Goal: Task Accomplishment & Management: Manage account settings

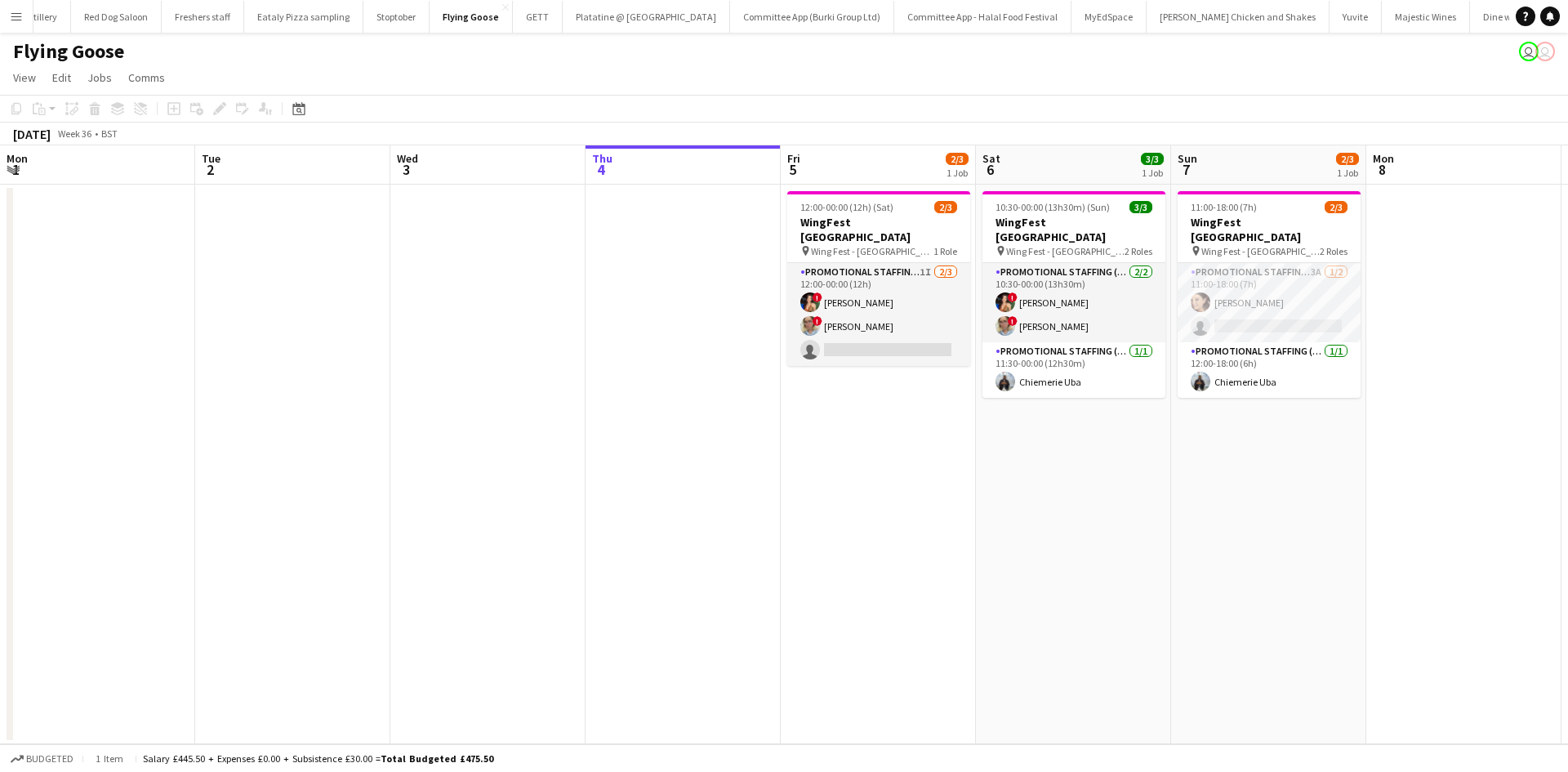
scroll to position [0, 391]
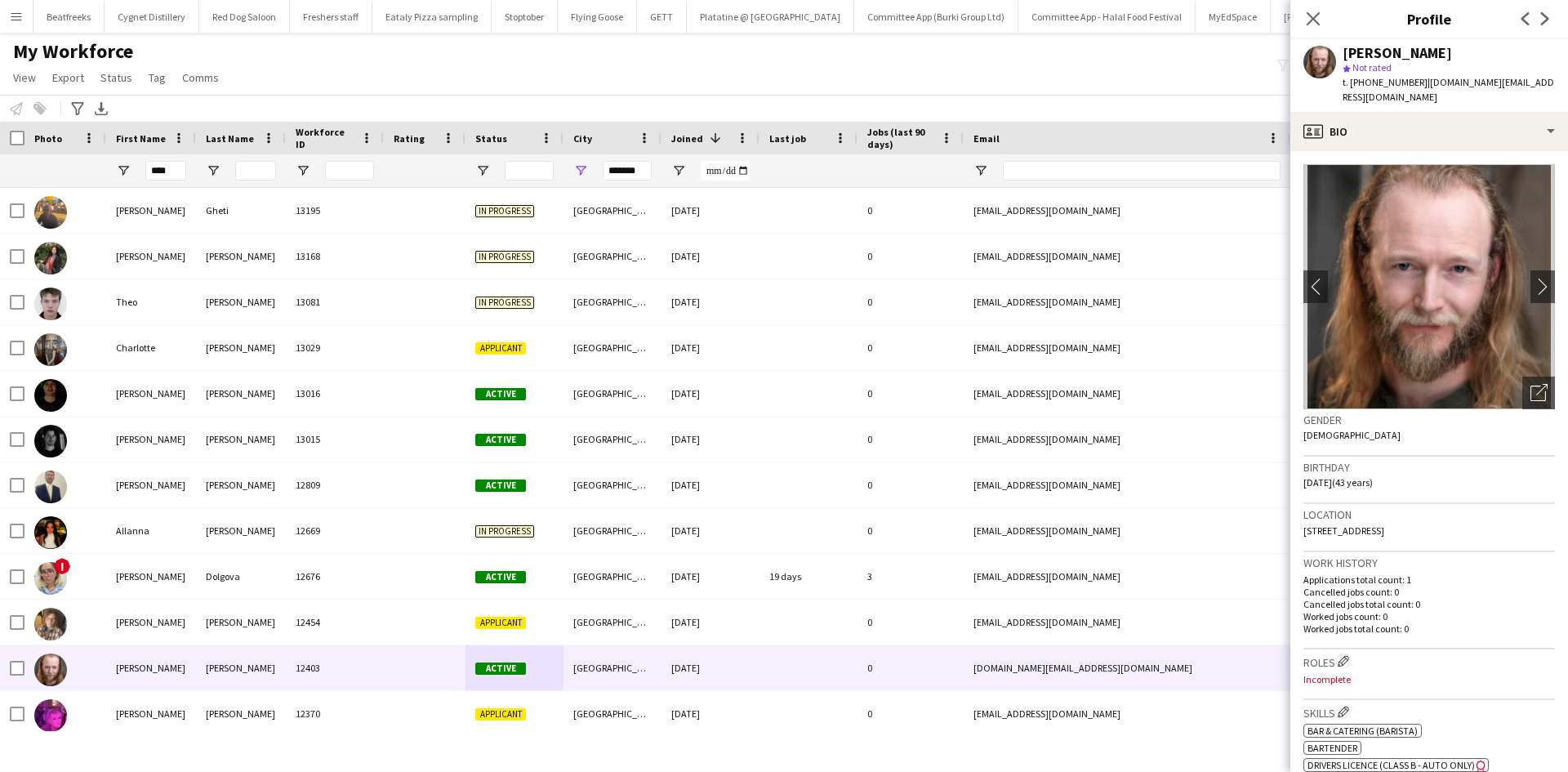
type input "****"
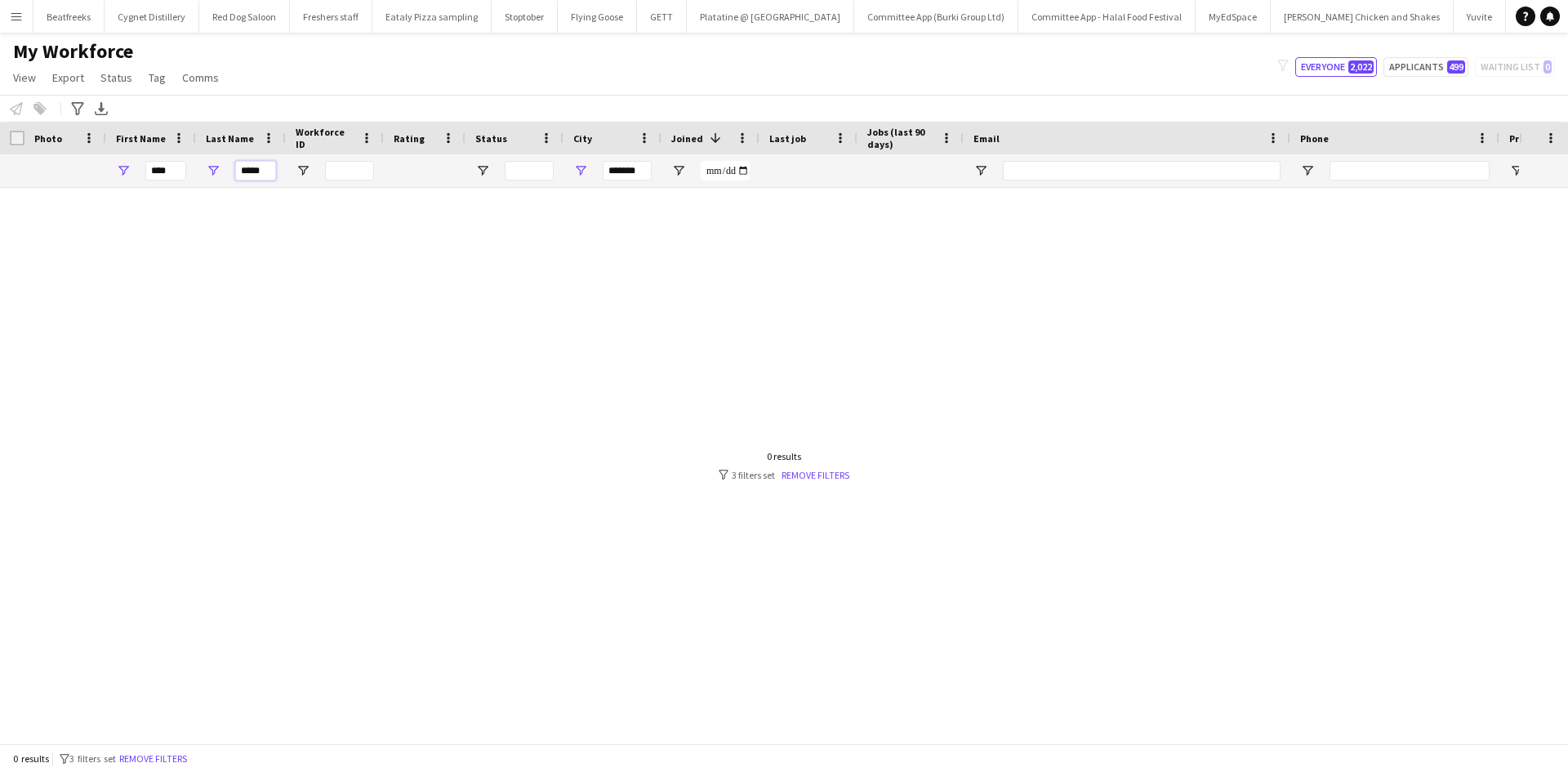
type input "*****"
click at [585, 192] on div at bounding box center [760, 459] width 1519 height 544
click at [636, 178] on input "*******" at bounding box center [627, 171] width 49 height 20
type input "*"
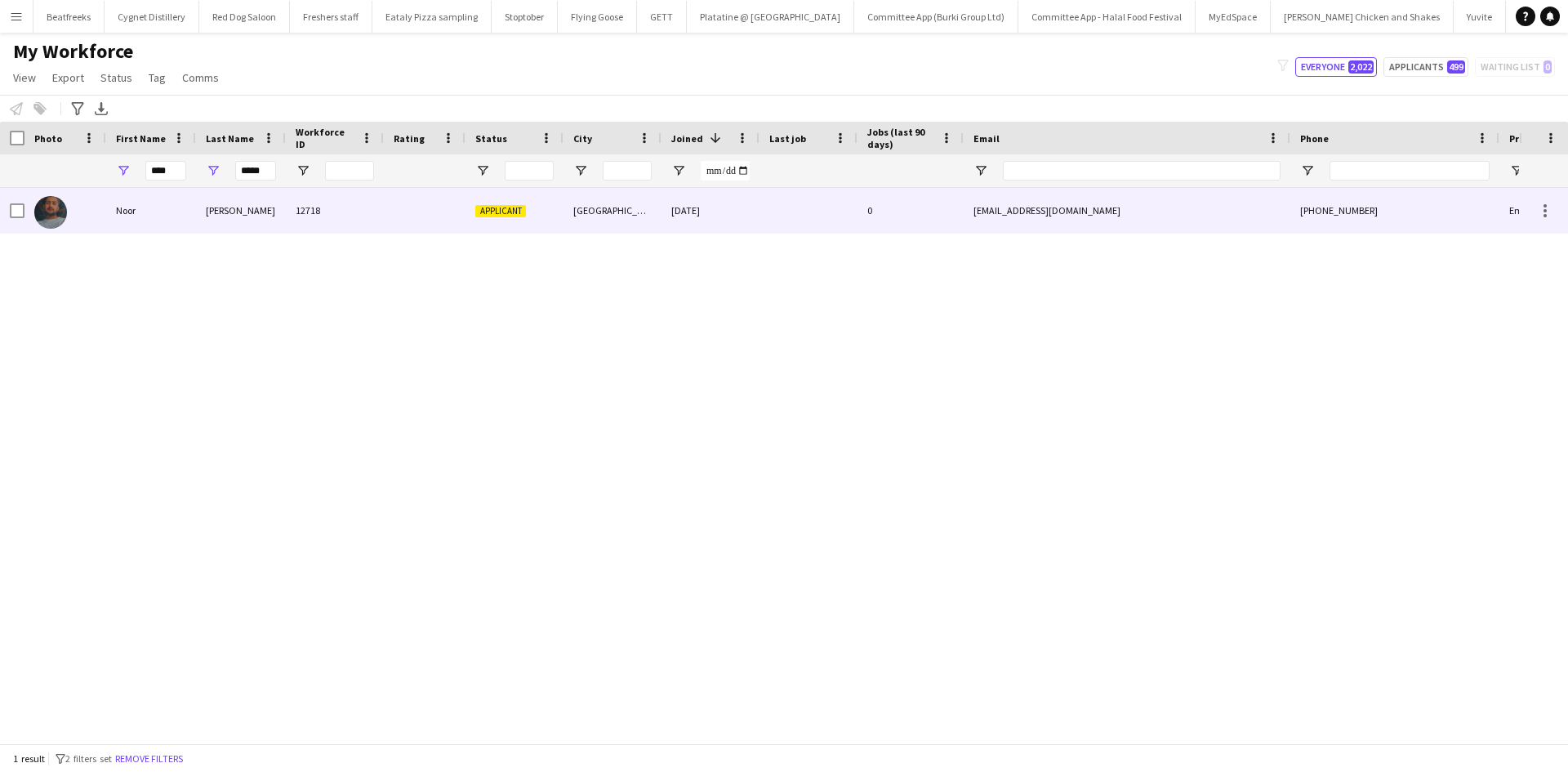
click at [220, 195] on div "Ahmed" at bounding box center [241, 209] width 90 height 45
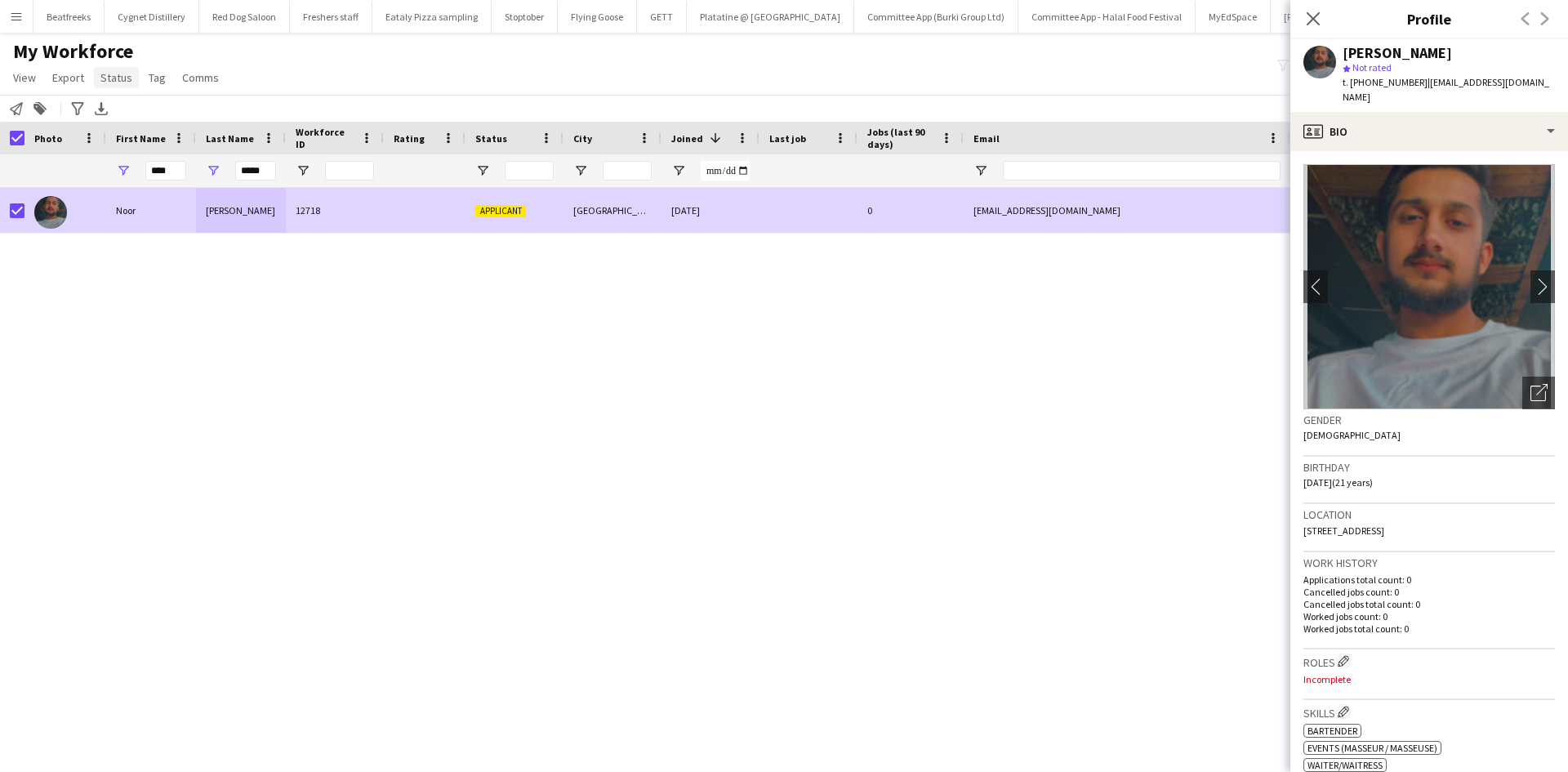
click at [118, 76] on span "Status" at bounding box center [116, 77] width 32 height 15
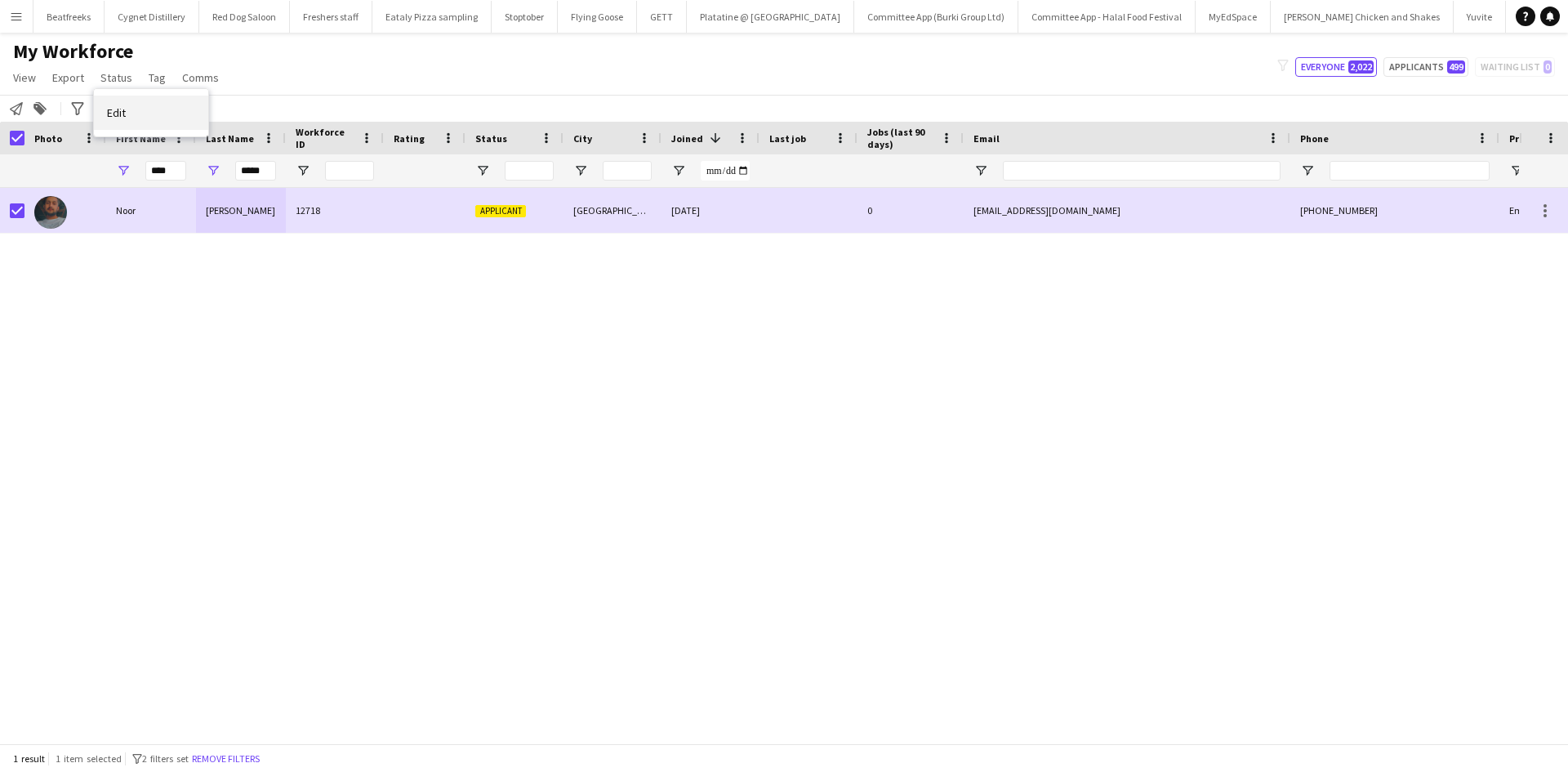
click at [146, 116] on link "Edit" at bounding box center [151, 112] width 114 height 35
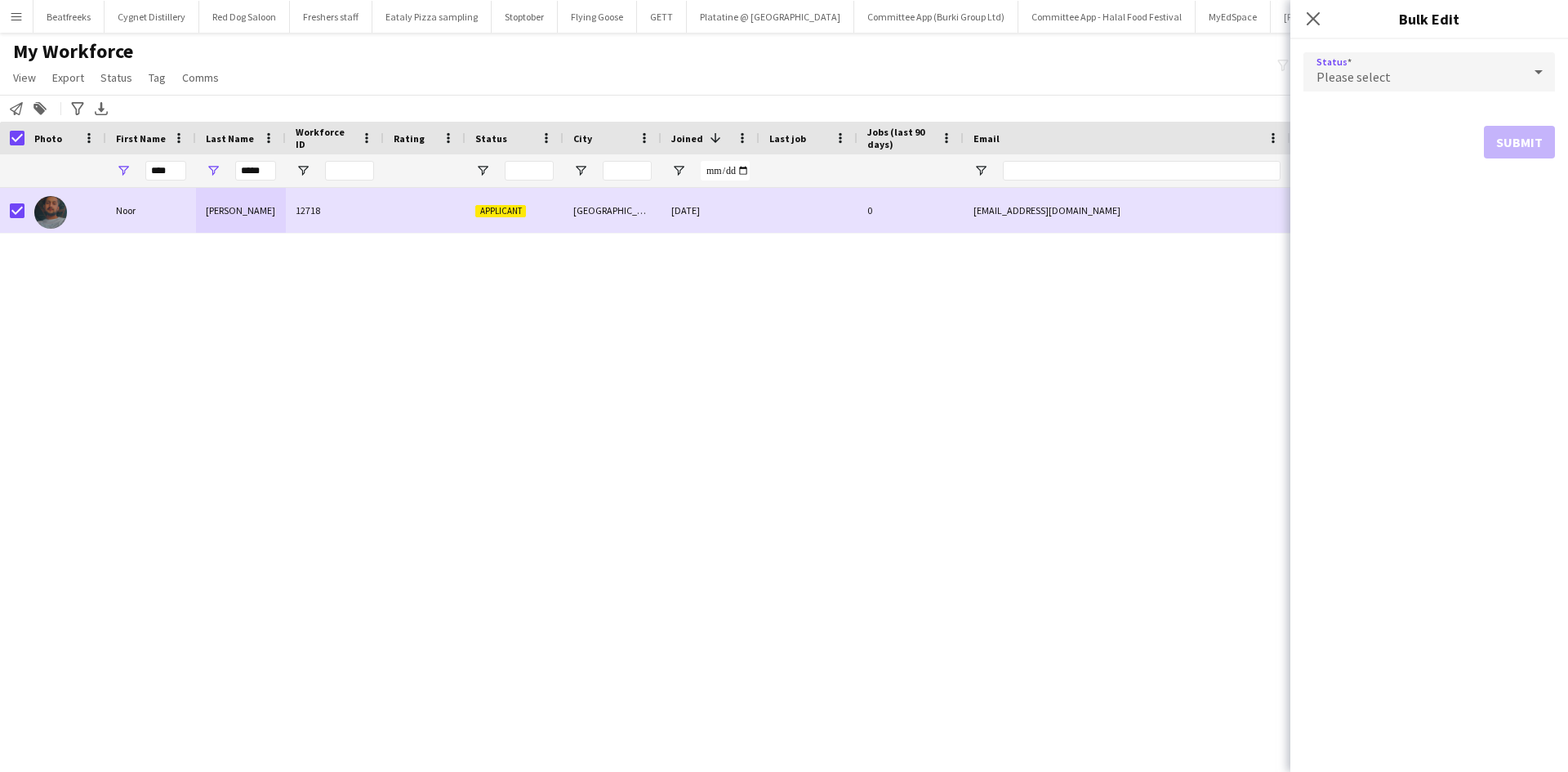
click at [1370, 71] on span "Please select" at bounding box center [1353, 76] width 74 height 16
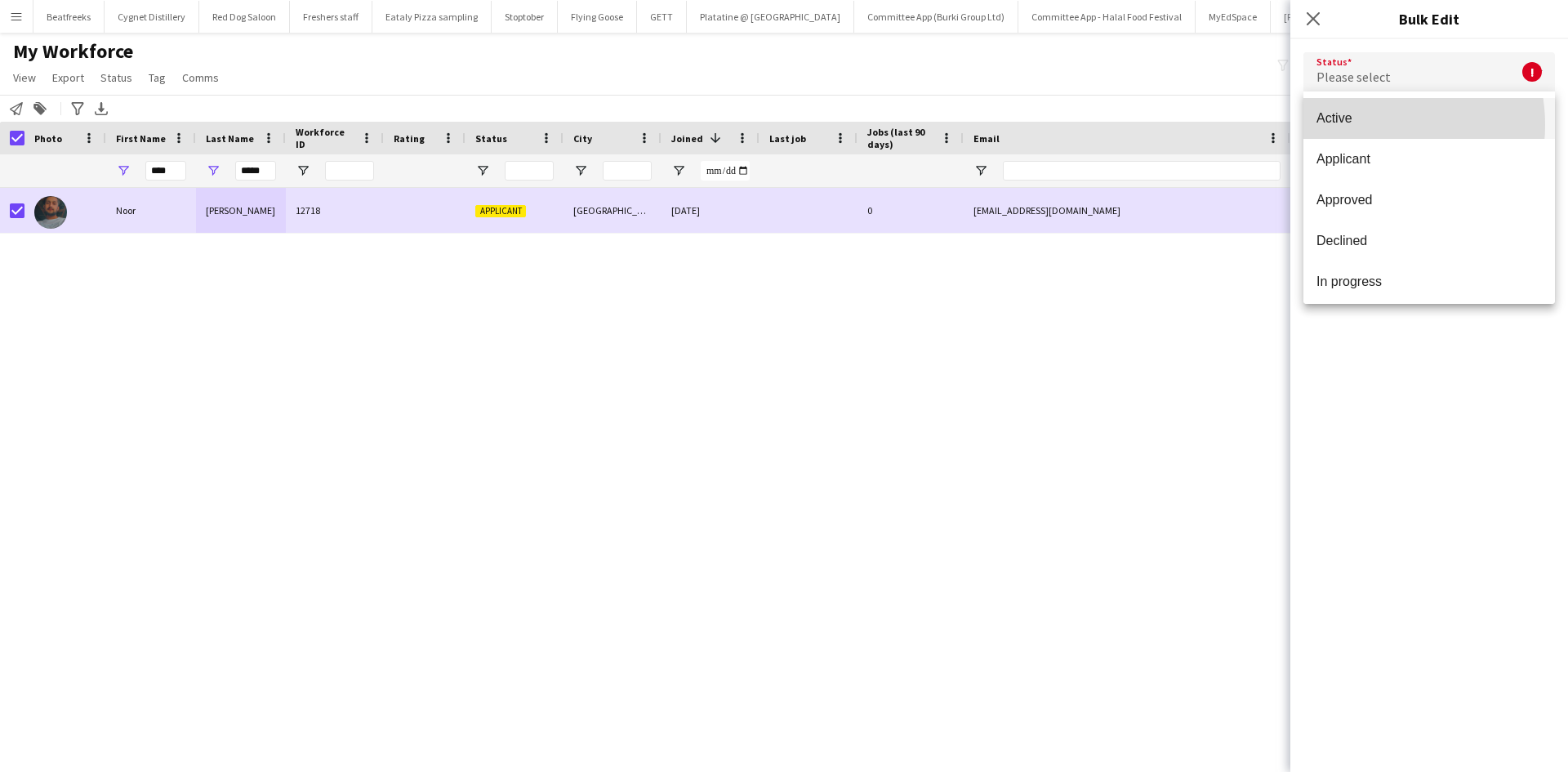
click at [1367, 125] on span "Active" at bounding box center [1428, 118] width 225 height 16
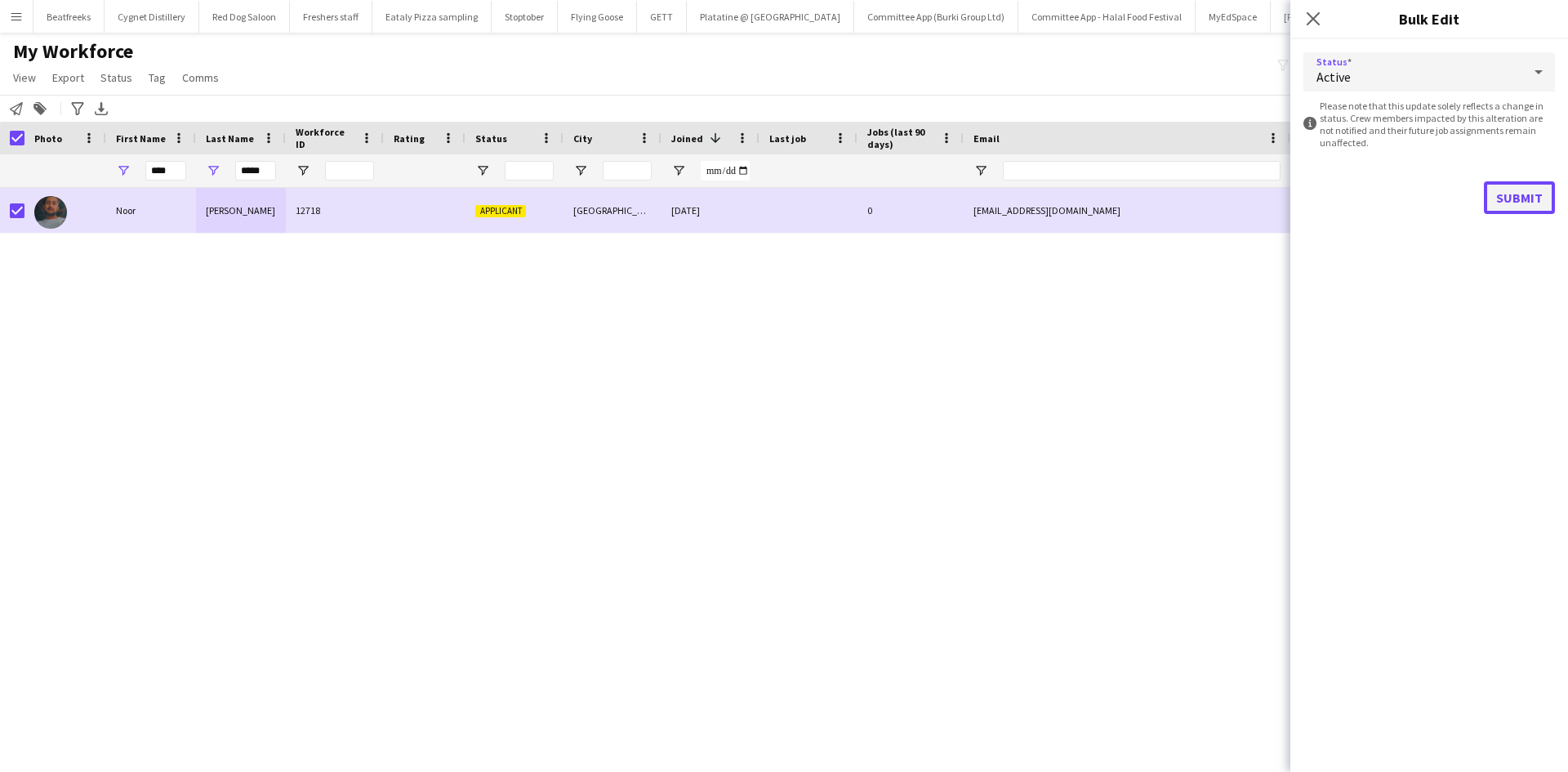
click at [1497, 193] on button "Submit" at bounding box center [1519, 197] width 71 height 33
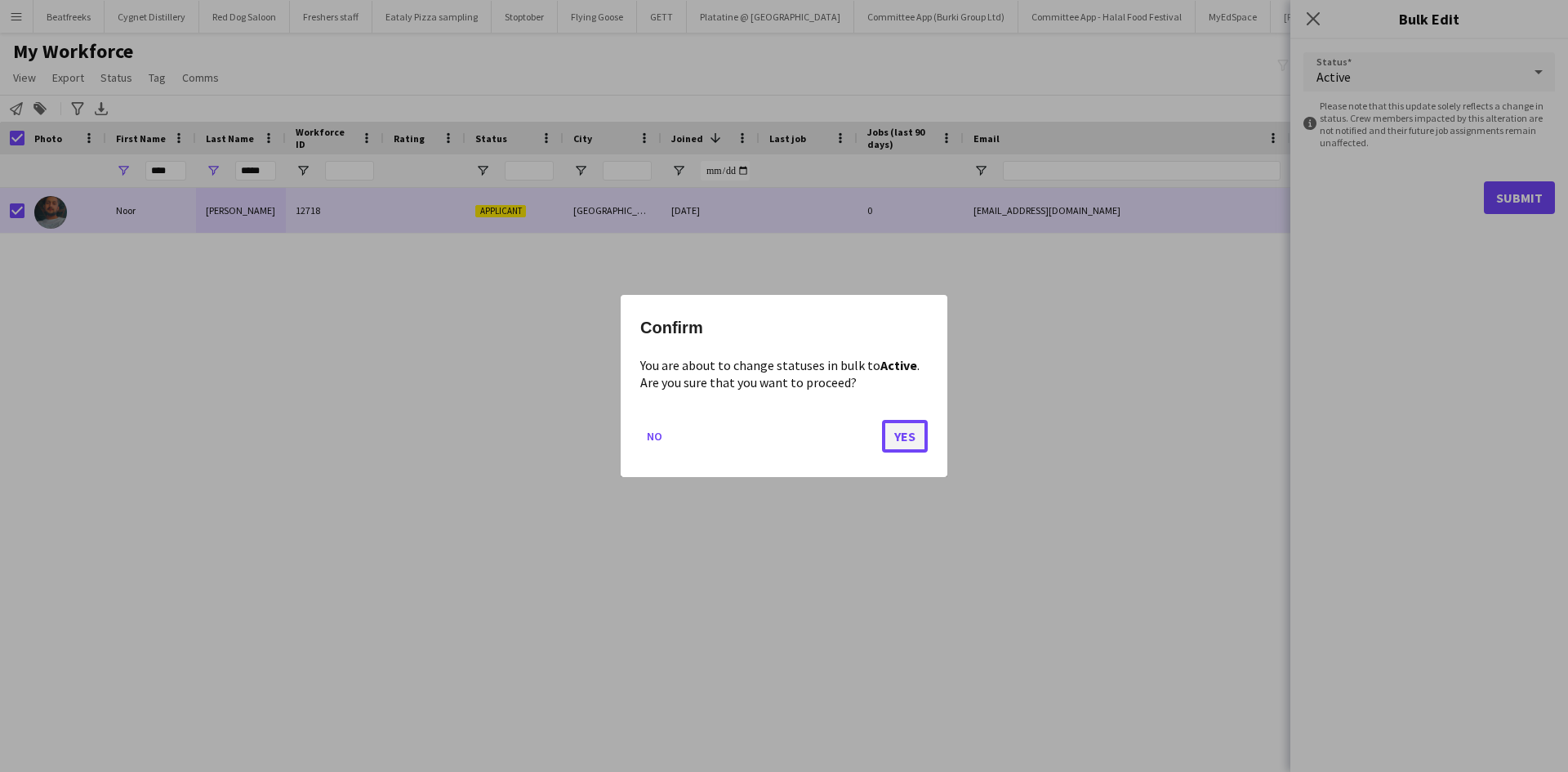
click at [909, 428] on button "Yes" at bounding box center [905, 436] width 46 height 33
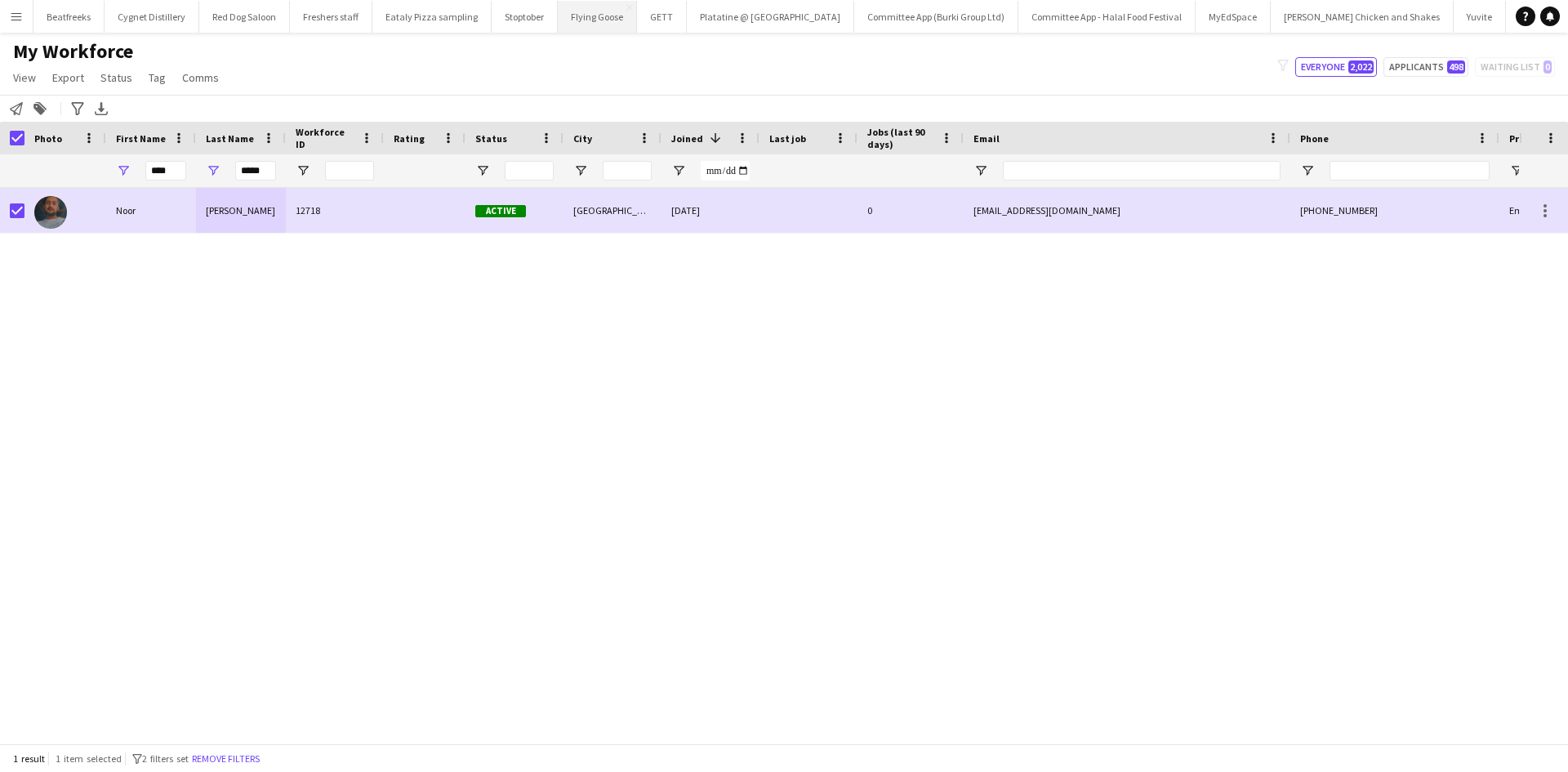
drag, startPoint x: 594, startPoint y: 12, endPoint x: 592, endPoint y: 22, distance: 10.2
click at [594, 12] on button "Flying Goose Close" at bounding box center [597, 17] width 79 height 32
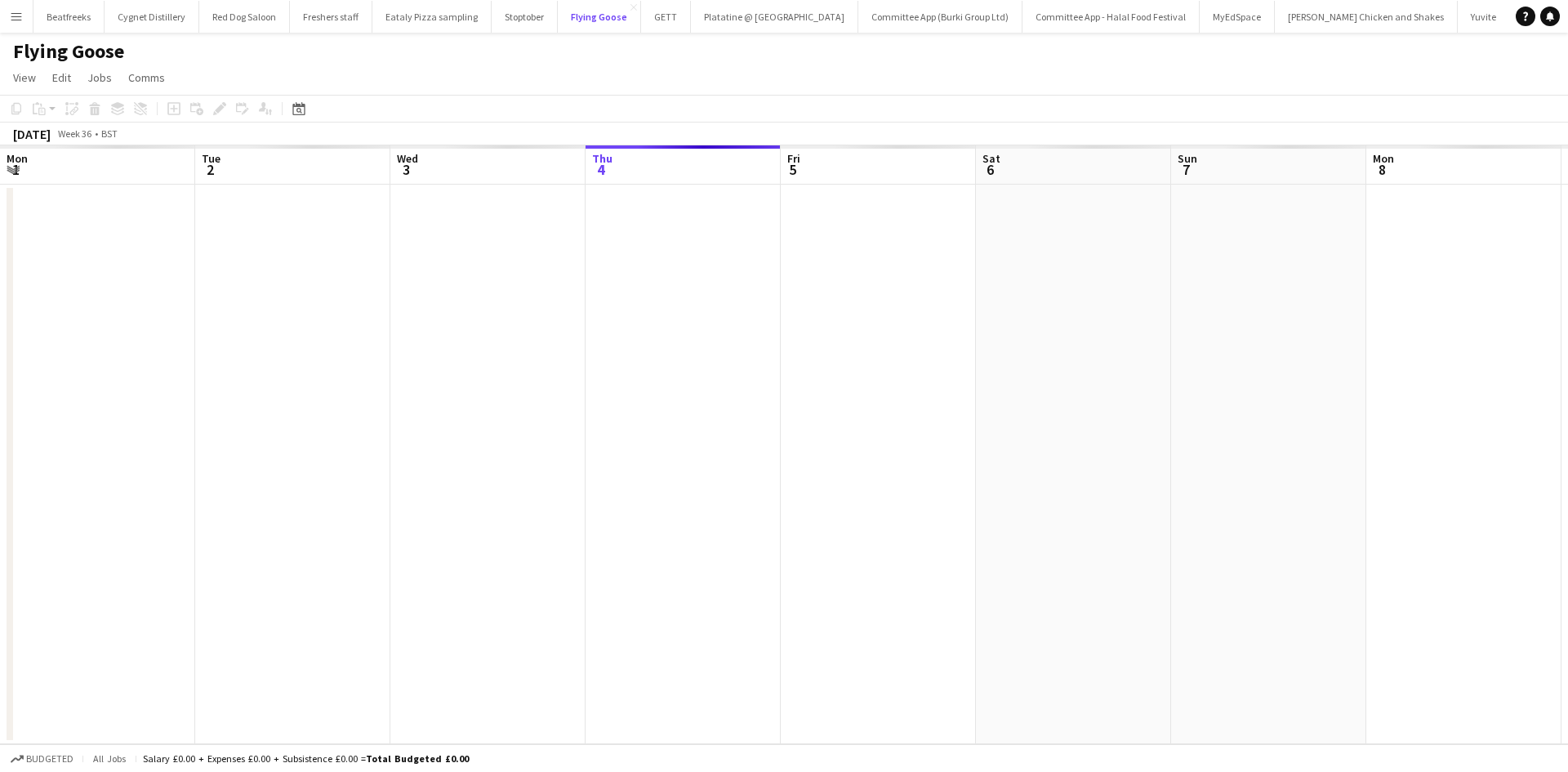
scroll to position [0, 391]
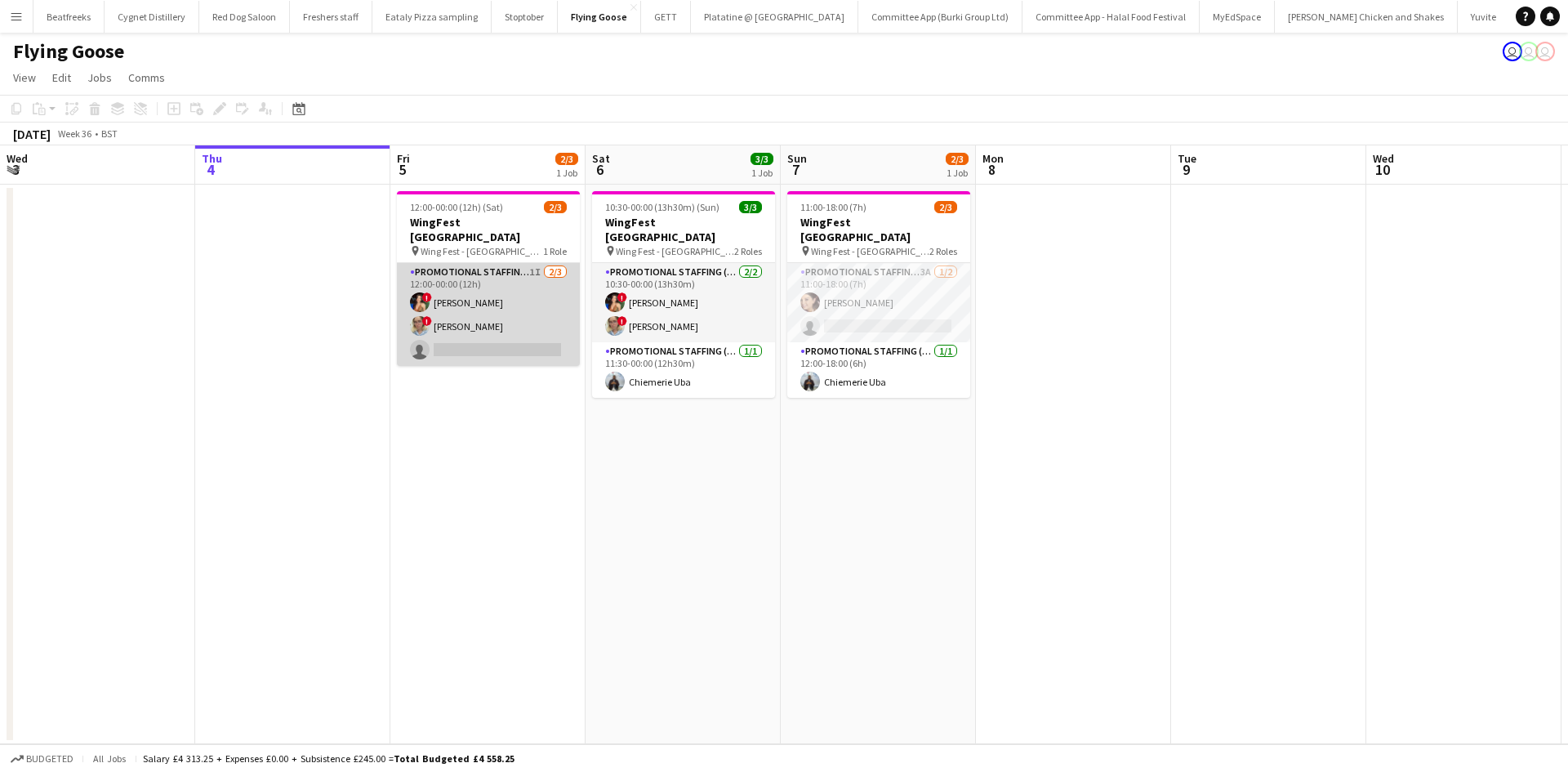
click at [493, 330] on app-card-role "Promotional Staffing (Brand Ambassadors) 1I 2/3 12:00-00:00 (12h) ! Catalina To…" at bounding box center [488, 315] width 182 height 103
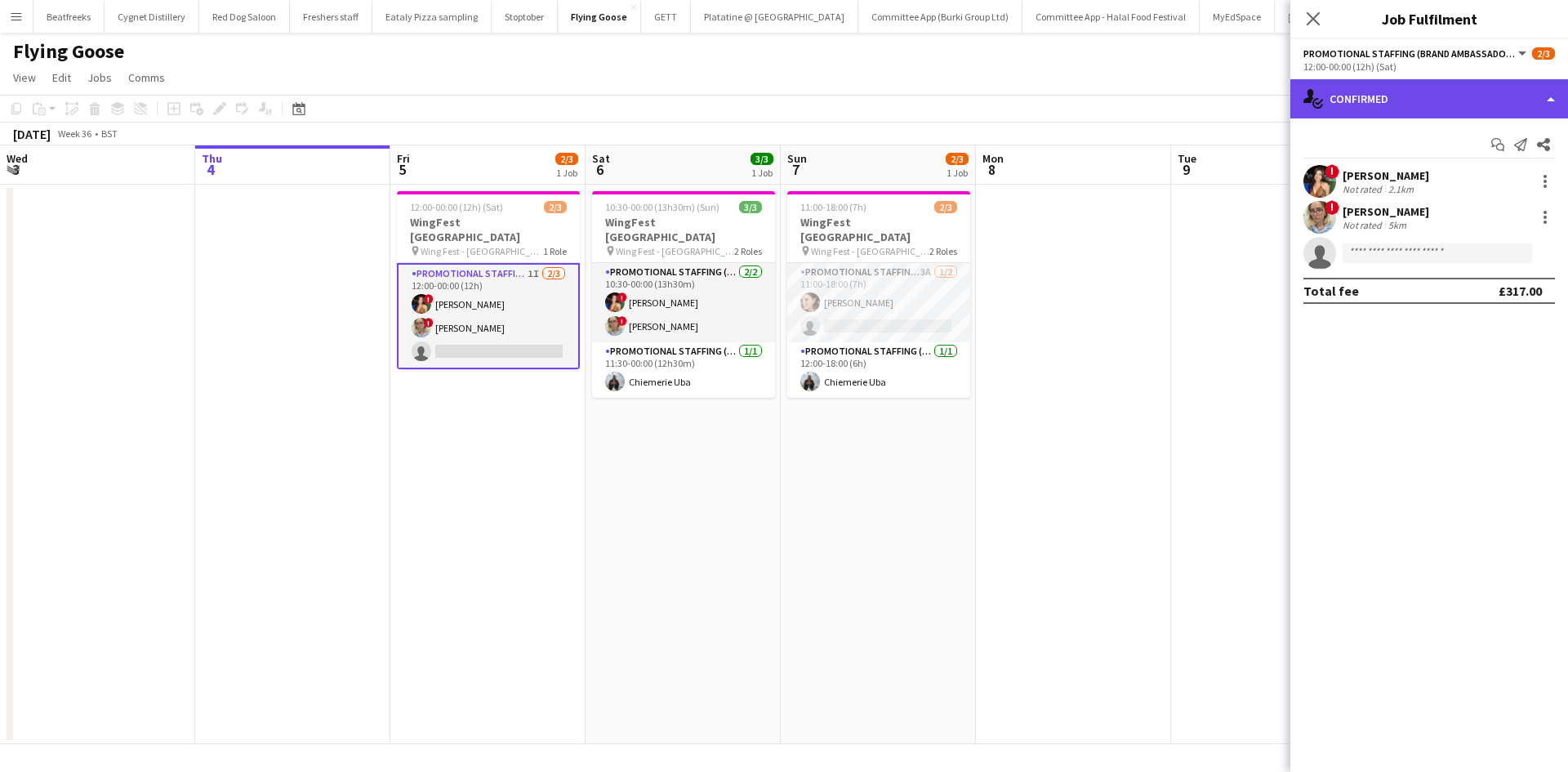
click at [1358, 104] on div "single-neutral-actions-check-2 Confirmed" at bounding box center [1429, 99] width 278 height 40
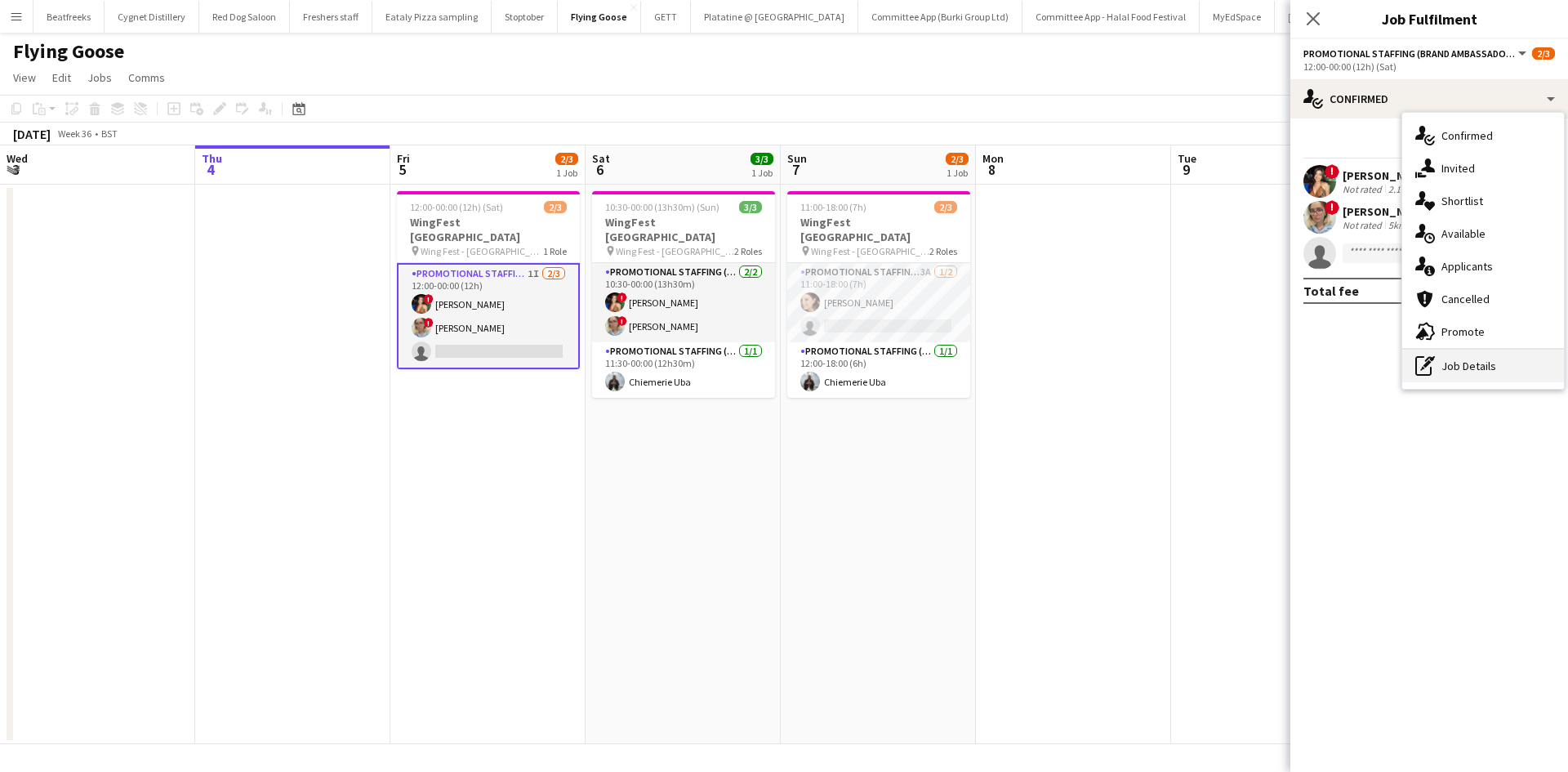
click at [1484, 364] on div "pen-write Job Details" at bounding box center [1483, 365] width 162 height 33
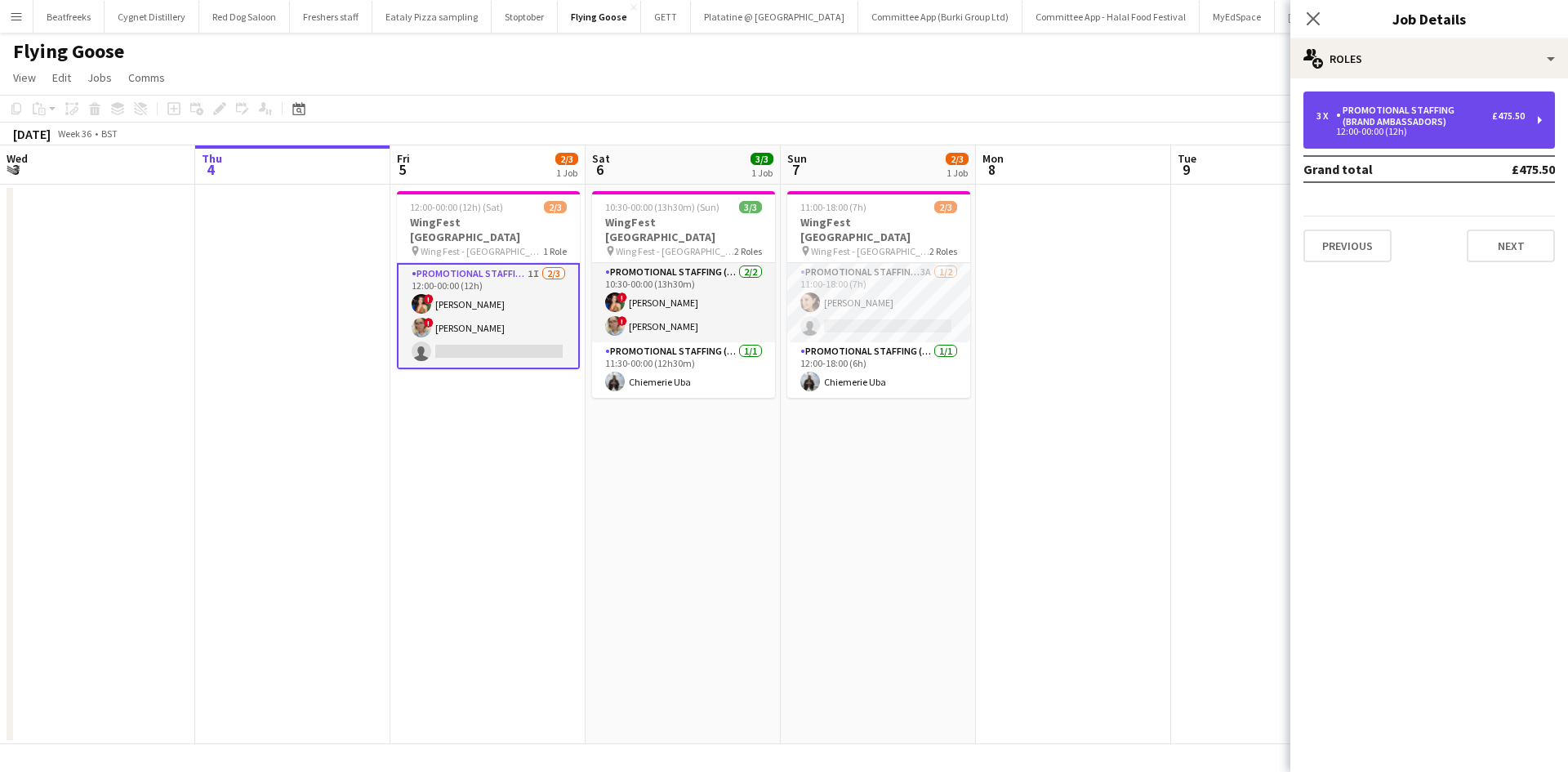
click at [1418, 113] on div "Promotional Staffing (Brand Ambassadors)" at bounding box center [1413, 115] width 156 height 23
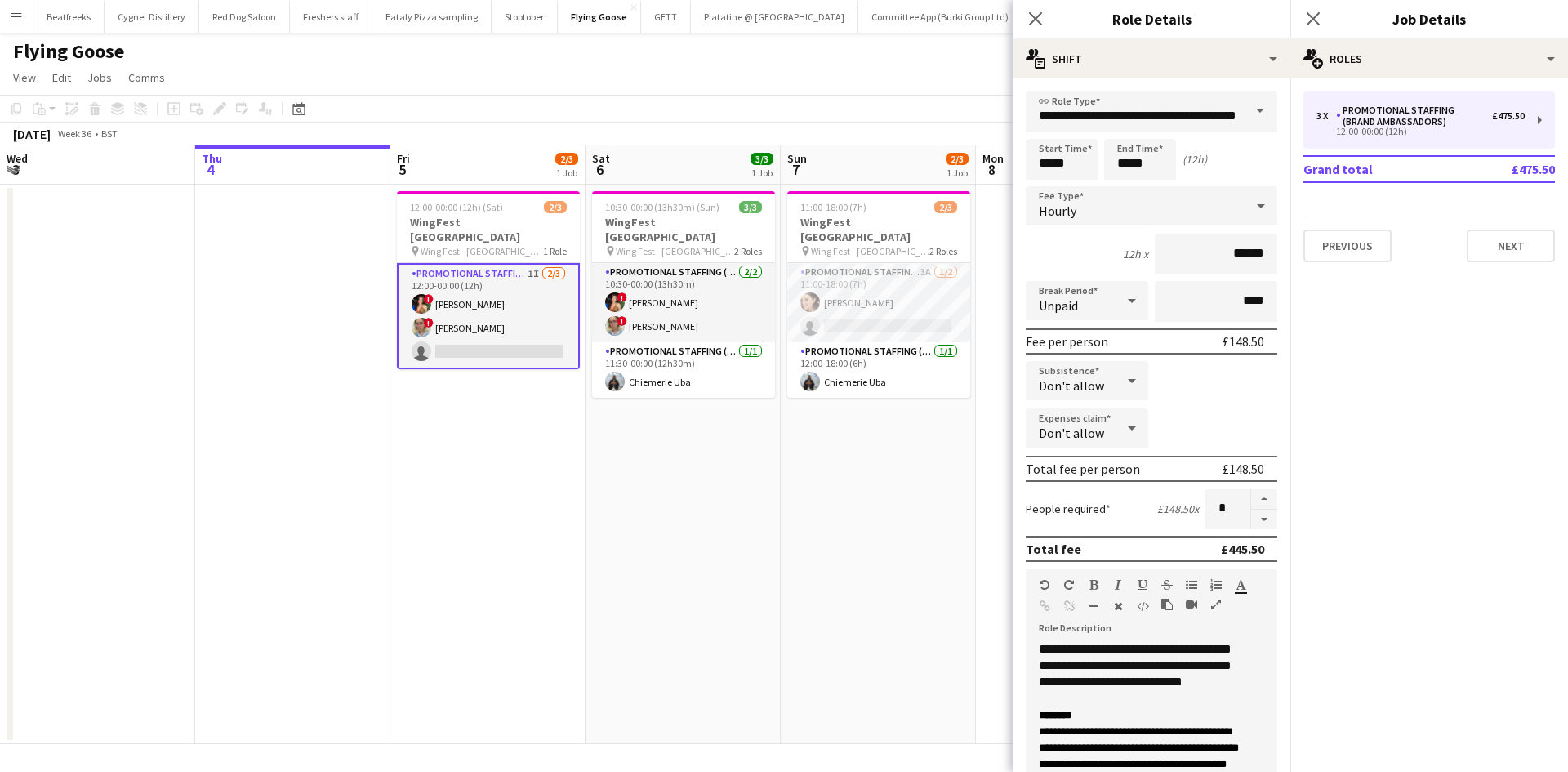
click at [1051, 35] on div "Close pop-in" at bounding box center [1035, 19] width 46 height 38
click at [1032, 21] on icon "Close pop-in" at bounding box center [1035, 19] width 16 height 16
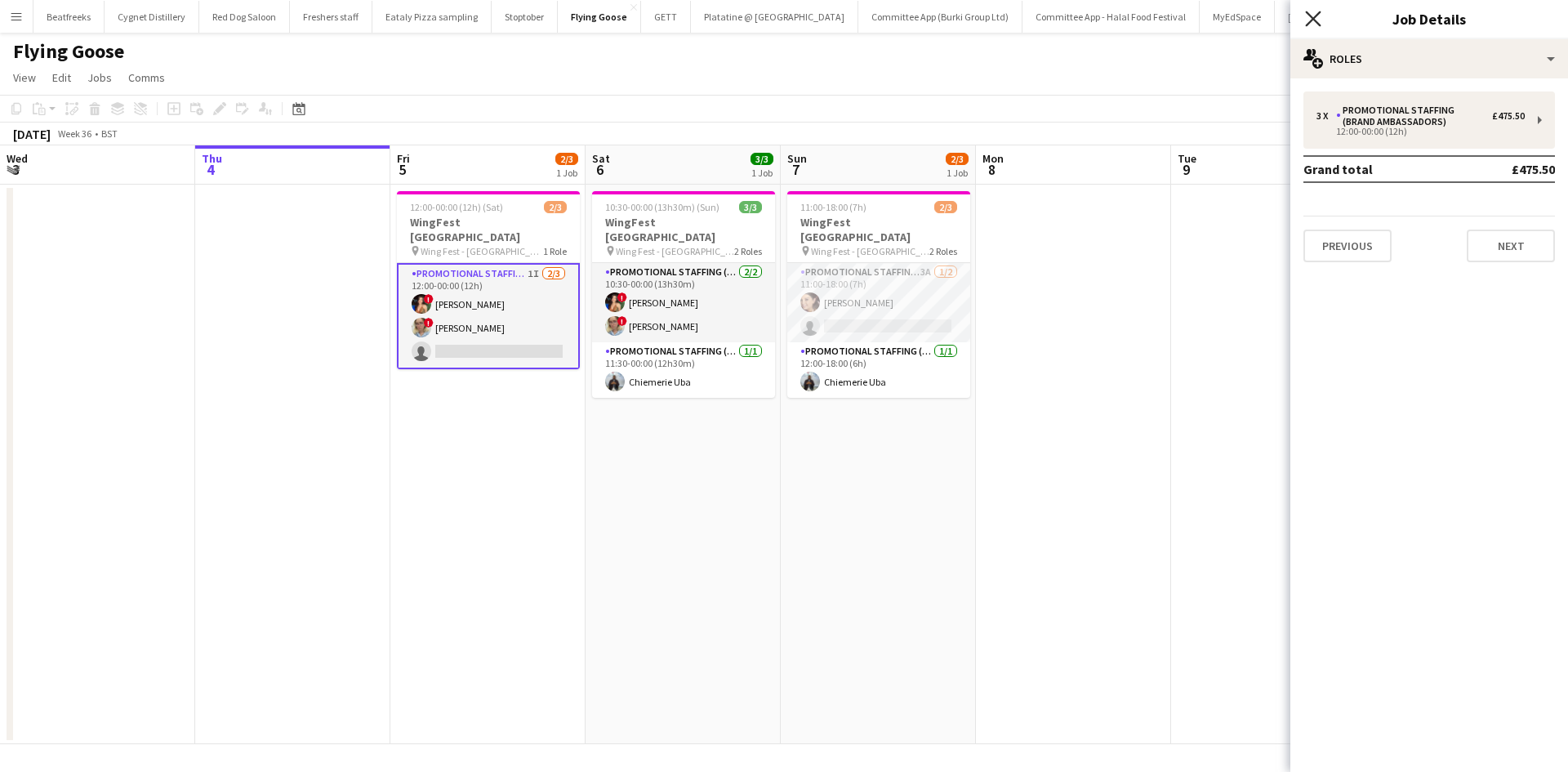
click at [1317, 19] on icon "Close pop-in" at bounding box center [1313, 19] width 16 height 16
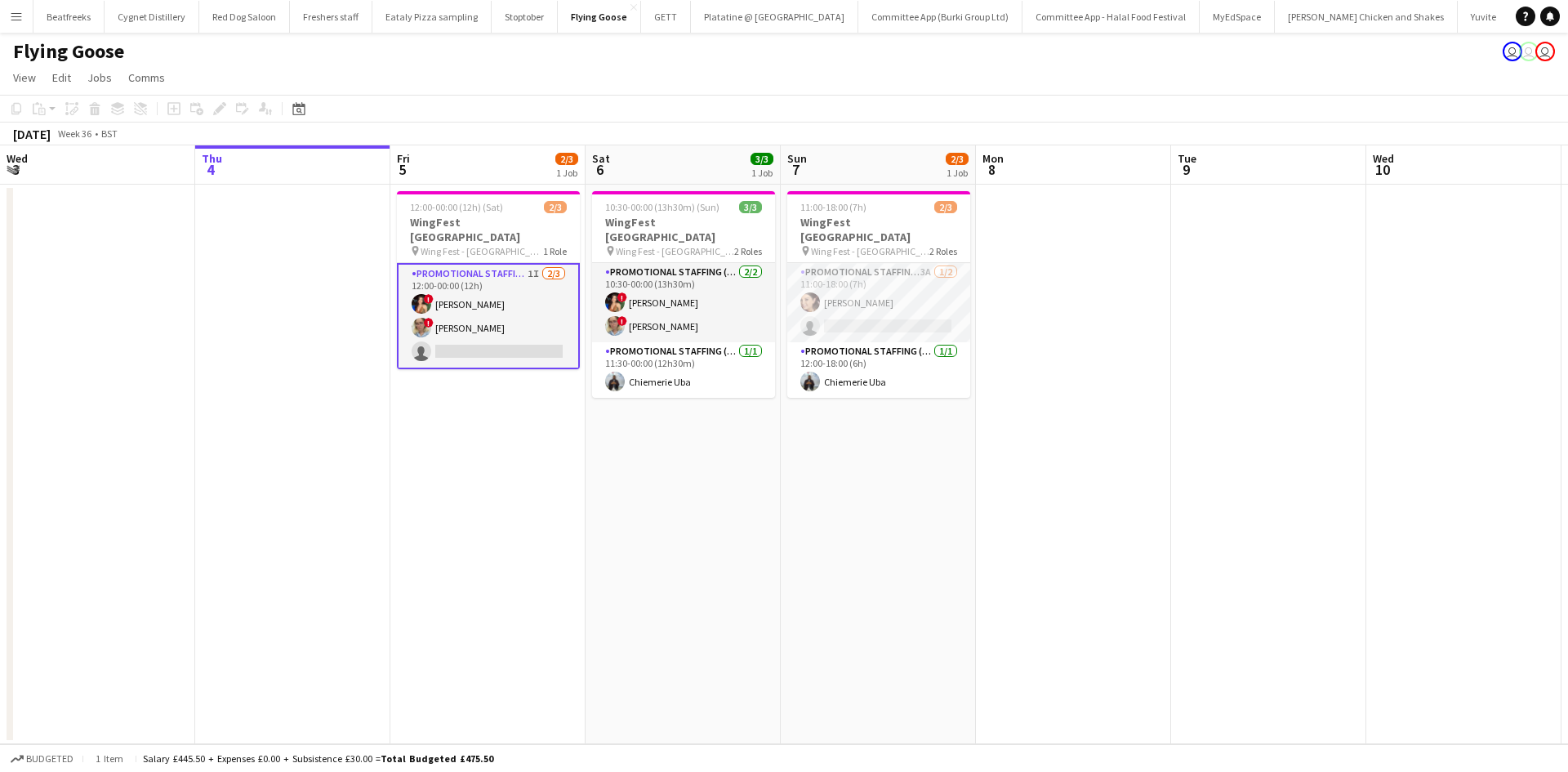
click at [1108, 563] on app-date-cell at bounding box center [1073, 464] width 195 height 560
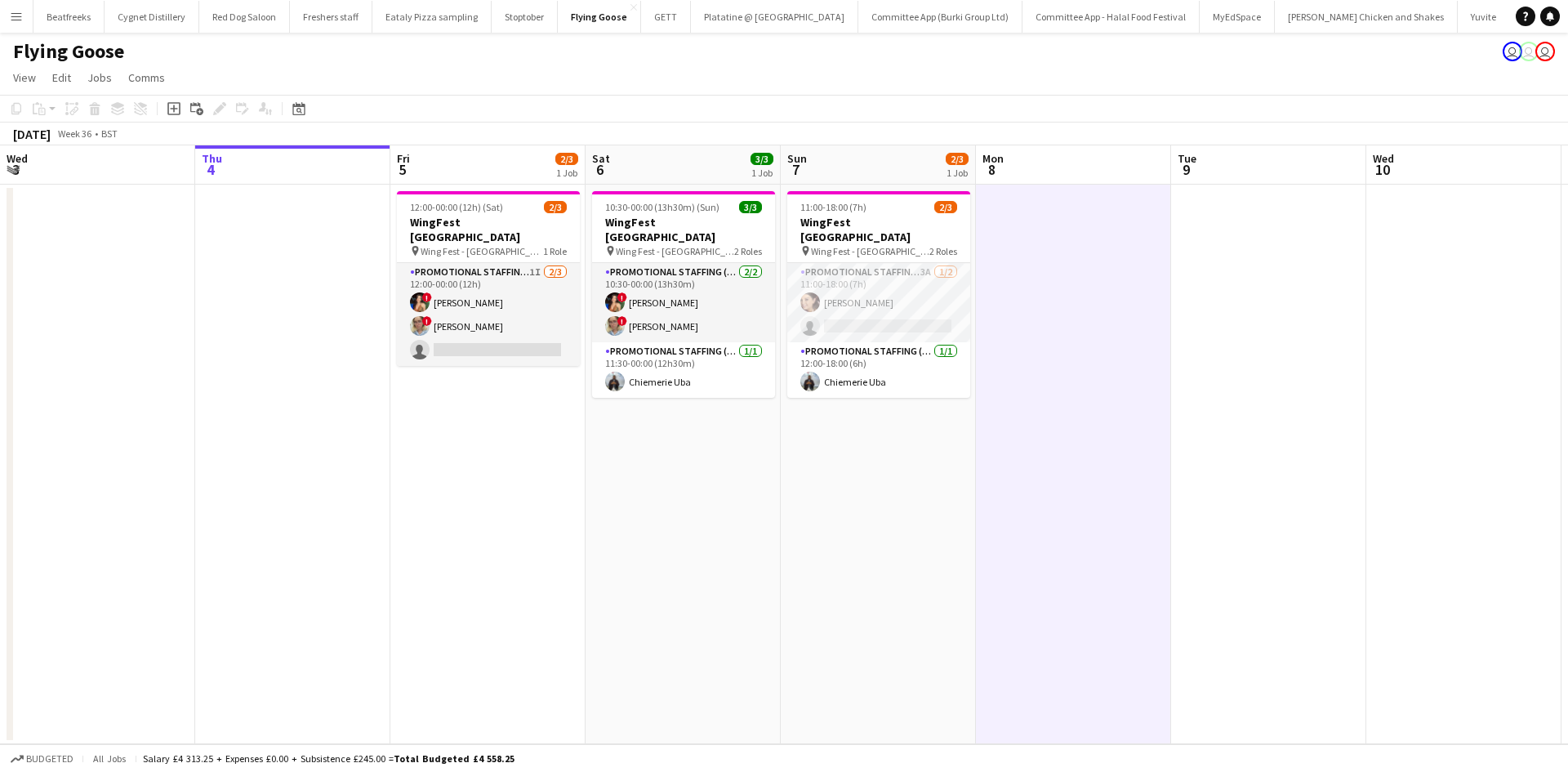
click at [1067, 352] on app-date-cell at bounding box center [1073, 464] width 195 height 560
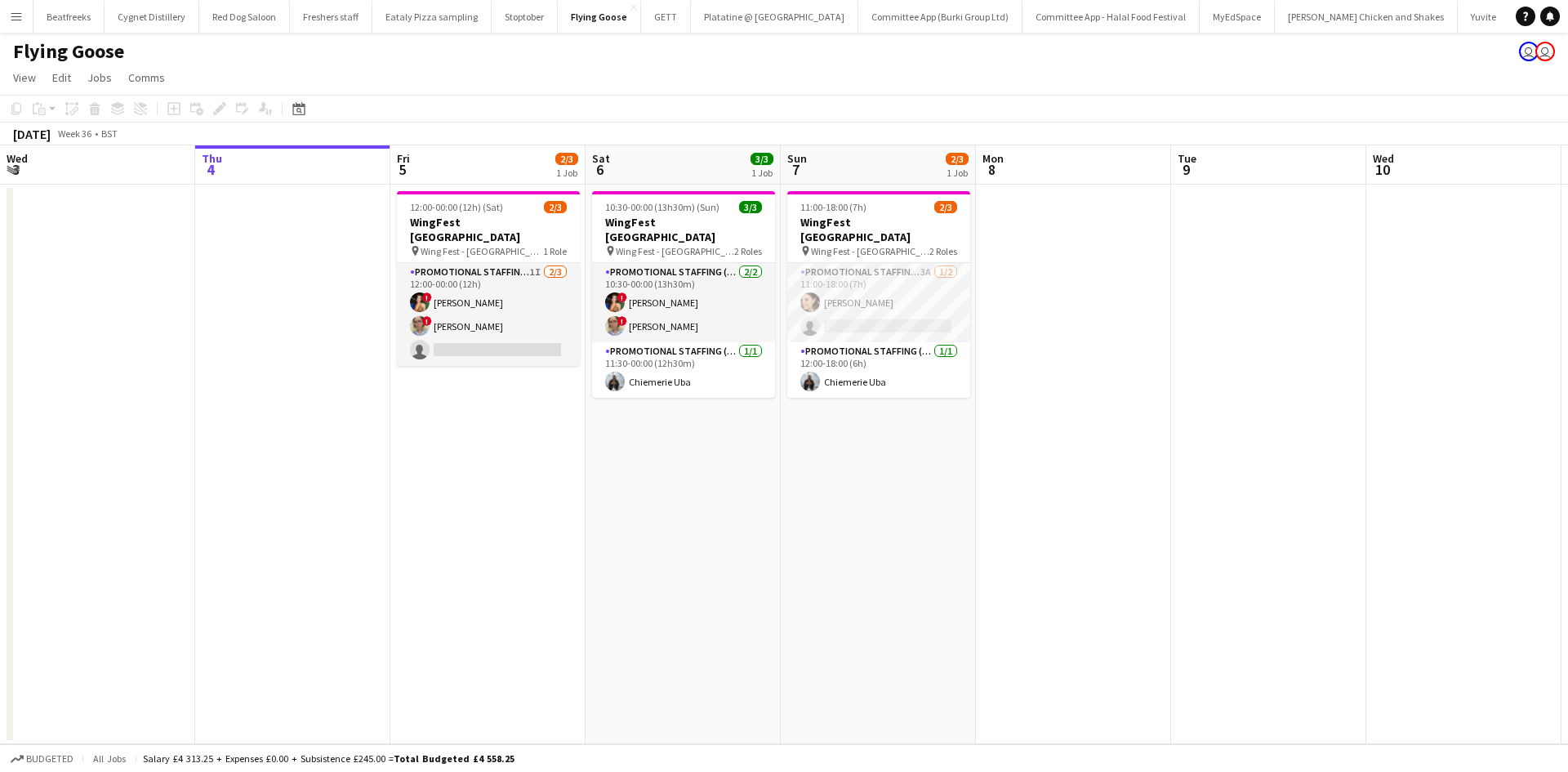
click at [915, 428] on app-date-cell "11:00-18:00 (7h) 2/3 WingFest Bristol pin Wing Fest - Bristol 2 Roles Promotion…" at bounding box center [878, 464] width 195 height 560
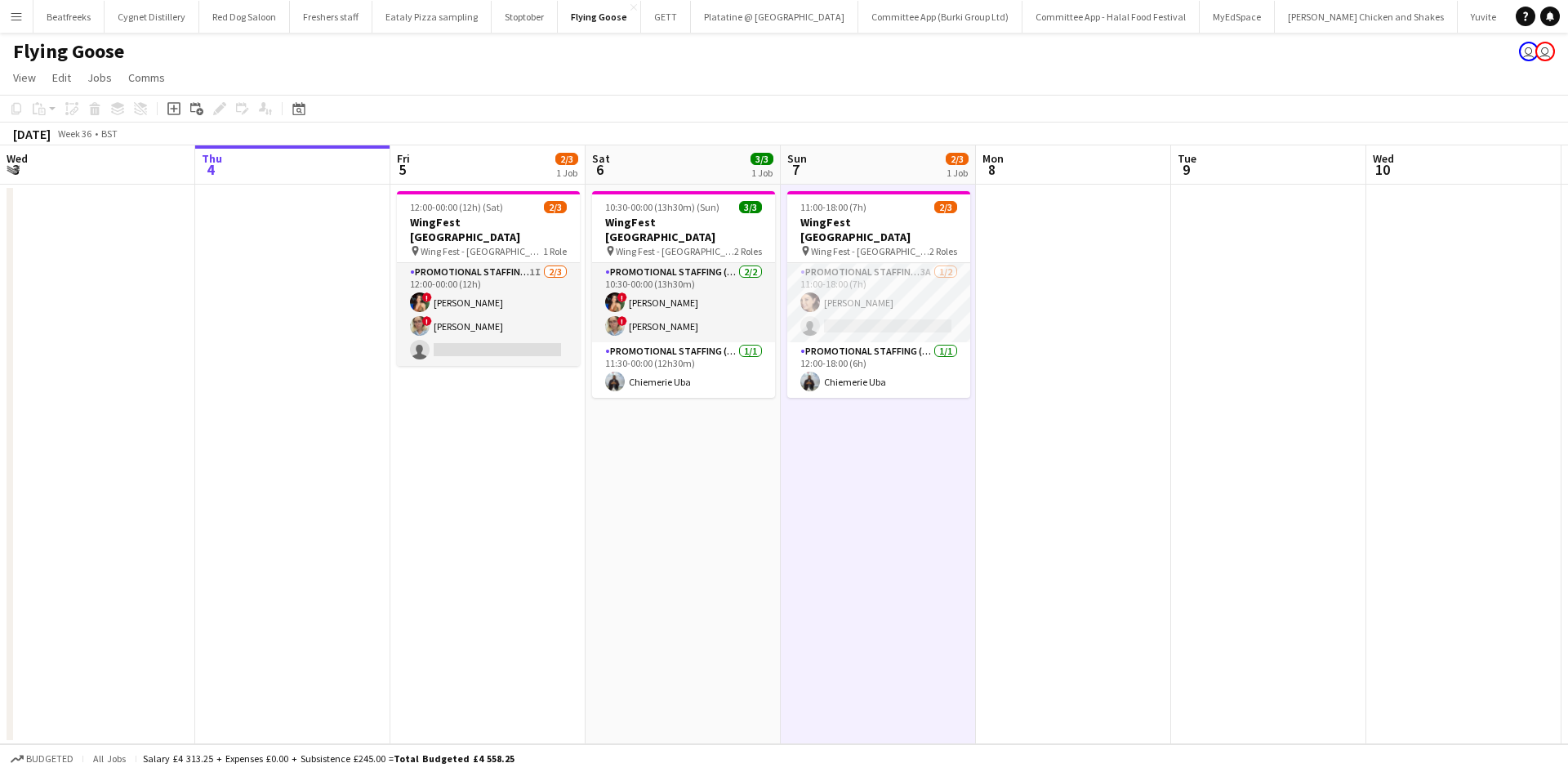
click at [14, 21] on app-icon "Menu" at bounding box center [16, 16] width 13 height 13
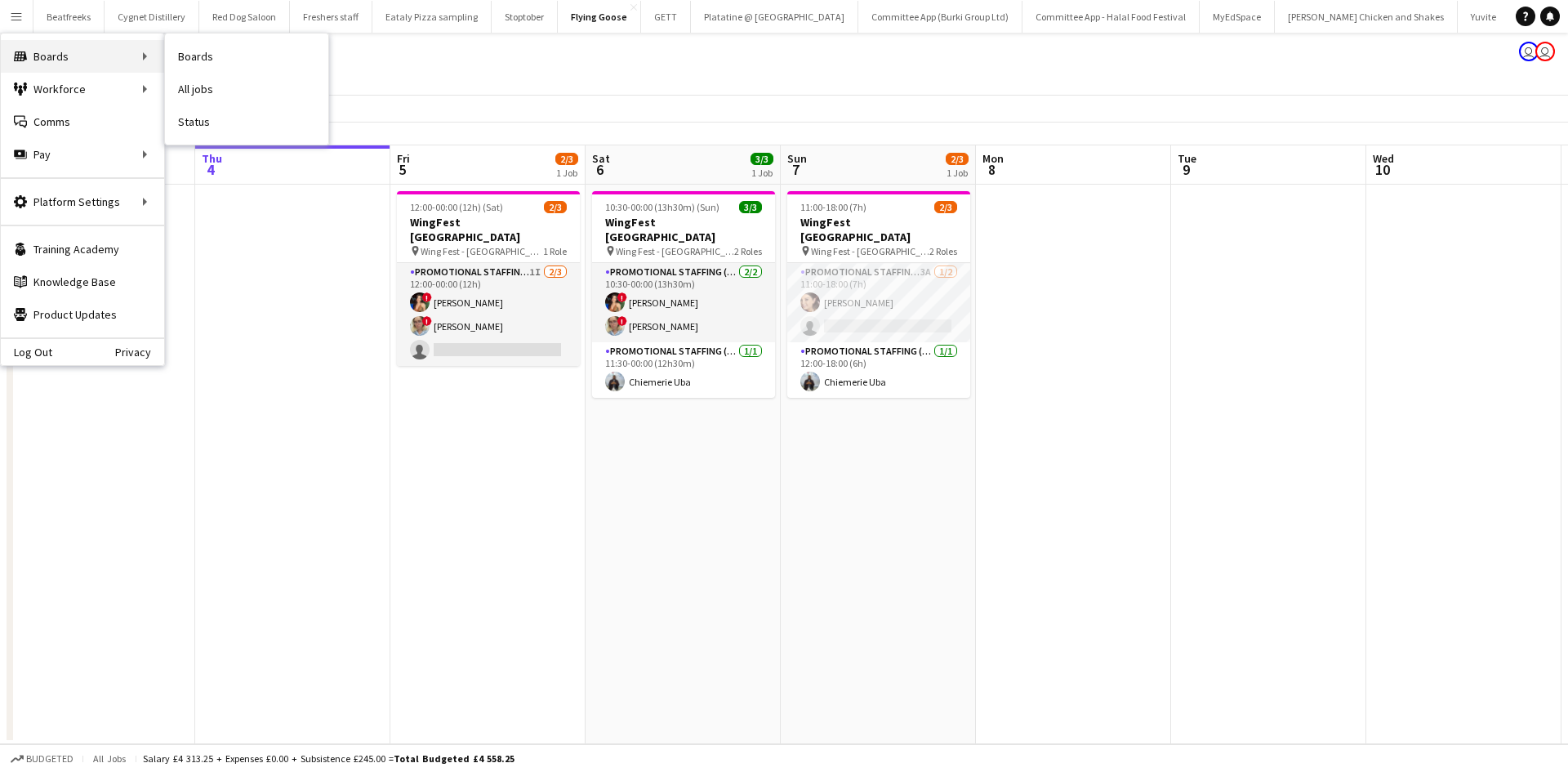
click at [62, 58] on div "Boards Boards" at bounding box center [82, 56] width 164 height 33
click at [191, 88] on link "All jobs" at bounding box center [246, 88] width 164 height 33
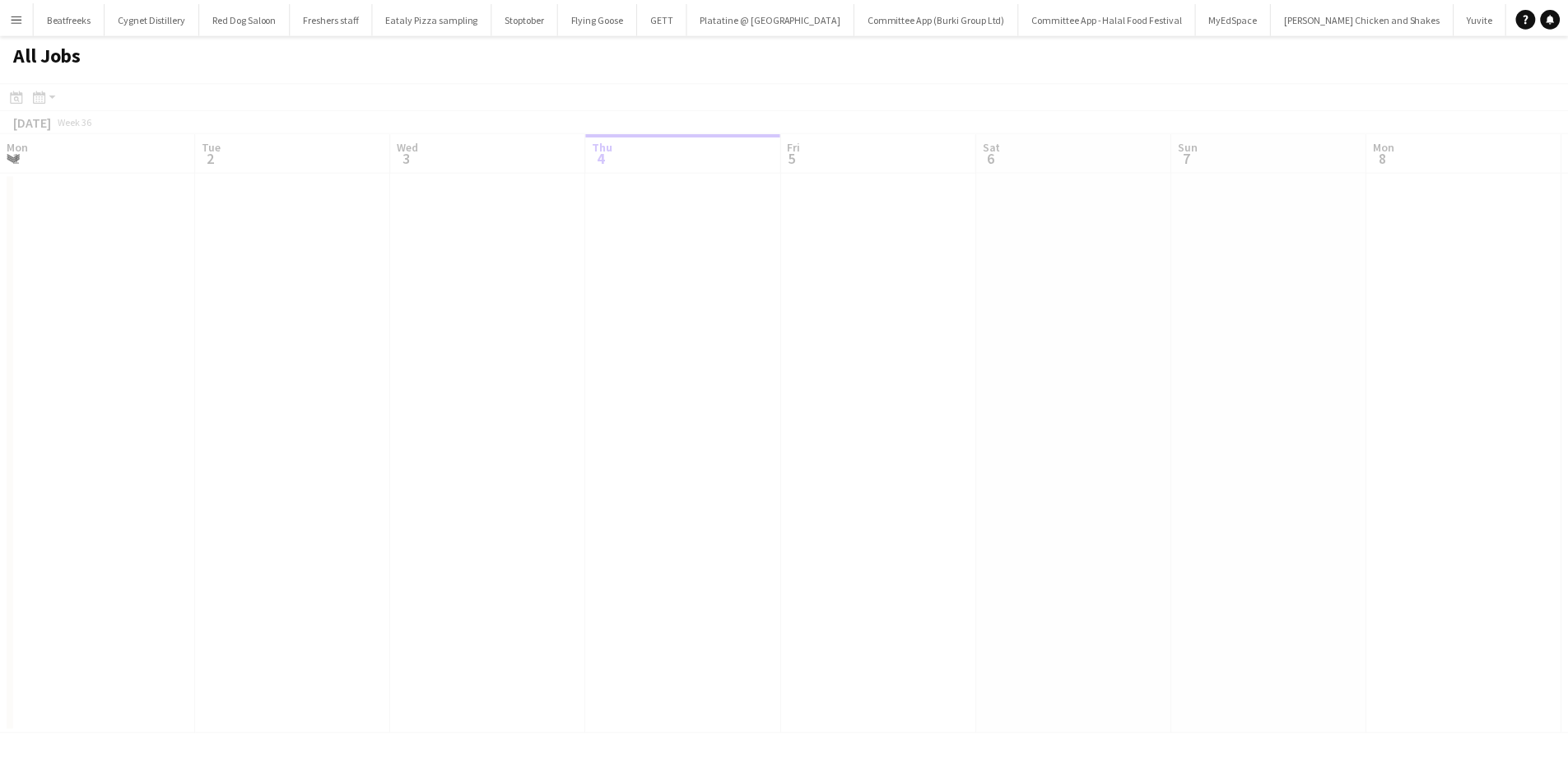
scroll to position [0, 394]
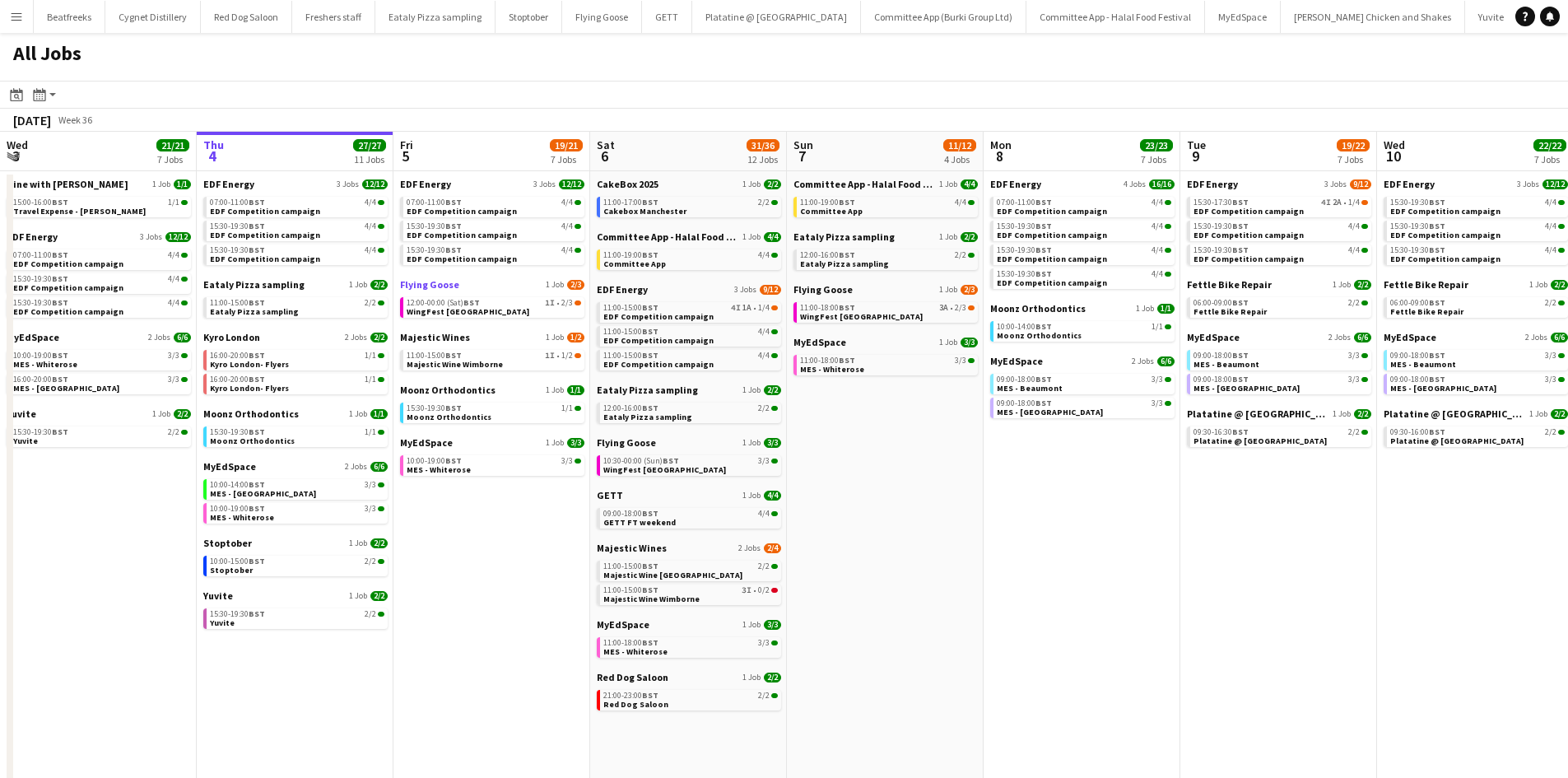
click at [504, 282] on link "Flying Goose 1 Job 2/3" at bounding box center [492, 284] width 184 height 12
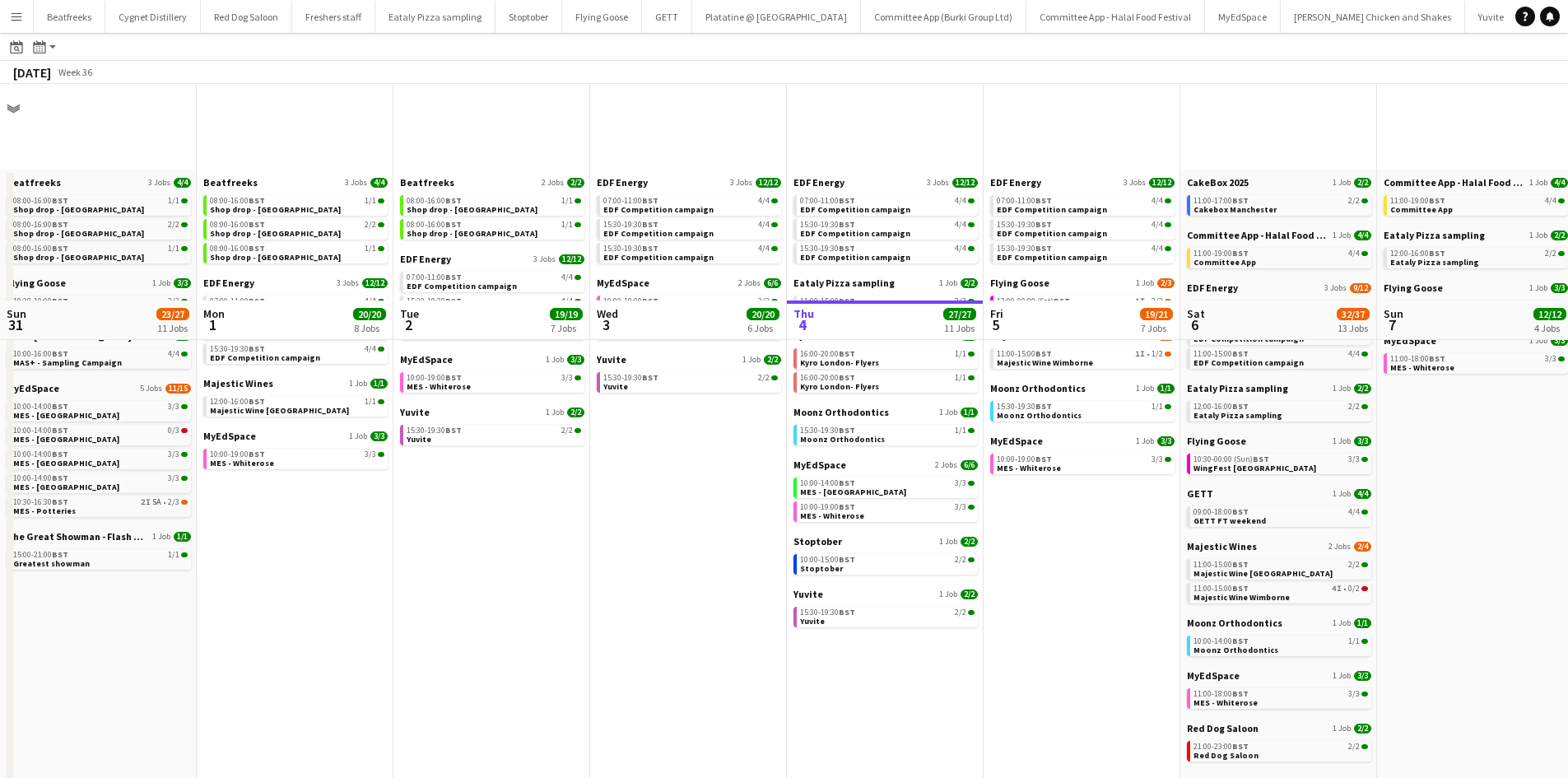
click at [26, 21] on button "Menu" at bounding box center [16, 16] width 33 height 33
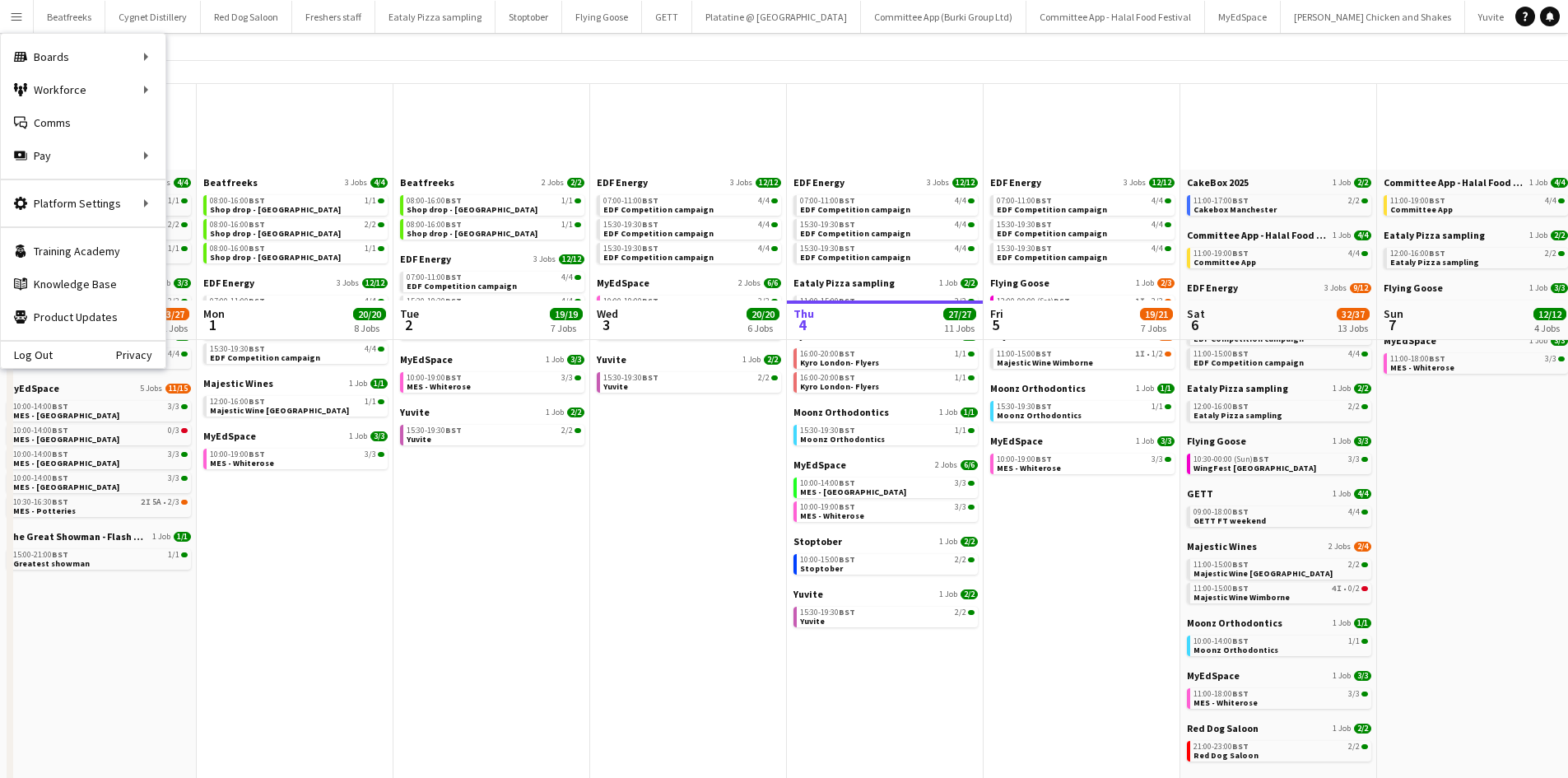
scroll to position [217, 0]
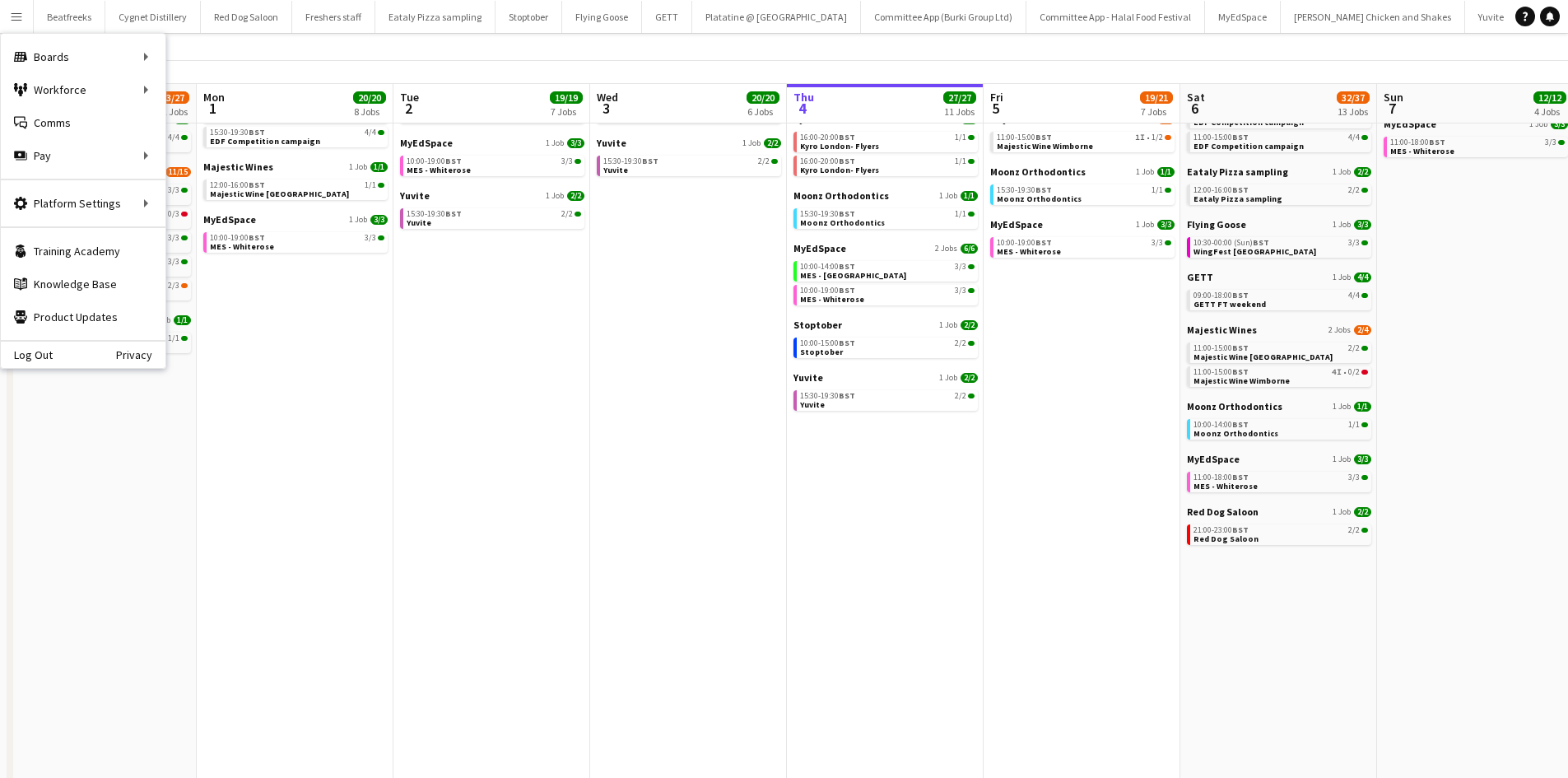
click at [19, 25] on button "Menu" at bounding box center [16, 16] width 33 height 33
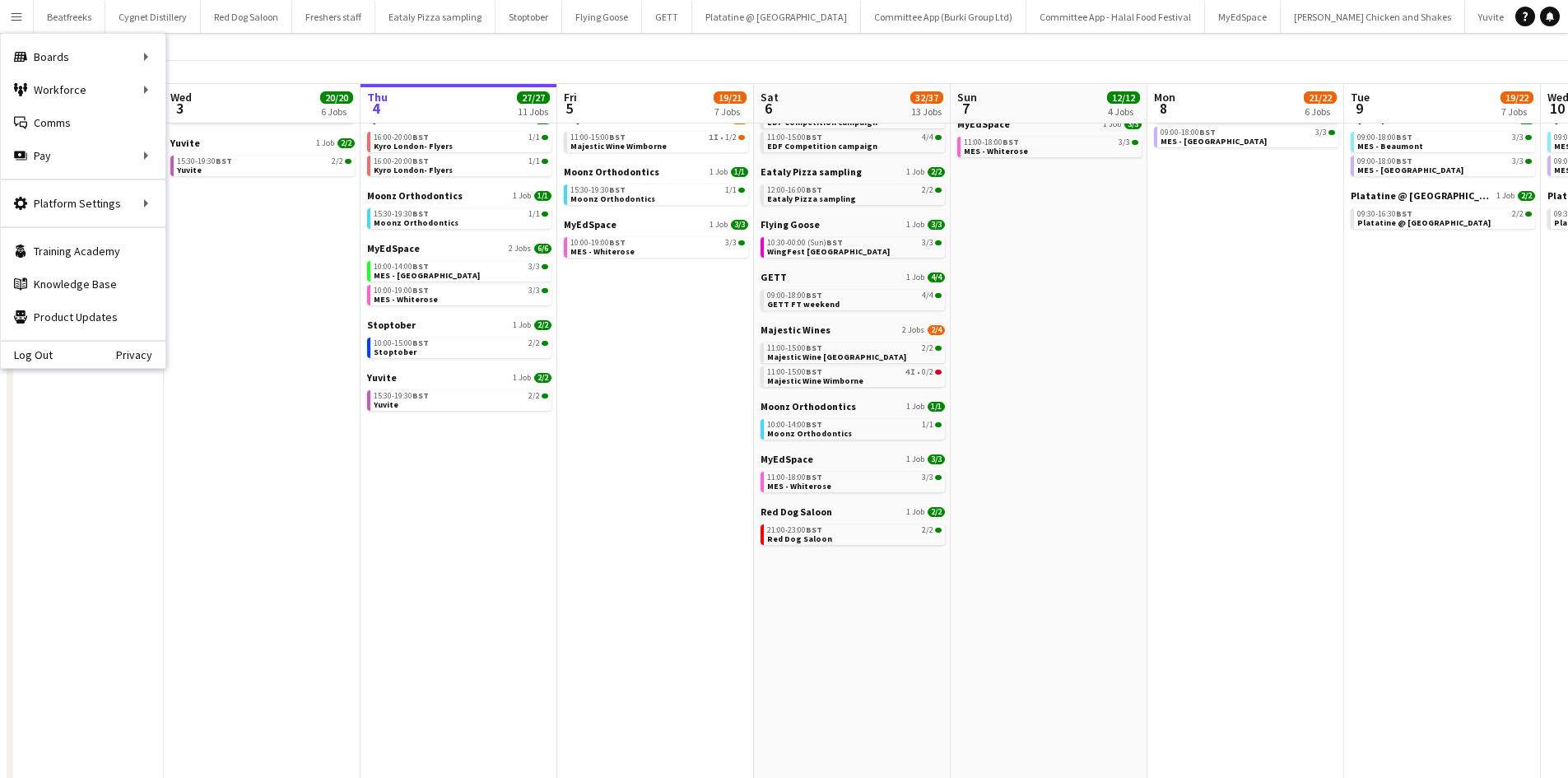
click at [19, 25] on button "Menu" at bounding box center [16, 16] width 33 height 33
click at [87, 86] on div "Workforce Workforce" at bounding box center [83, 89] width 165 height 33
click at [194, 87] on link "My Workforce" at bounding box center [248, 89] width 165 height 33
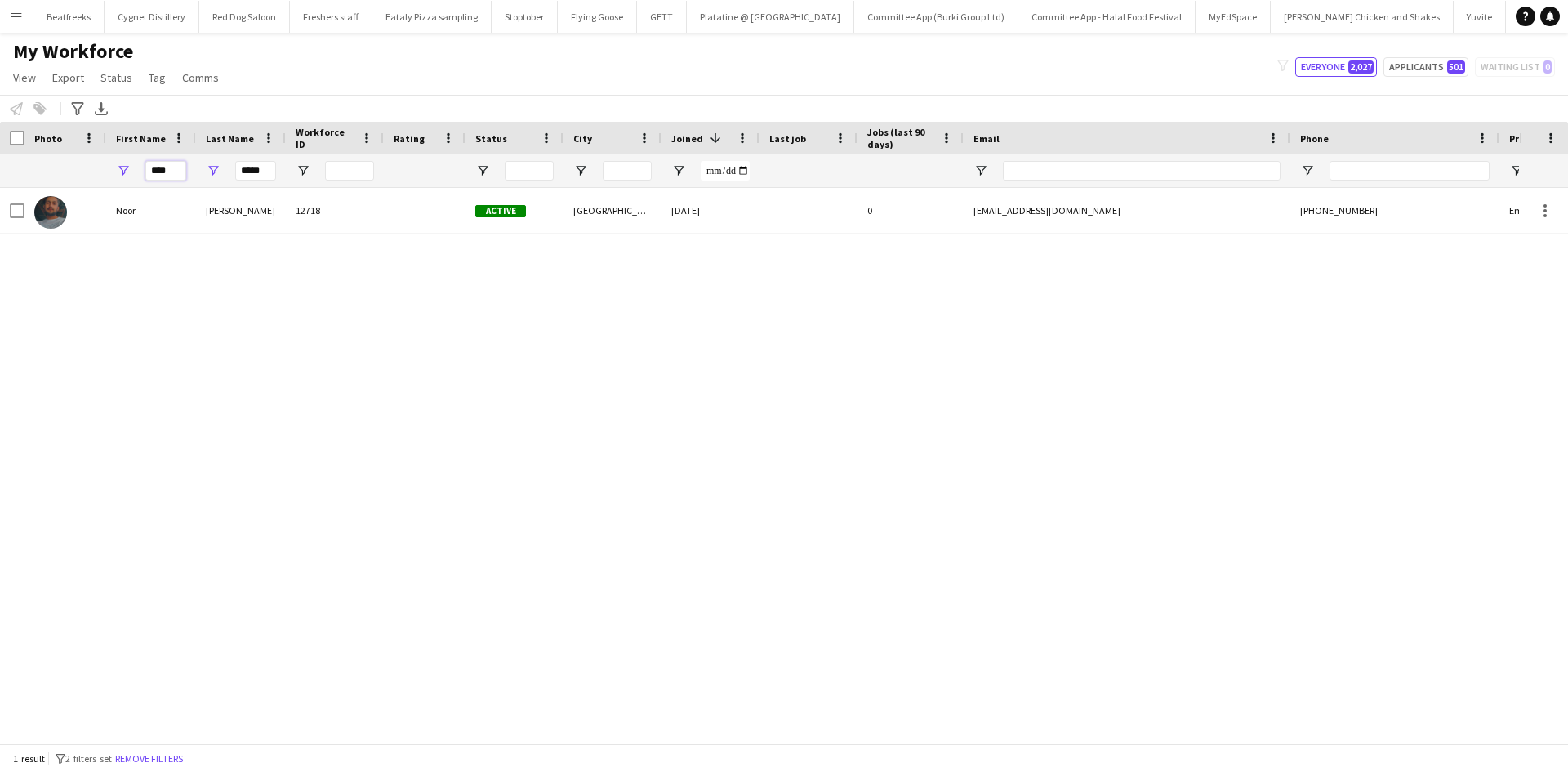
drag, startPoint x: 178, startPoint y: 174, endPoint x: 135, endPoint y: 174, distance: 43.0
click at [135, 174] on div "****" at bounding box center [151, 171] width 90 height 33
type input "********"
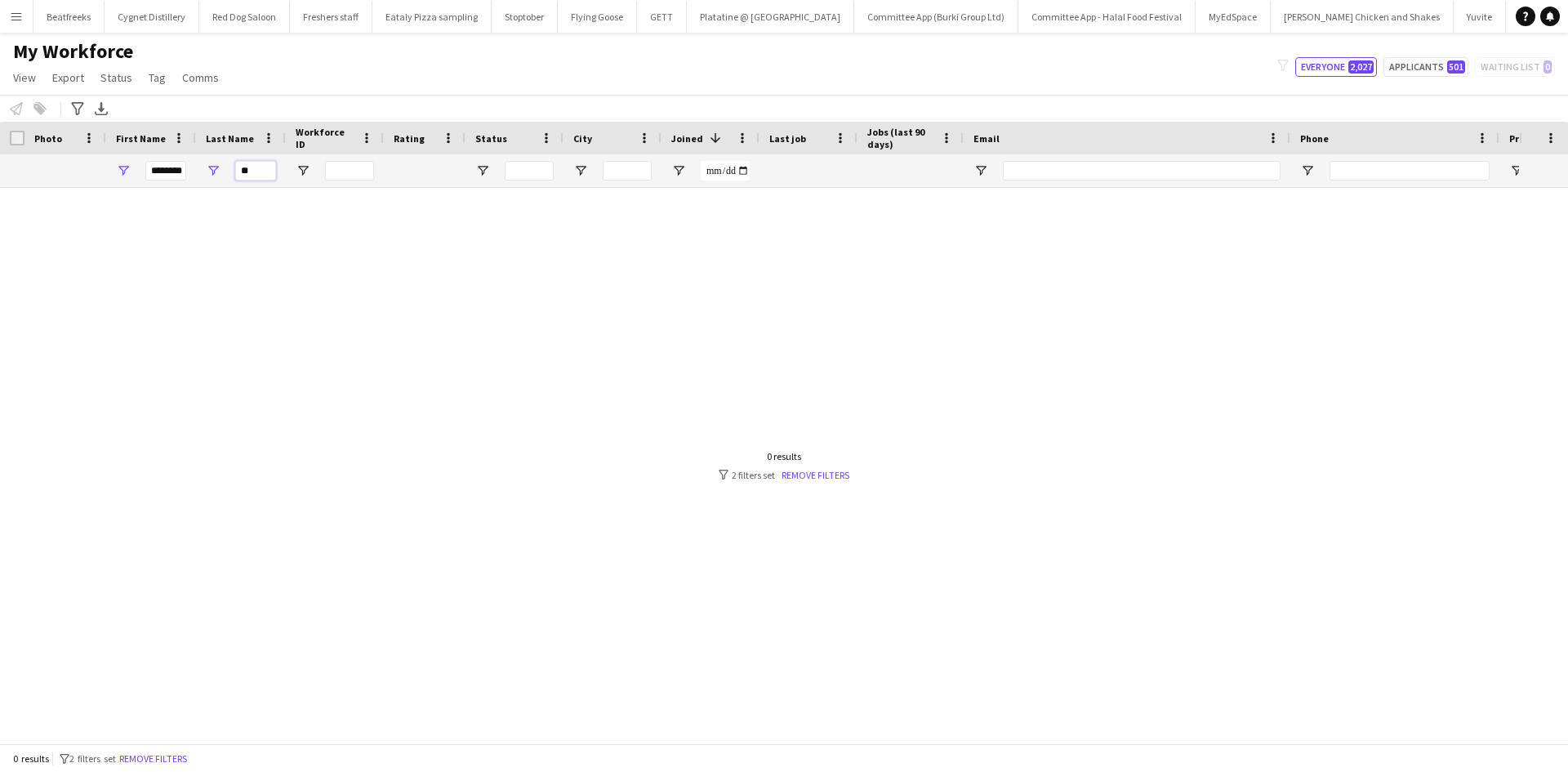
type input "*"
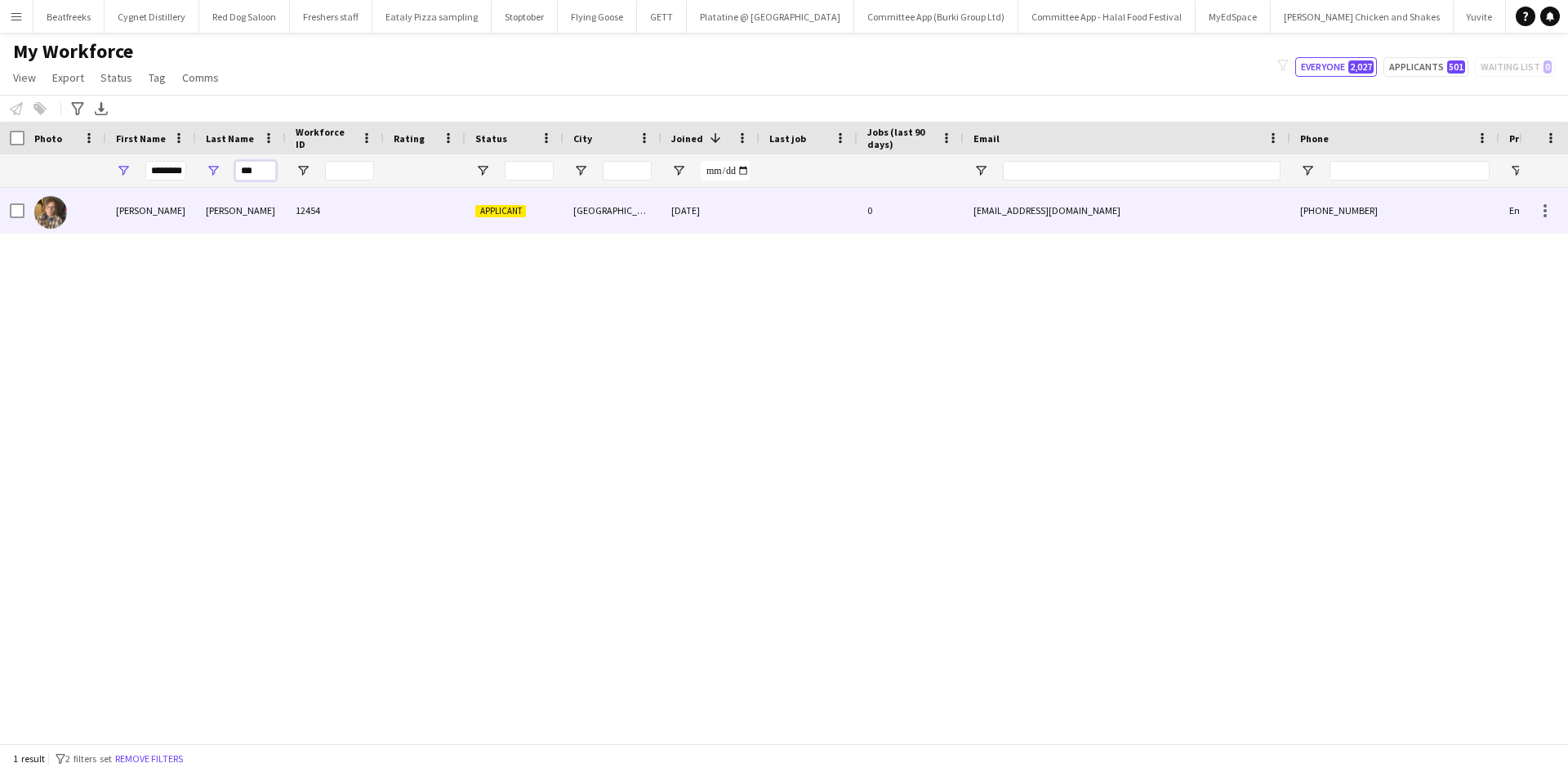
type input "***"
click at [216, 201] on div "Farley" at bounding box center [241, 209] width 90 height 45
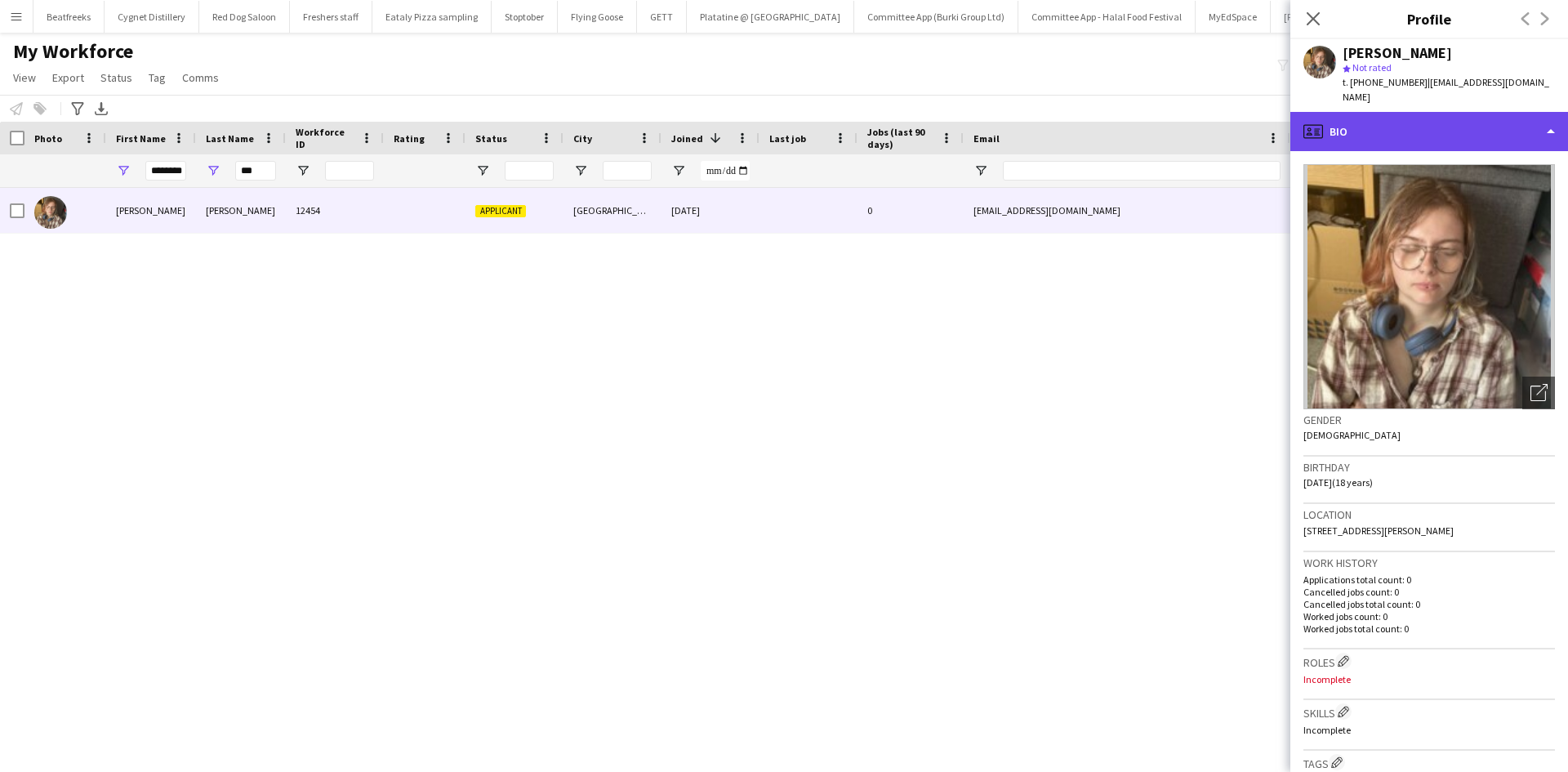
click at [1377, 132] on div "profile Bio" at bounding box center [1429, 132] width 278 height 40
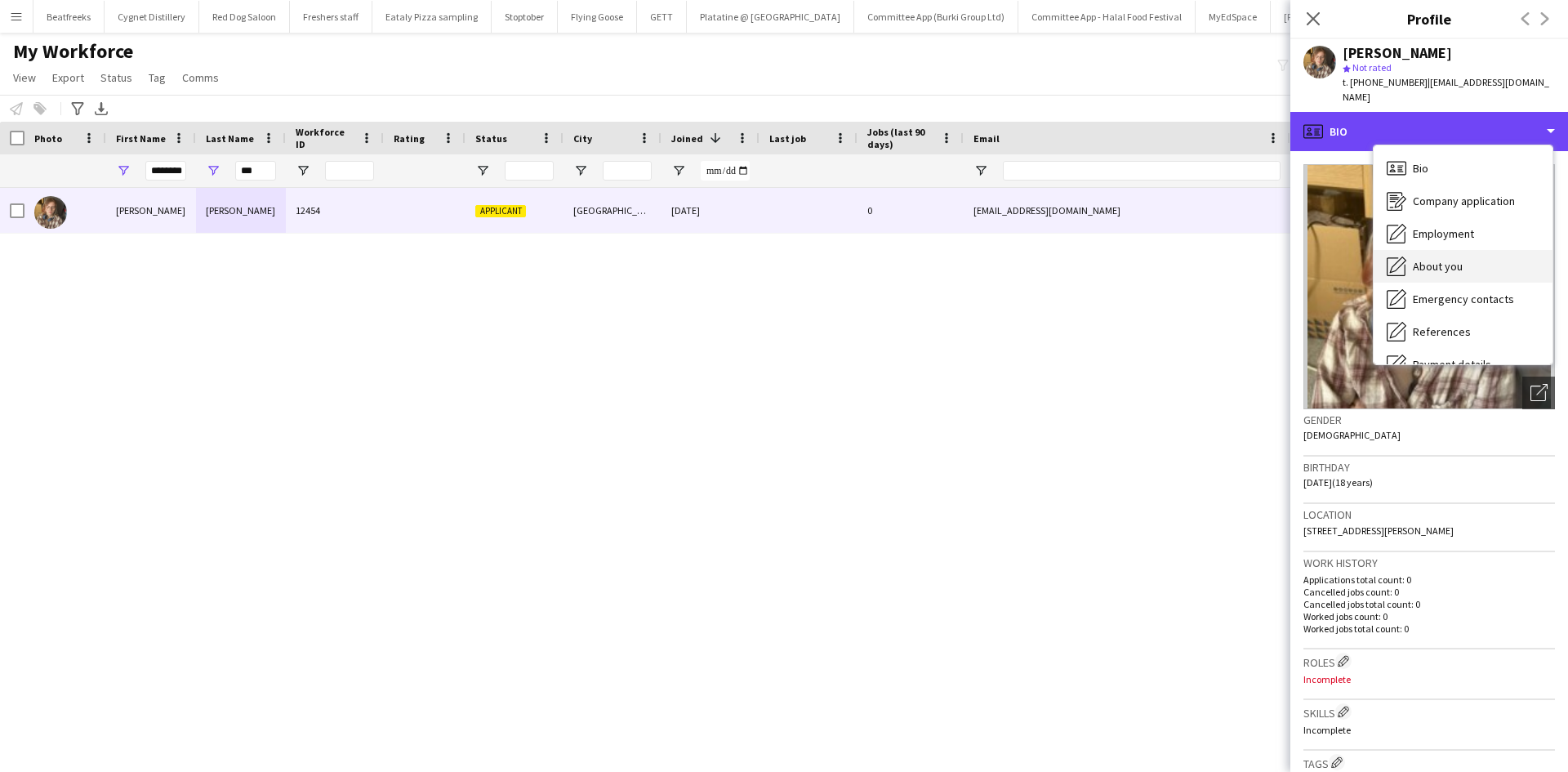
scroll to position [219, 0]
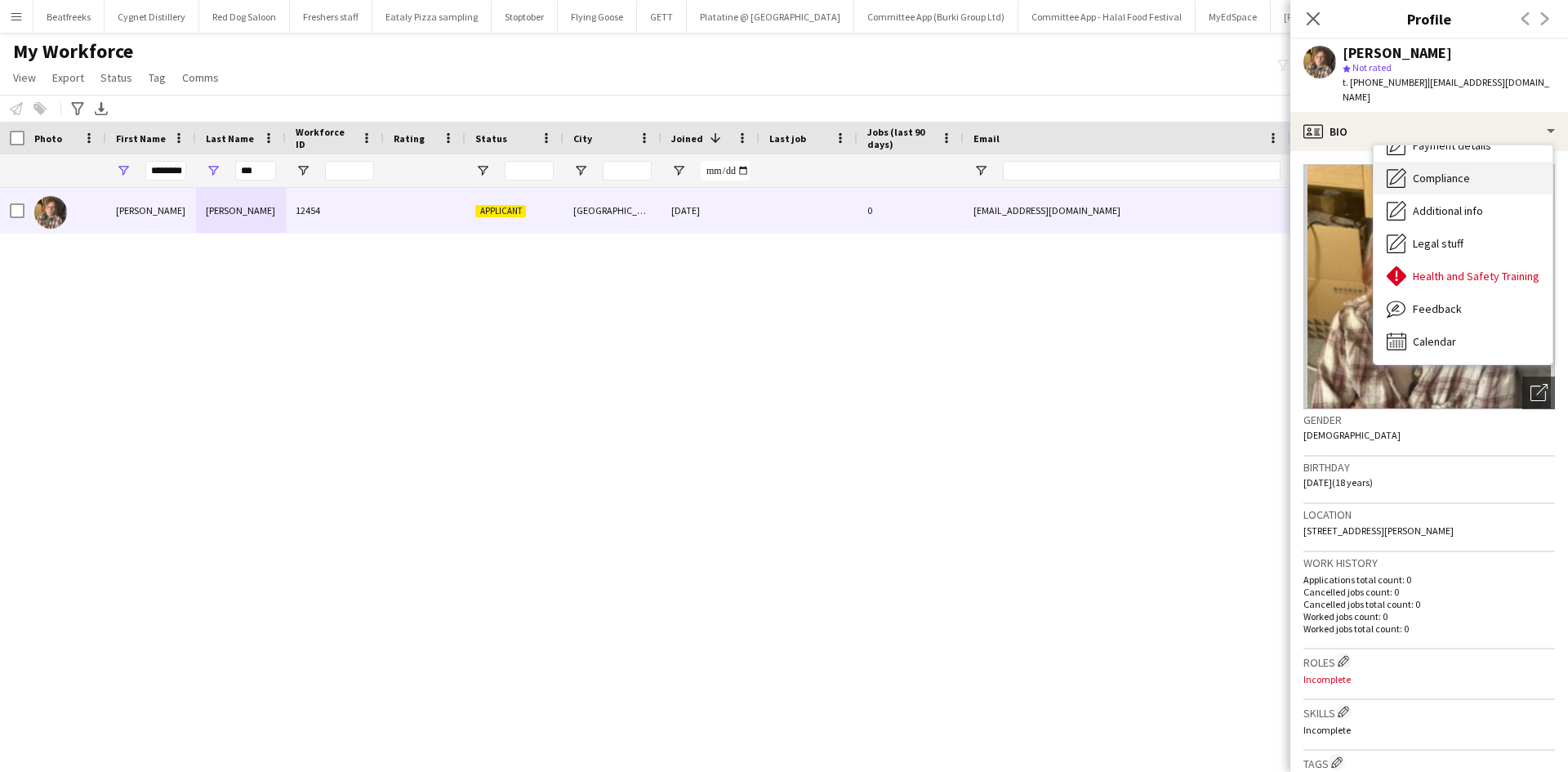
click at [1445, 181] on span "Compliance" at bounding box center [1442, 178] width 58 height 15
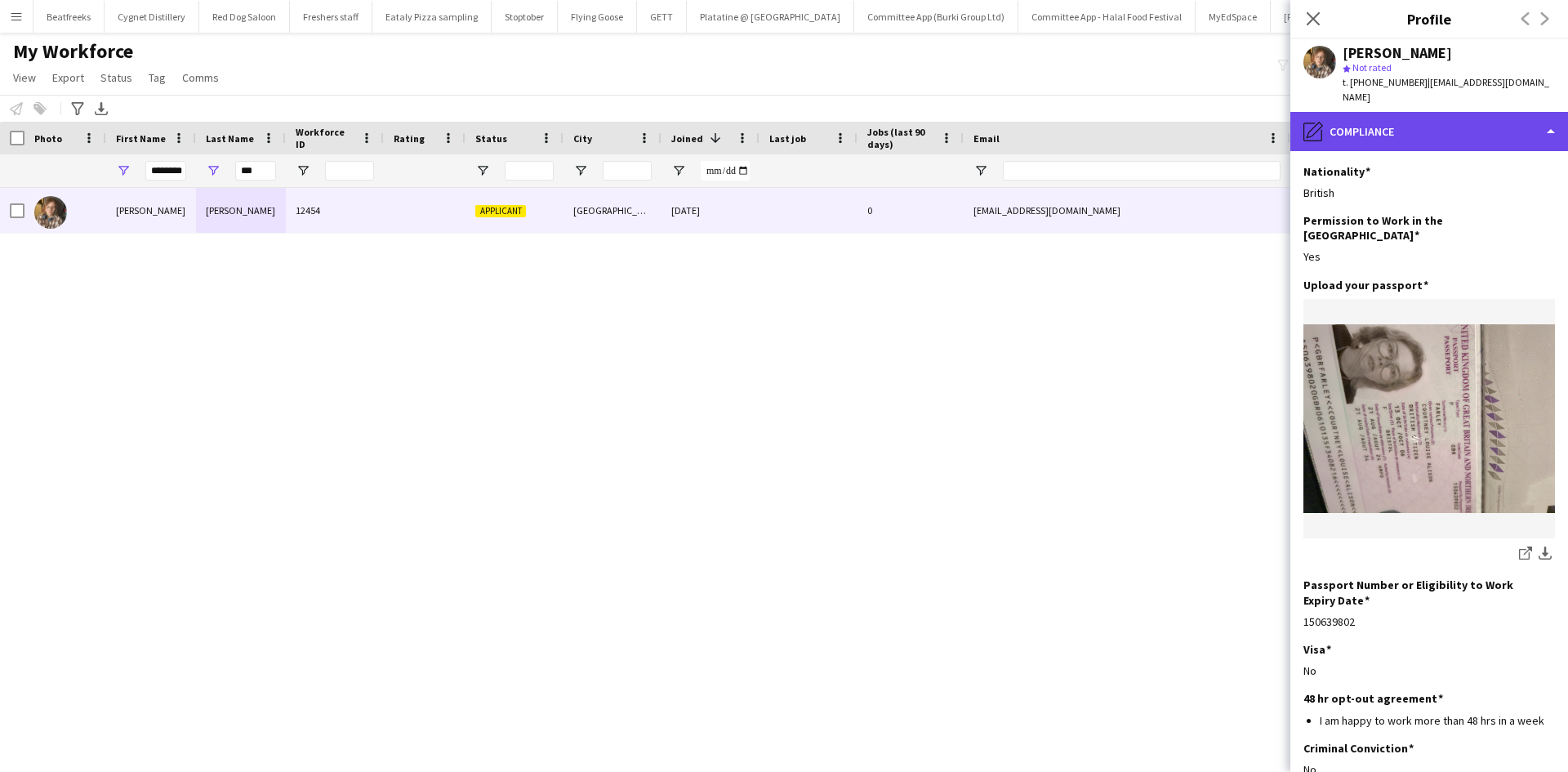
click at [1367, 134] on div "pencil4 Compliance" at bounding box center [1429, 132] width 278 height 40
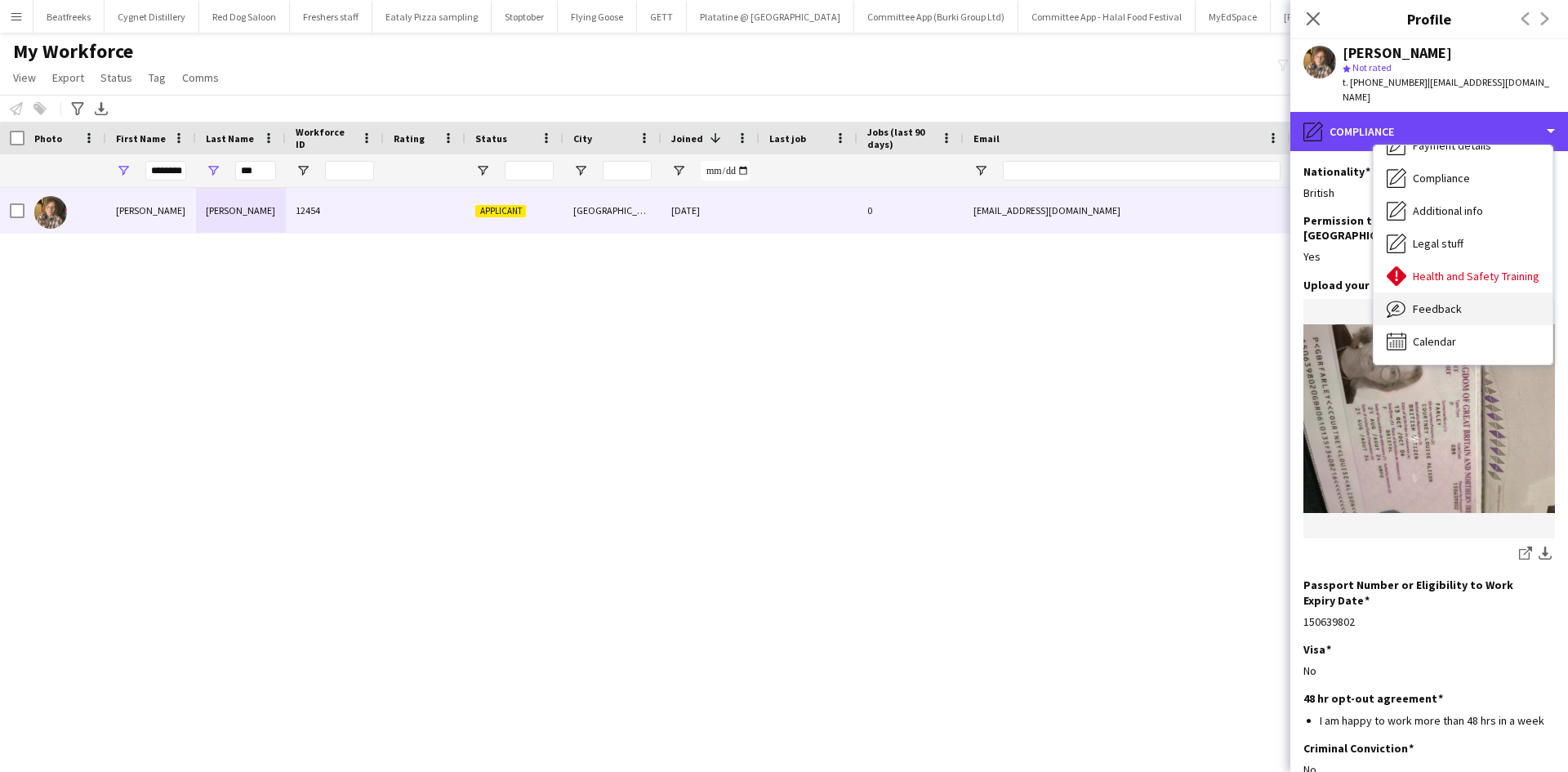
scroll to position [31, 0]
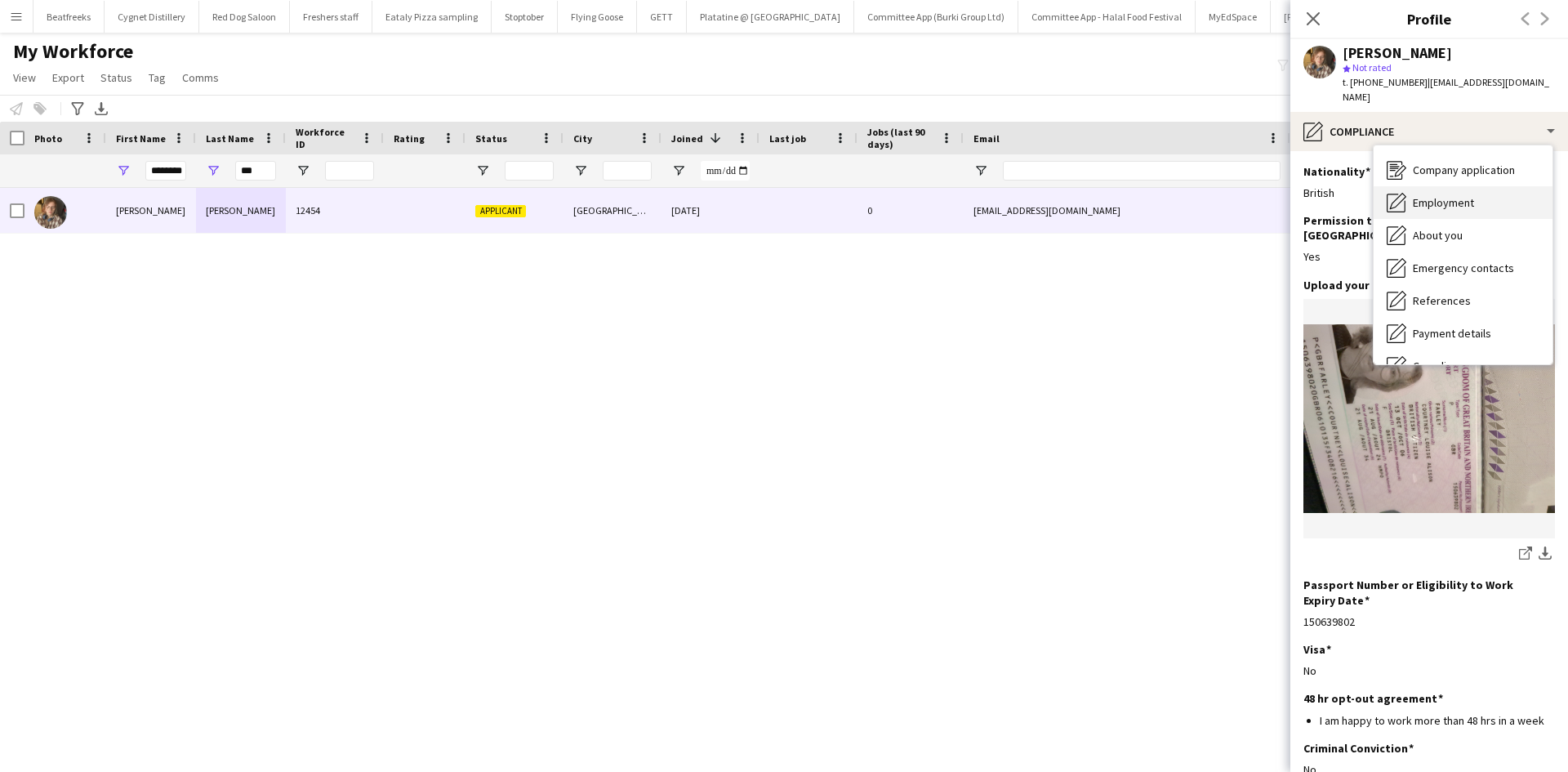
click at [1445, 201] on span "Employment" at bounding box center [1444, 202] width 61 height 15
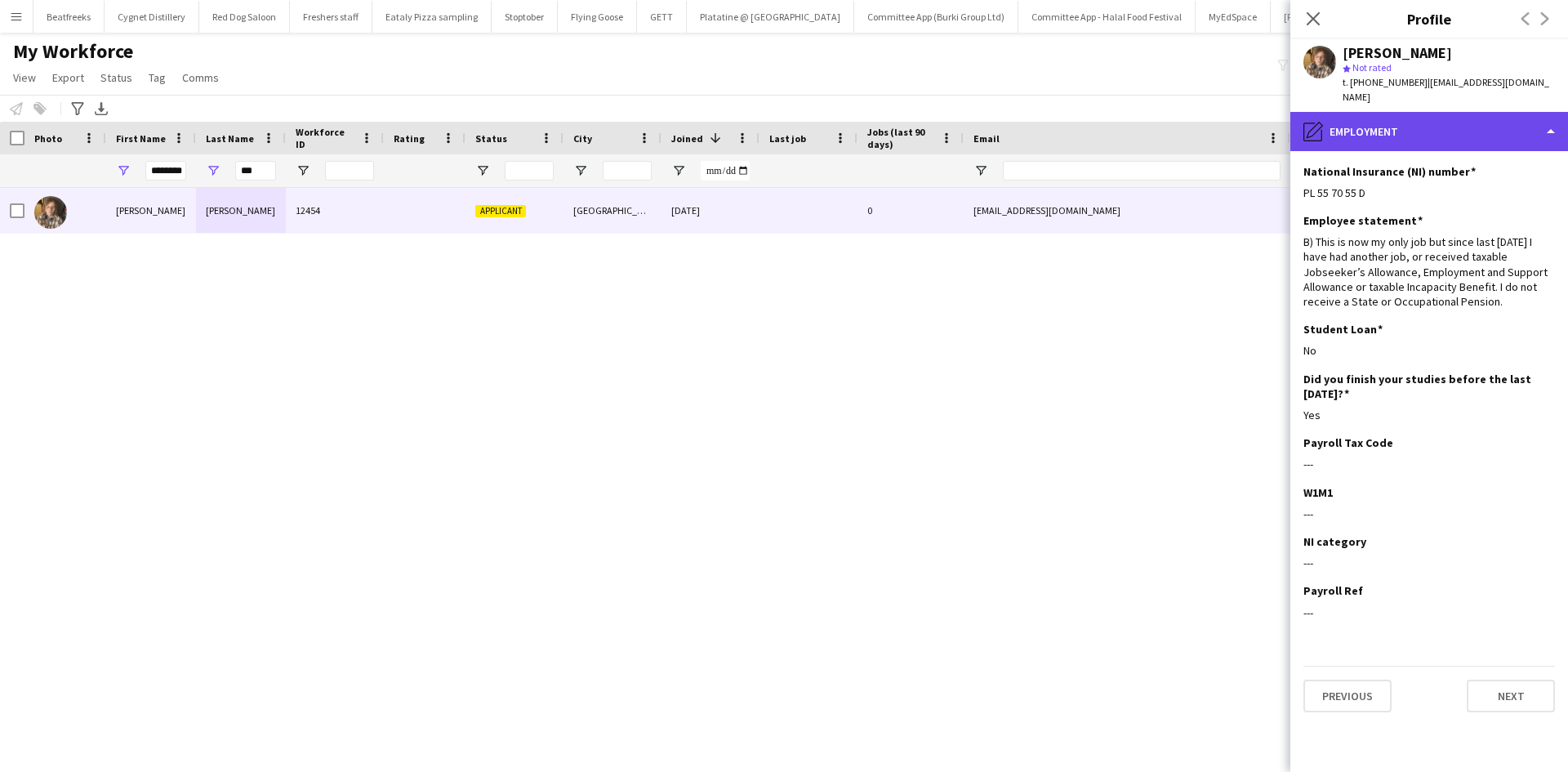
click at [1411, 127] on div "pencil4 Employment" at bounding box center [1429, 132] width 278 height 40
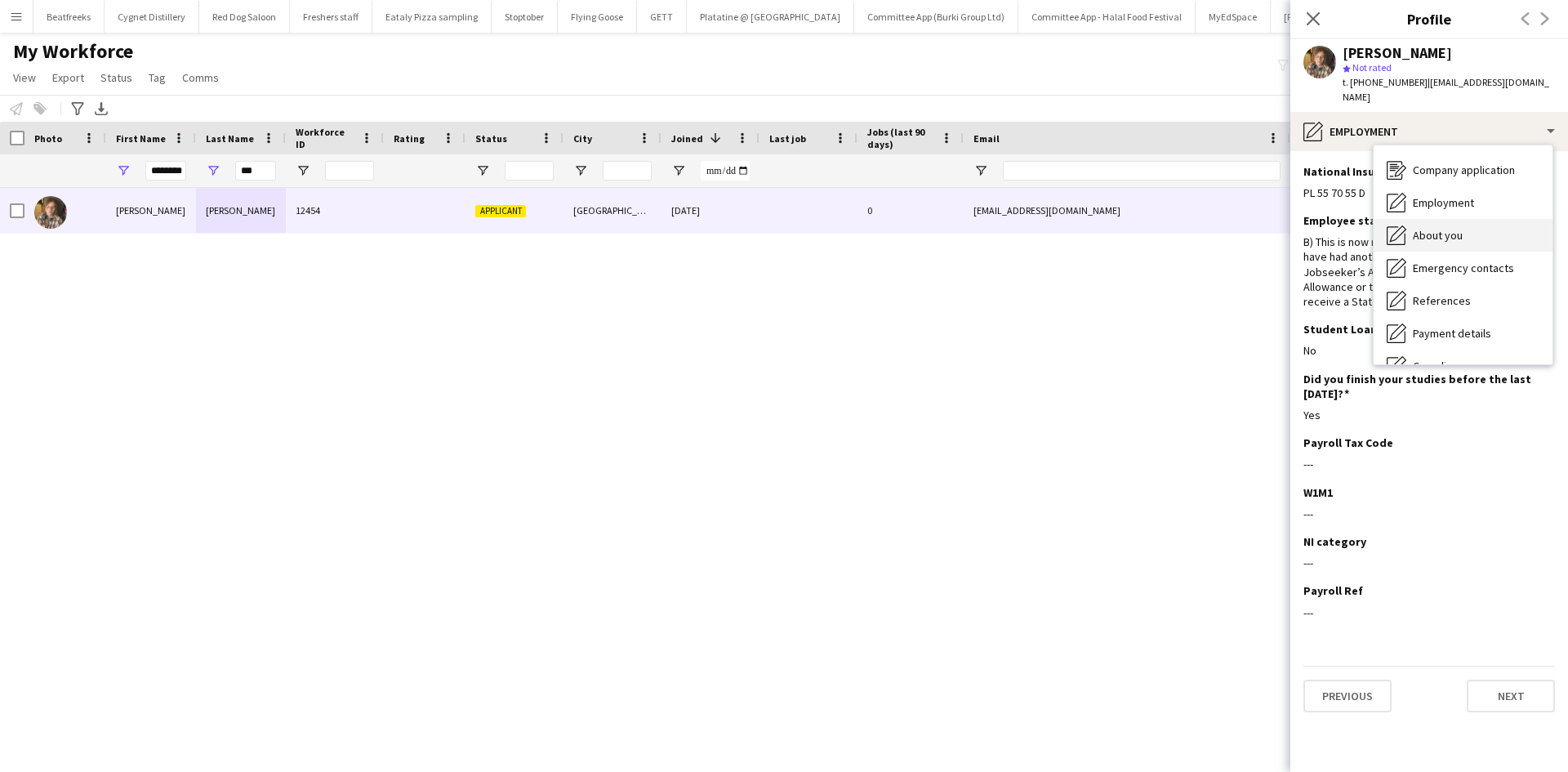
click at [1447, 238] on span "About you" at bounding box center [1438, 235] width 50 height 15
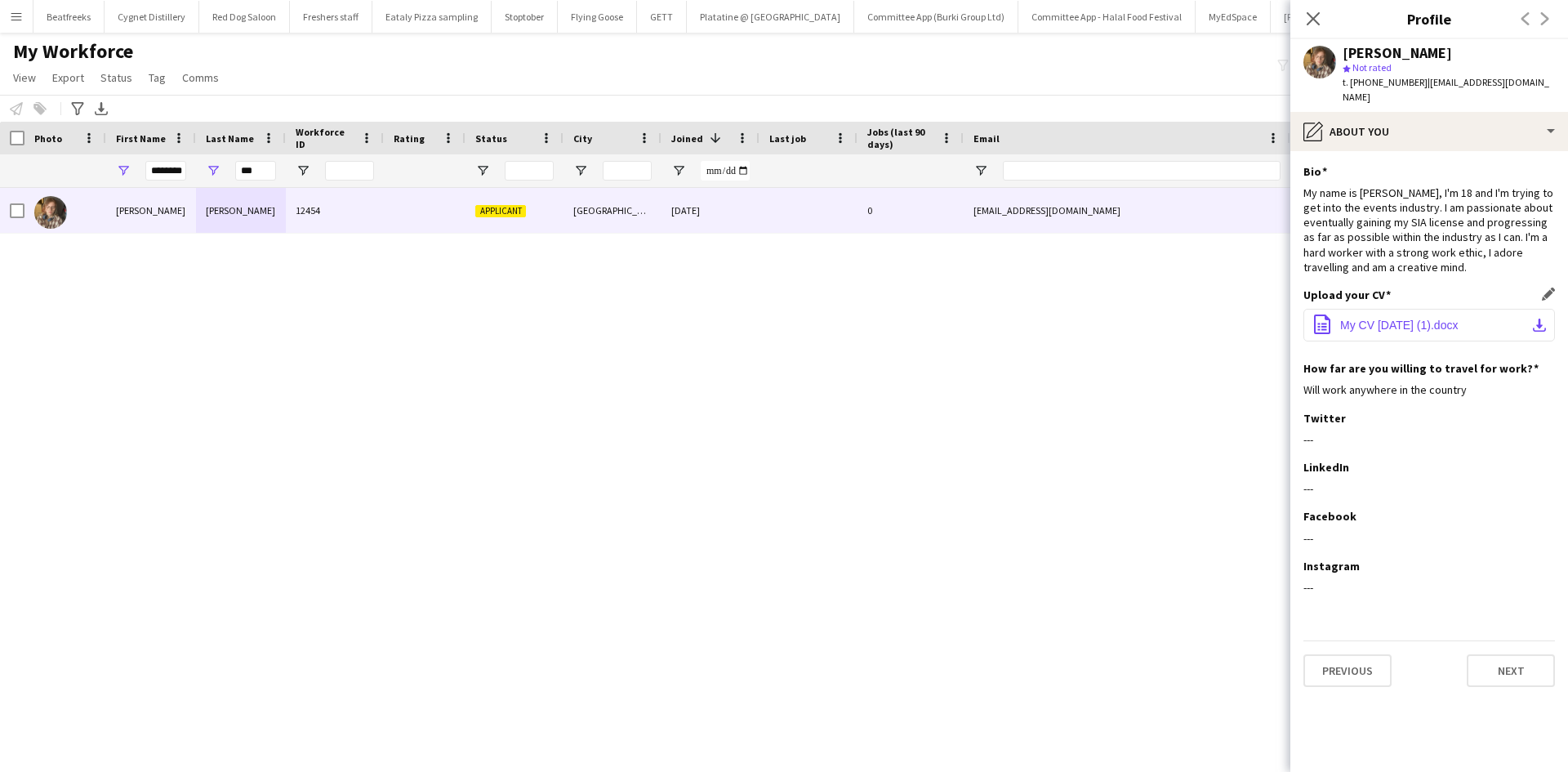
click at [1417, 326] on span "My CV 10 03 2025 (1).docx" at bounding box center [1398, 324] width 118 height 13
click at [13, 25] on button "Menu" at bounding box center [16, 16] width 33 height 33
click at [18, 12] on app-icon "Menu" at bounding box center [16, 16] width 13 height 13
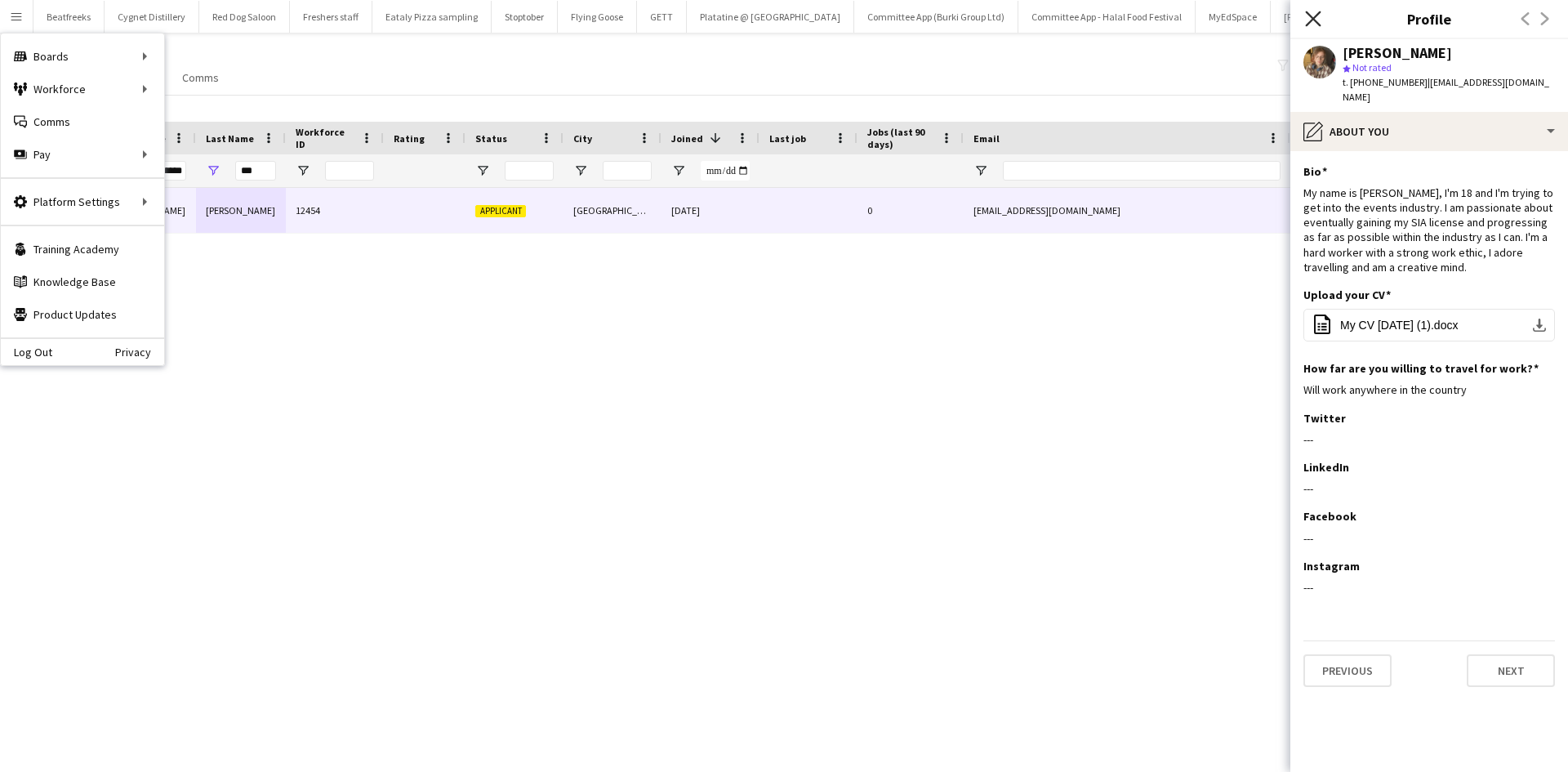
click at [1306, 13] on icon at bounding box center [1313, 19] width 16 height 16
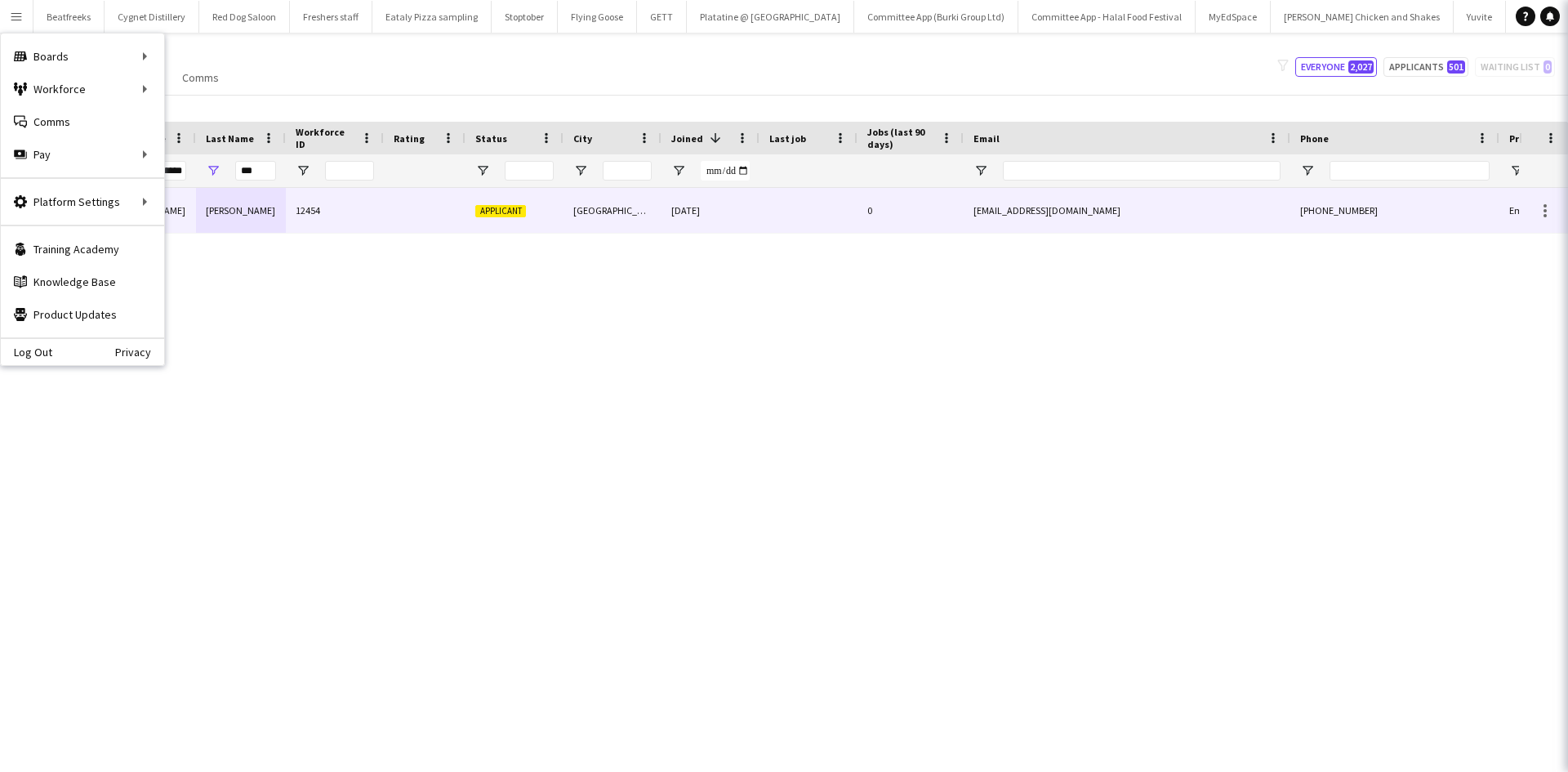
click at [1555, 8] on app-icon "Close pop-in" at bounding box center [1592, 19] width 24 height 24
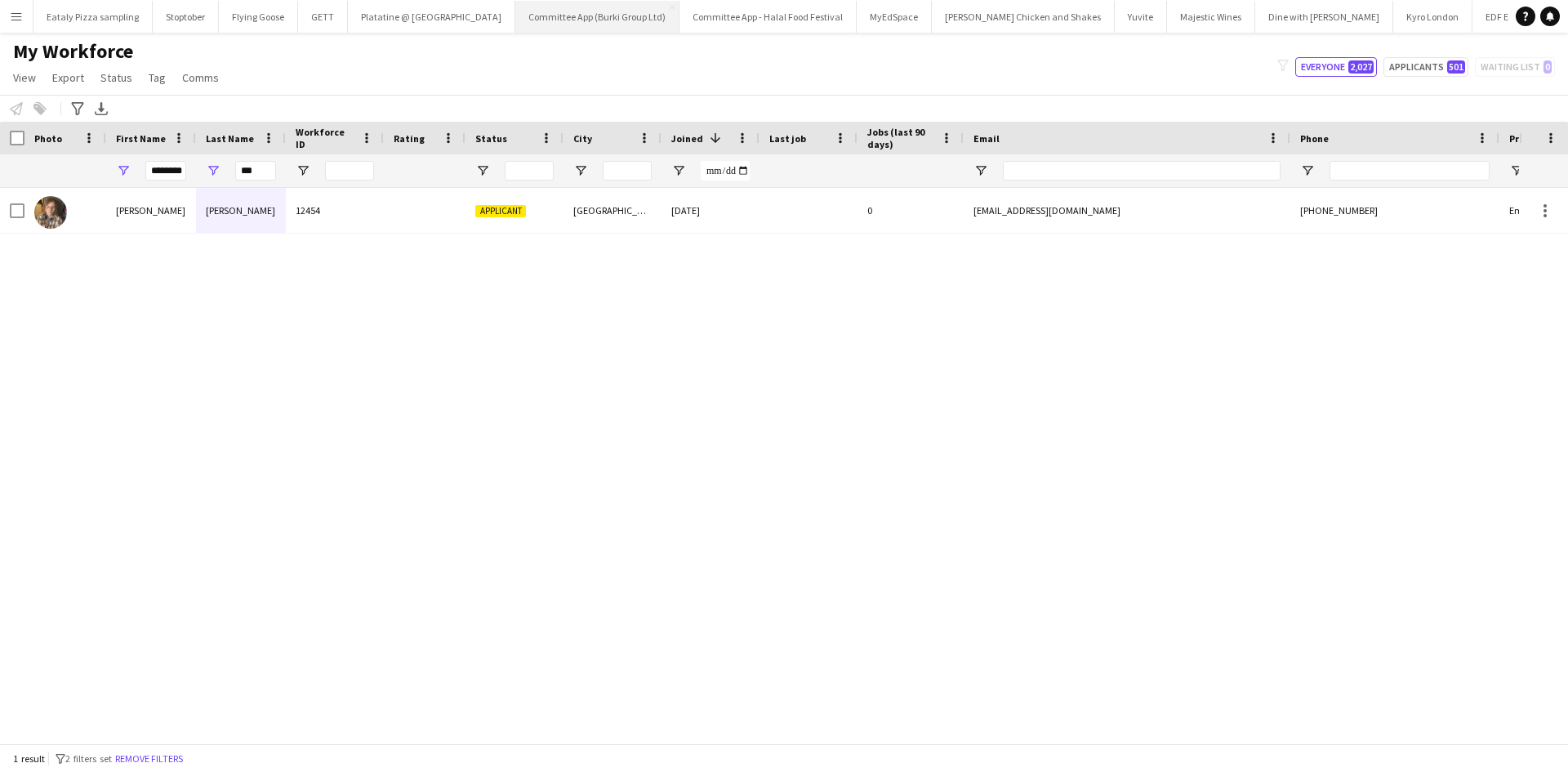
scroll to position [0, 378]
click at [16, 21] on app-icon "Menu" at bounding box center [16, 16] width 13 height 13
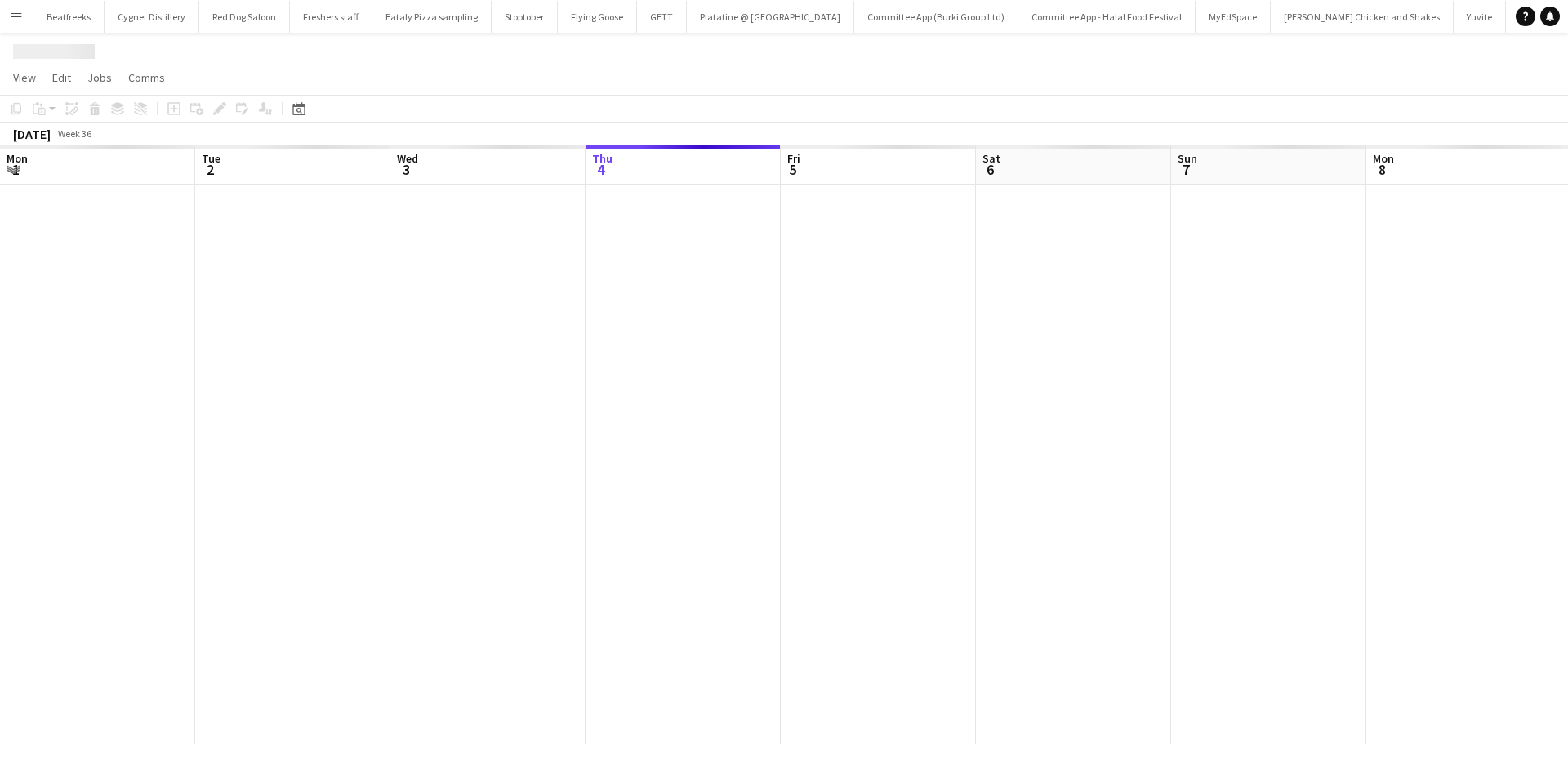
scroll to position [0, 391]
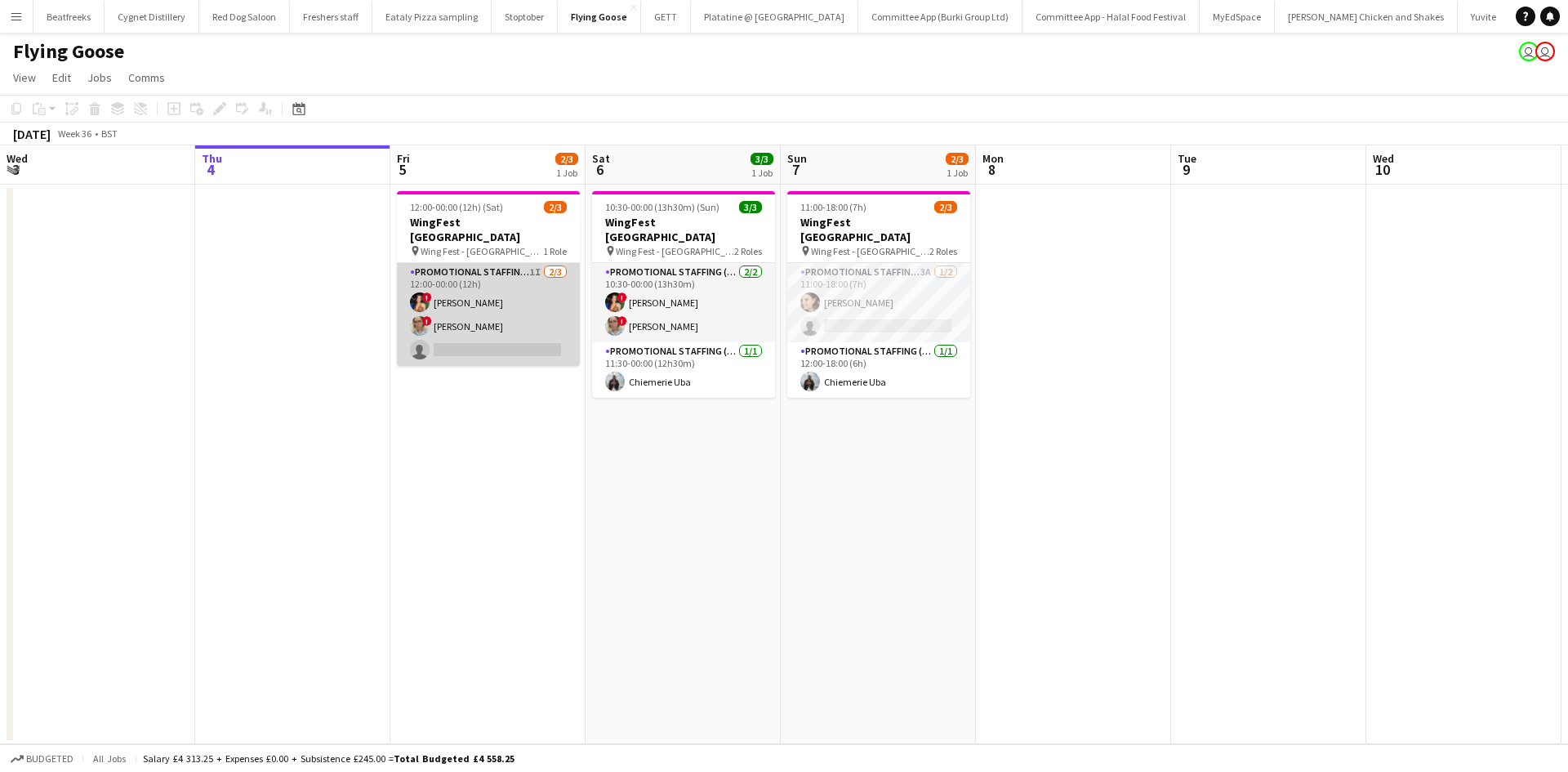
click at [473, 291] on app-card-role "Promotional Staffing (Brand Ambassadors) 1I 2/3 12:00-00:00 (12h) ! Catalina To…" at bounding box center [488, 315] width 182 height 103
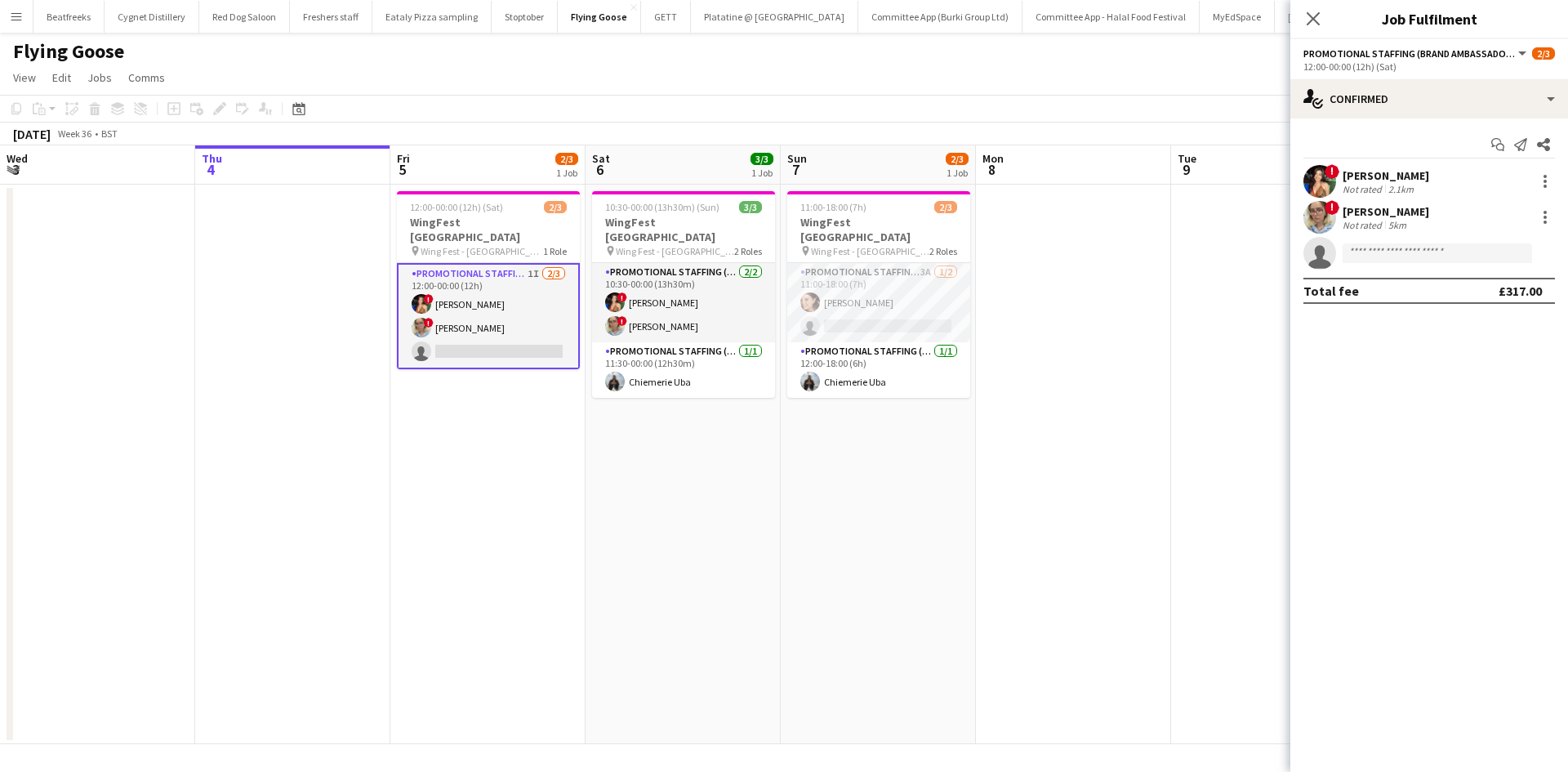
click at [1353, 184] on div "Not rated" at bounding box center [1364, 189] width 43 height 12
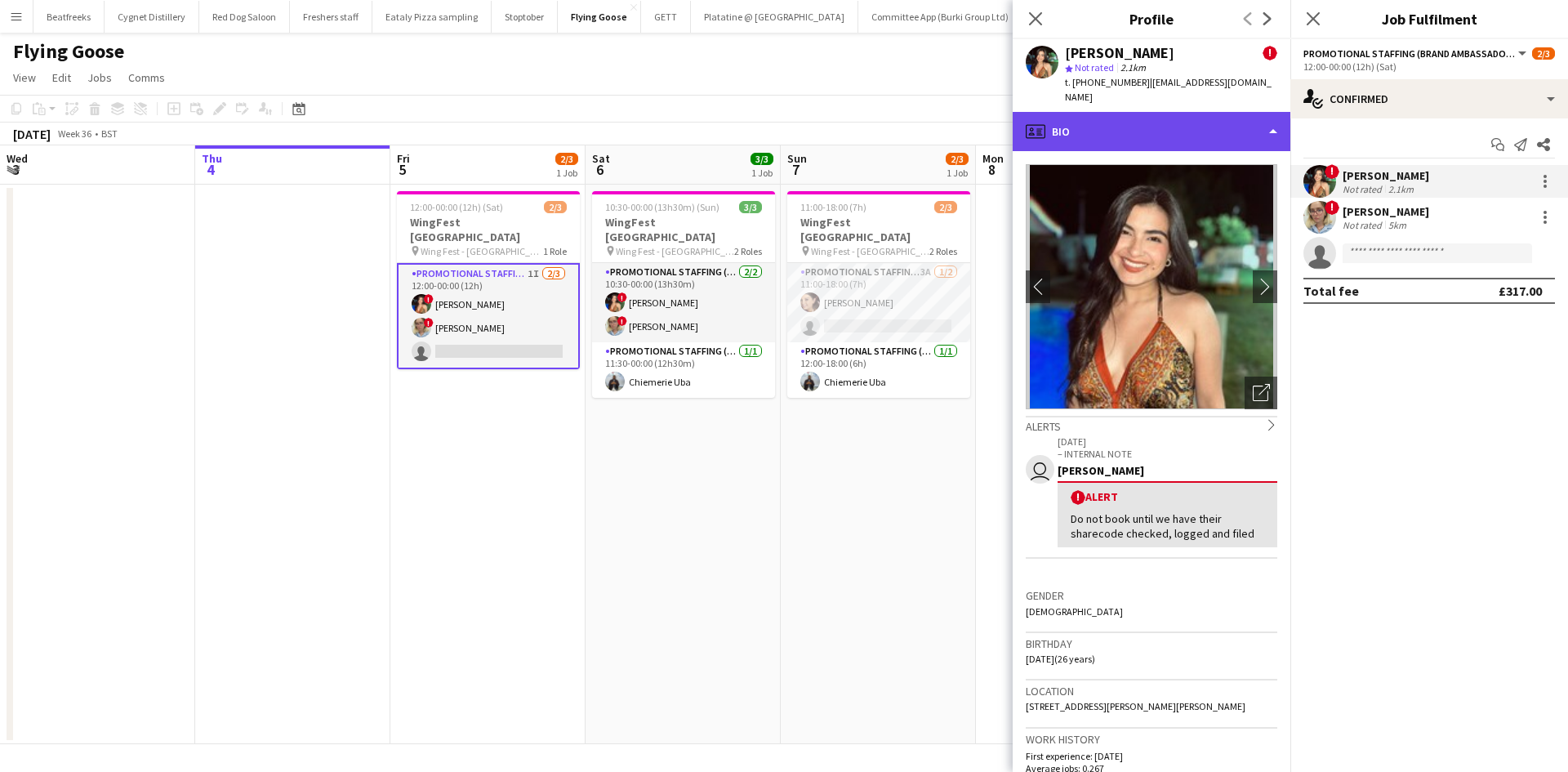
click at [1103, 112] on div "profile Bio" at bounding box center [1151, 132] width 278 height 40
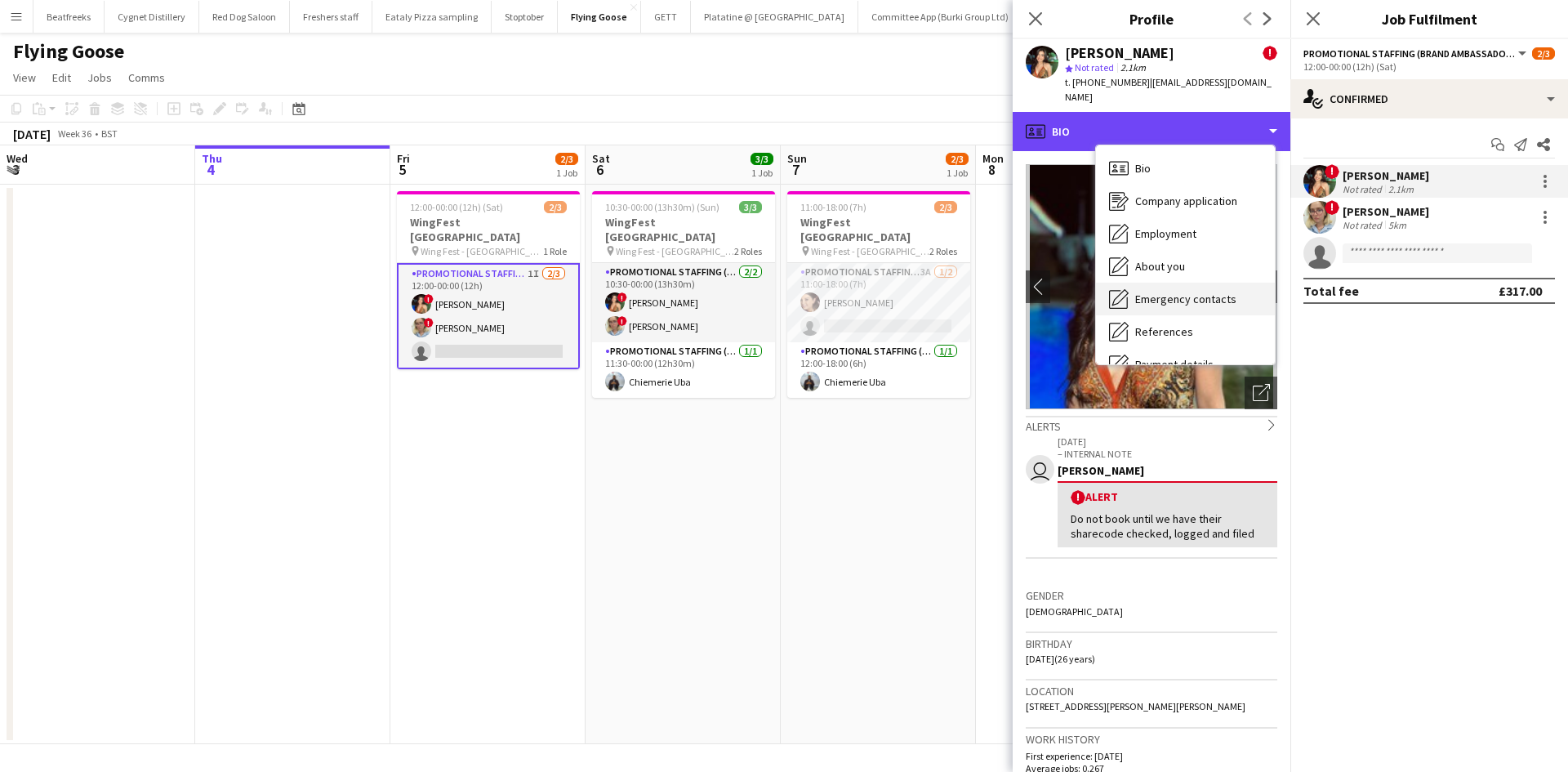
scroll to position [219, 0]
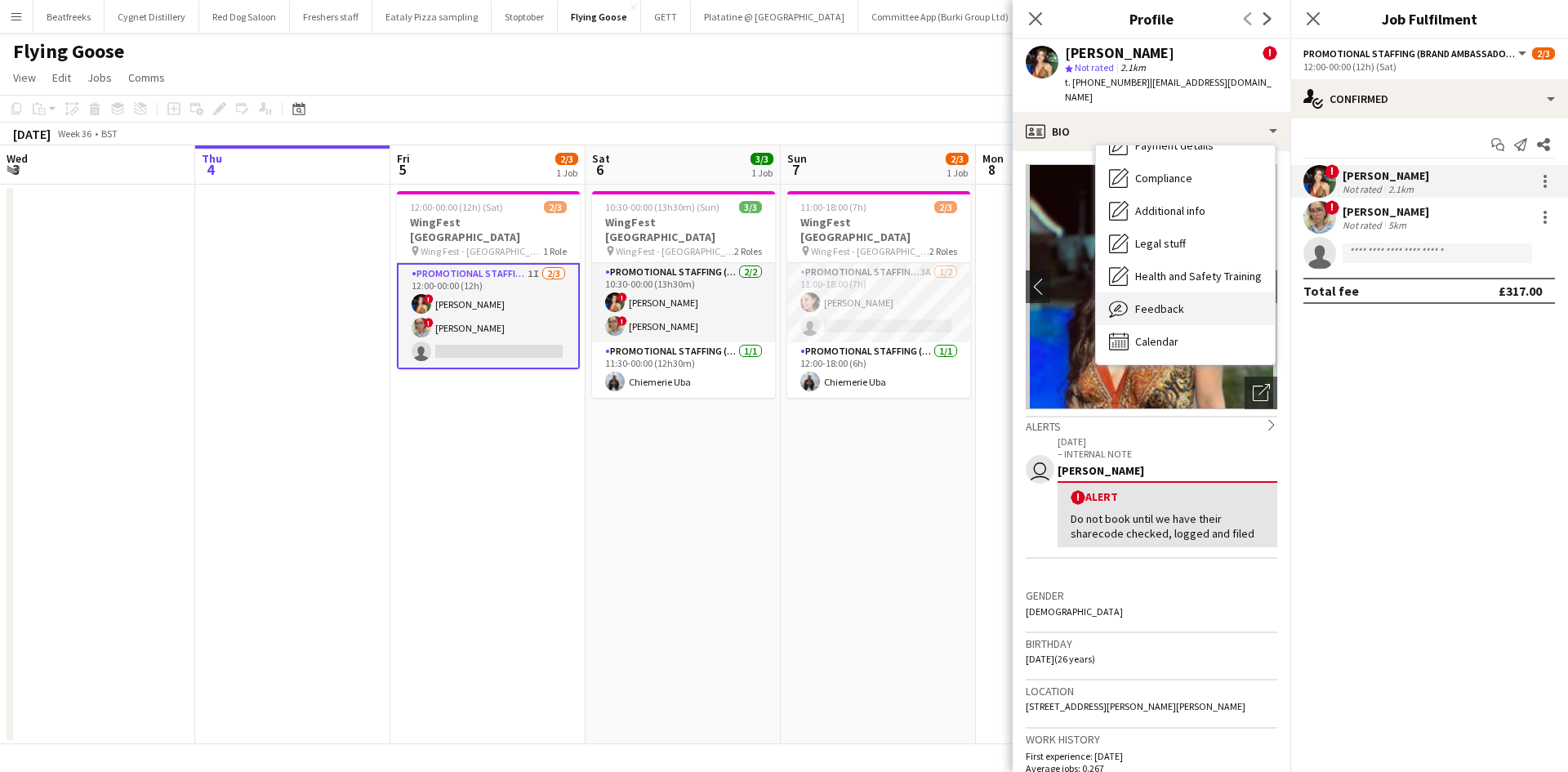
click at [1162, 302] on span "Feedback" at bounding box center [1159, 309] width 49 height 15
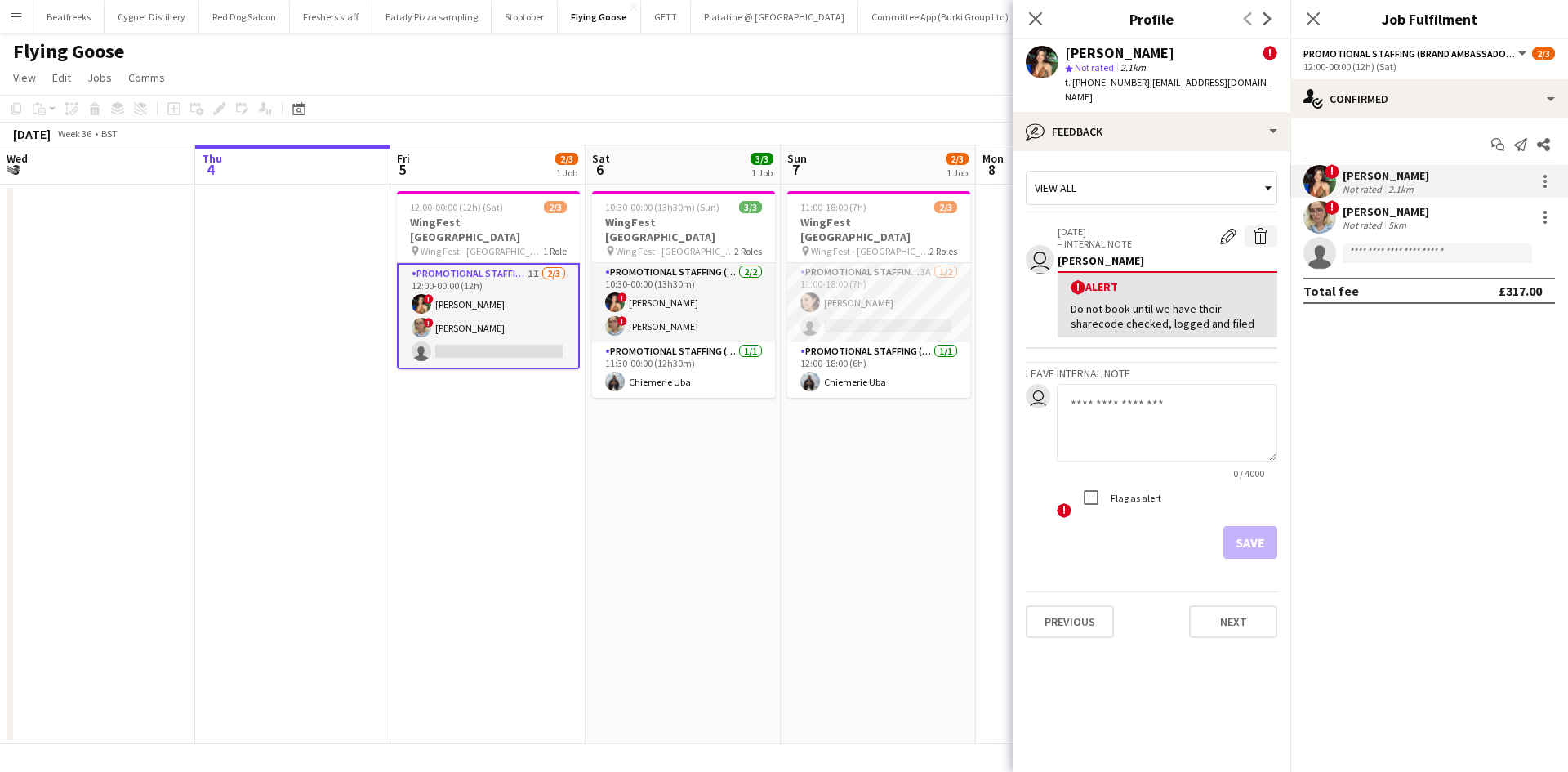
click at [1249, 225] on button "Delete alert" at bounding box center [1261, 235] width 33 height 21
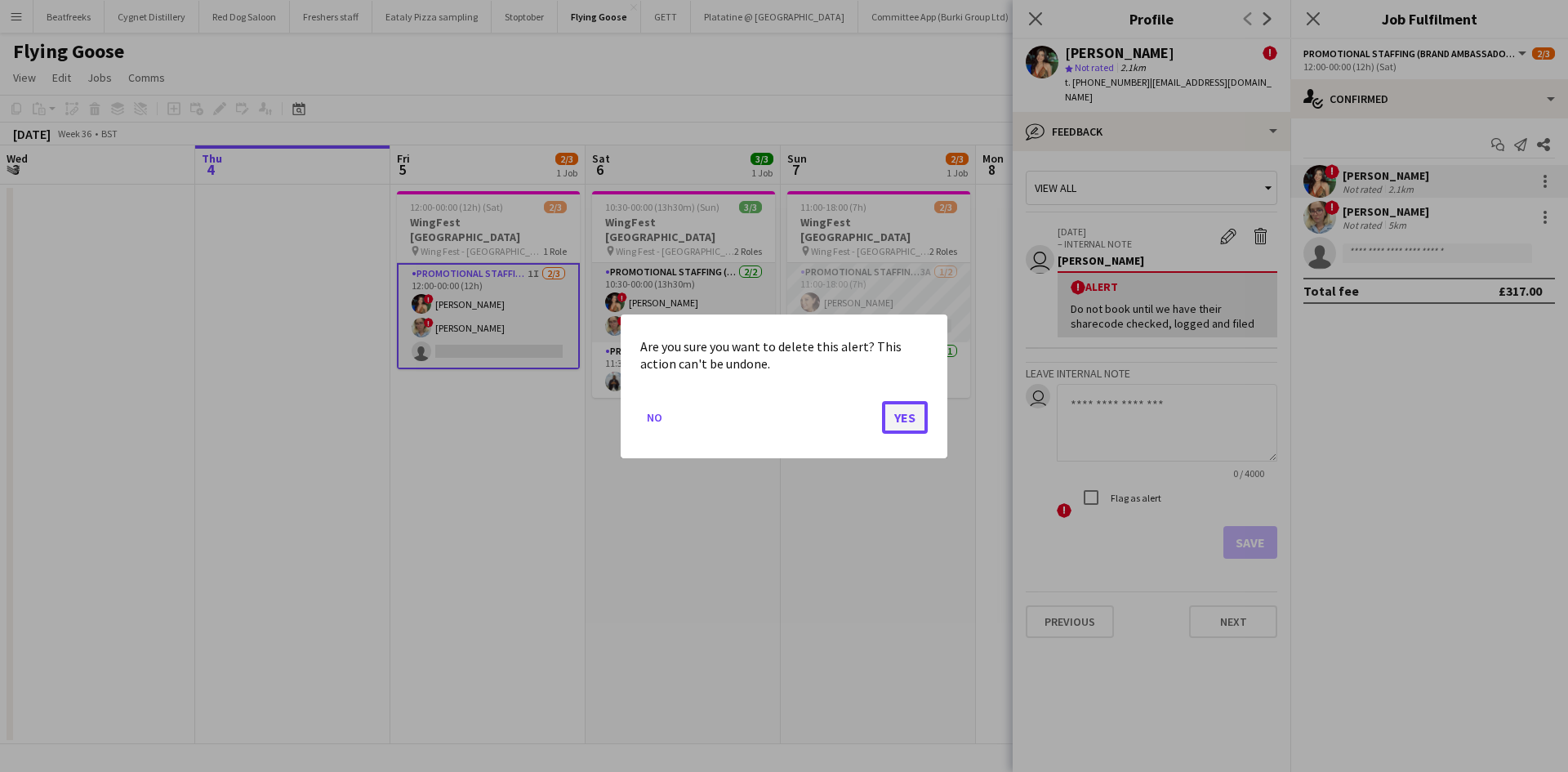
click at [903, 410] on button "Yes" at bounding box center [905, 416] width 46 height 33
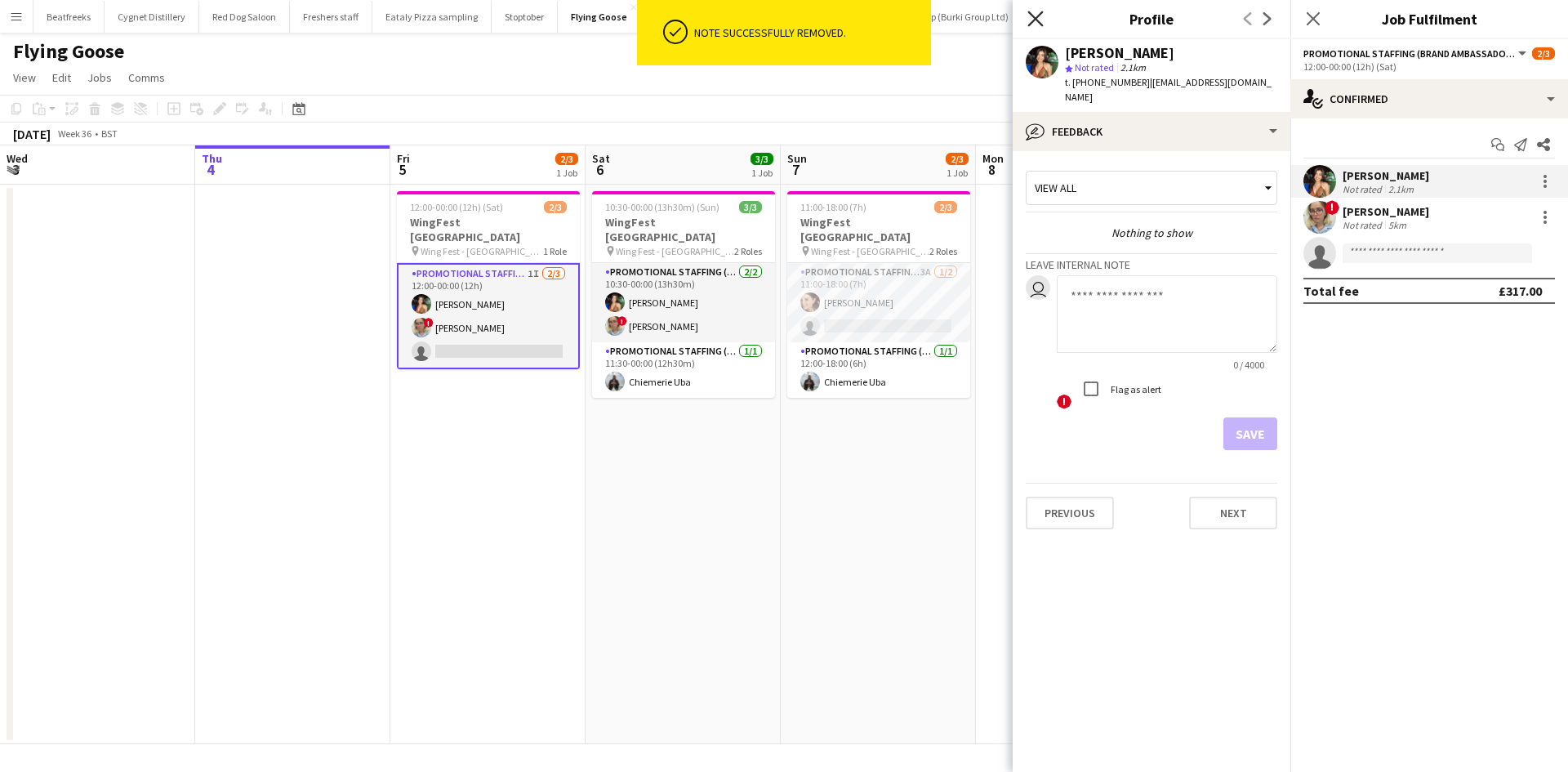
click at [1042, 21] on icon "Close pop-in" at bounding box center [1035, 19] width 16 height 16
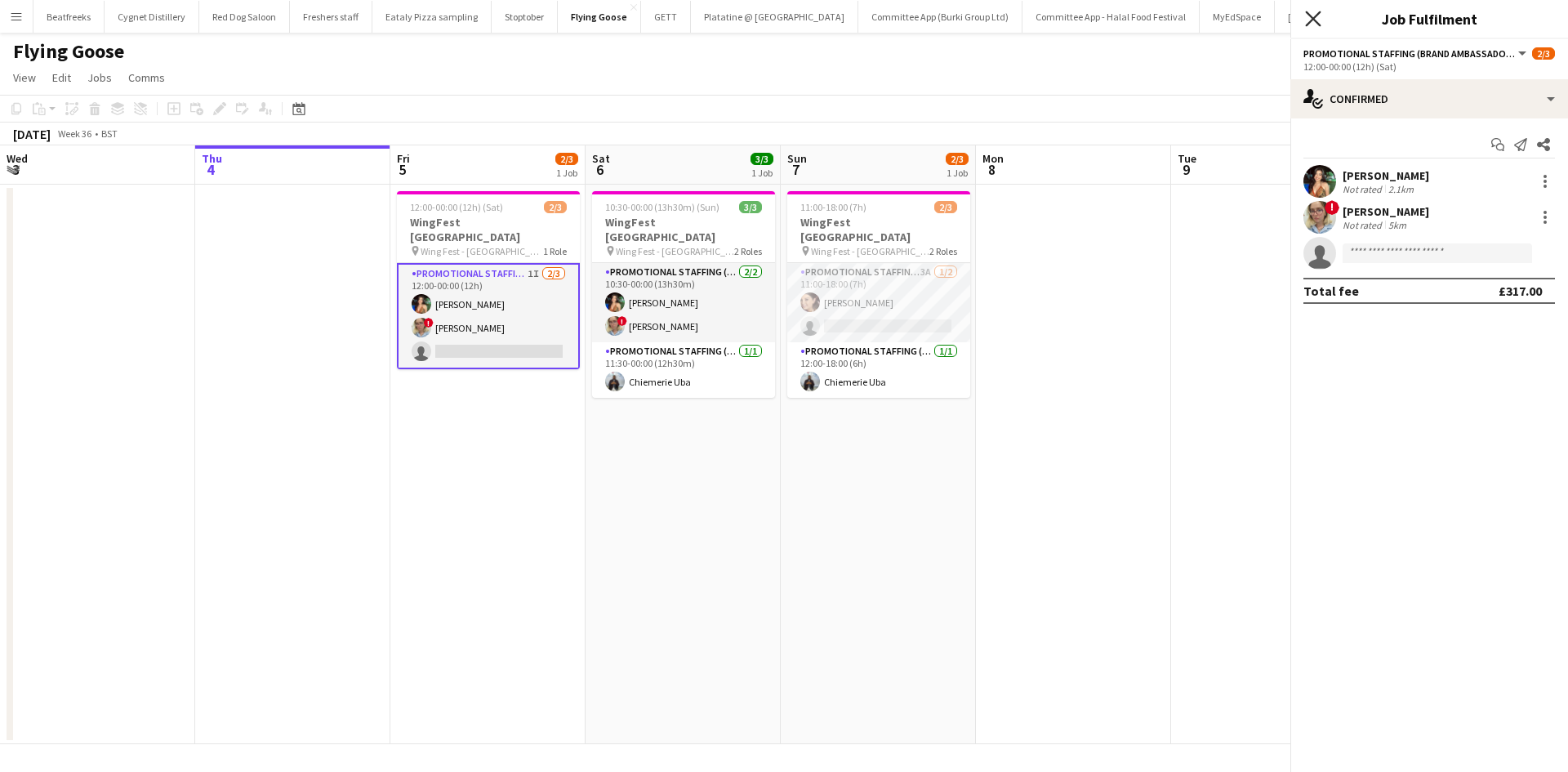
click at [1309, 25] on icon "Close pop-in" at bounding box center [1313, 19] width 16 height 16
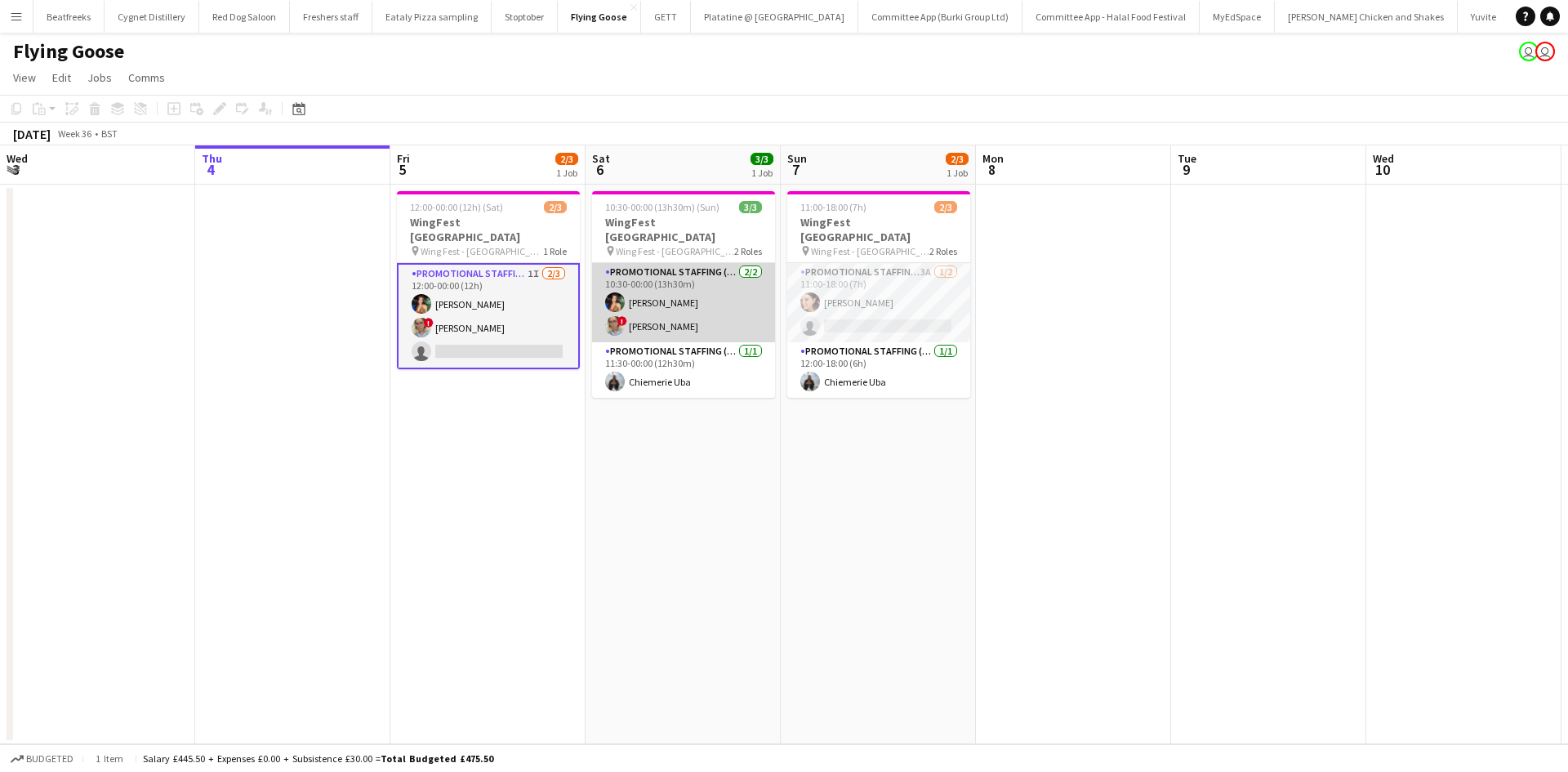
click at [645, 313] on app-card-role "Promotional Staffing (Brand Ambassadors) 2/2 10:30-00:00 (13h30m) Catalina Toba…" at bounding box center [683, 303] width 182 height 79
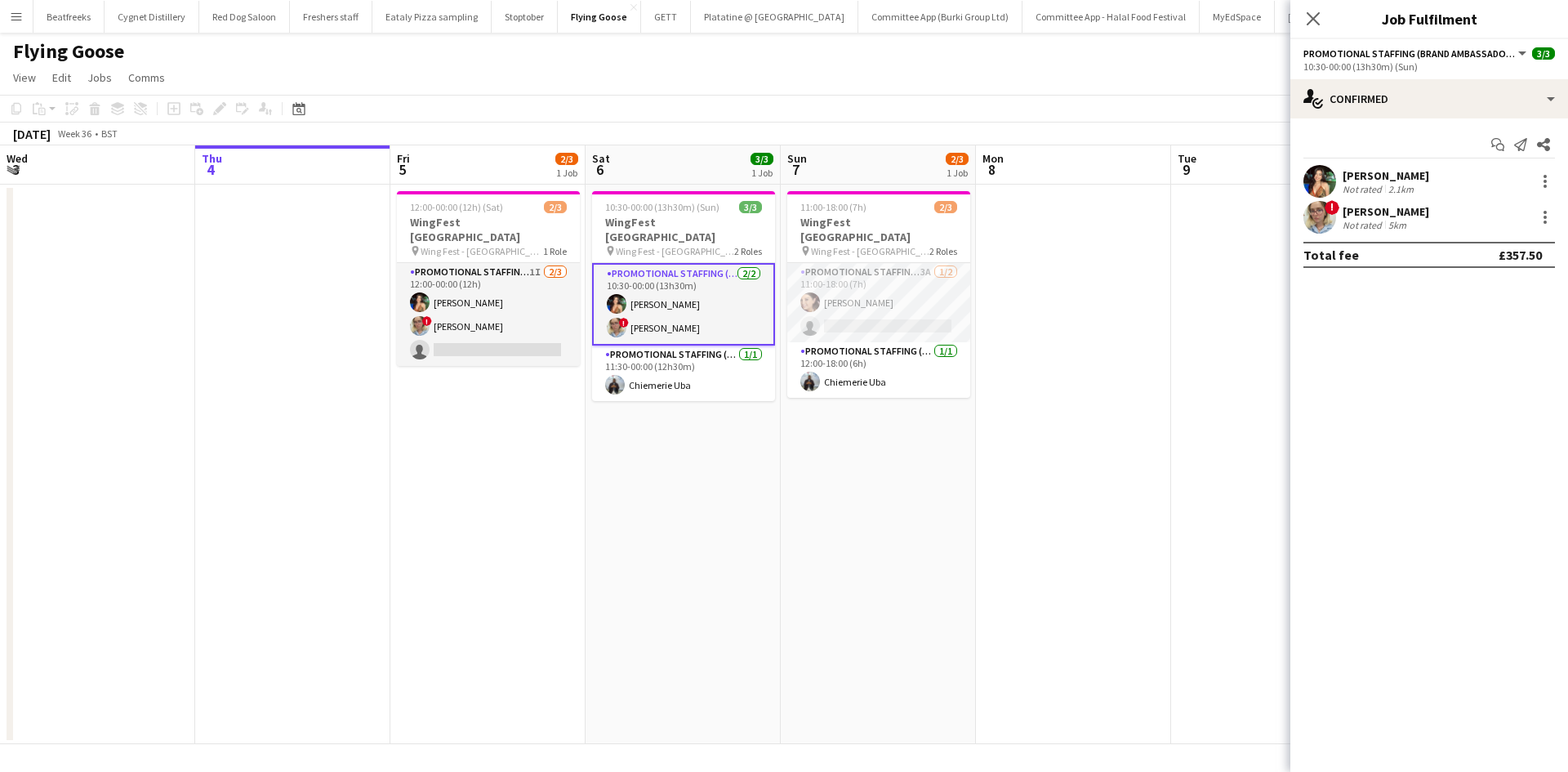
click at [1347, 210] on div "Zoia Dolgova" at bounding box center [1386, 211] width 86 height 15
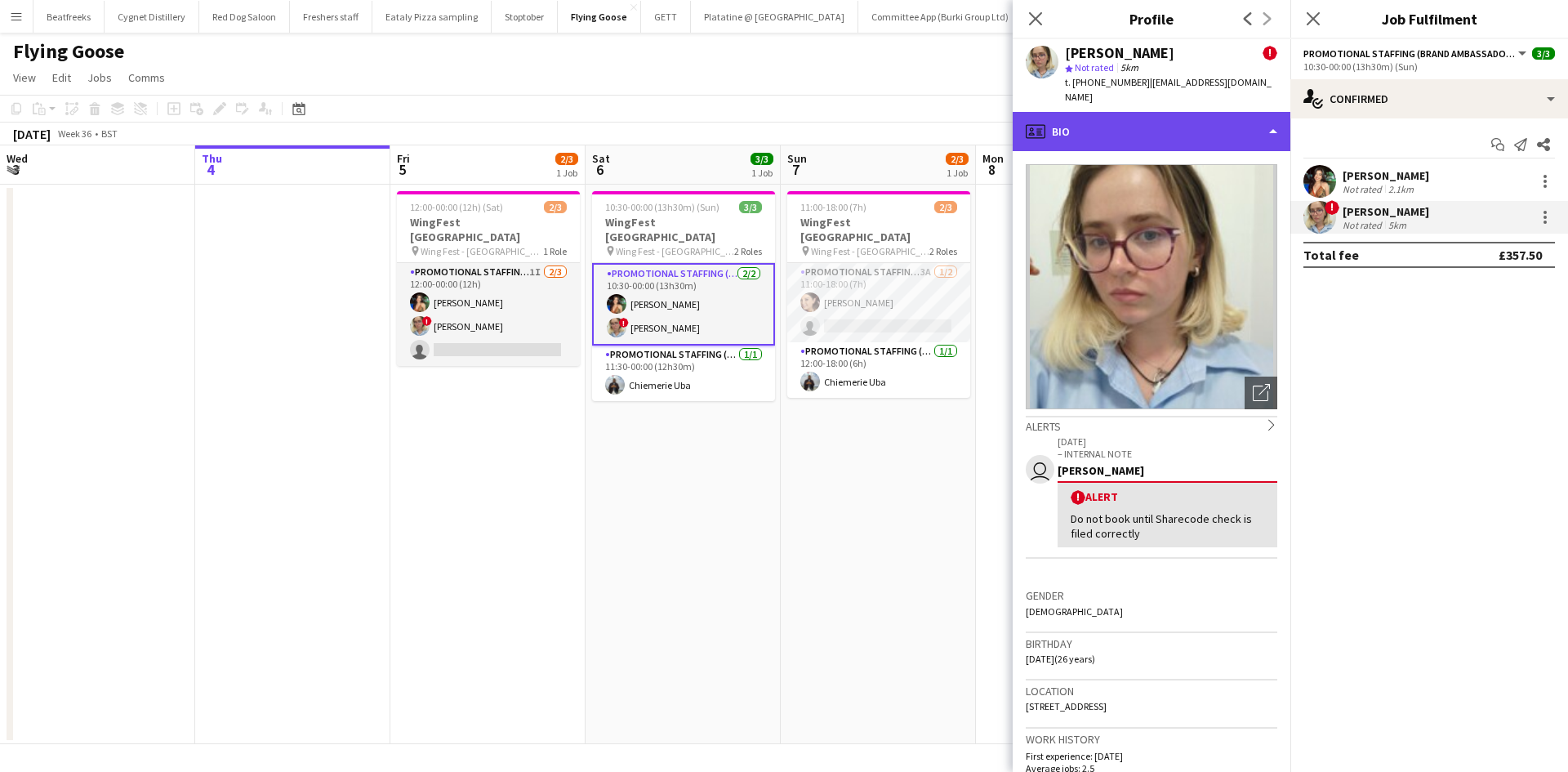
click at [1099, 127] on div "profile Bio" at bounding box center [1151, 132] width 278 height 40
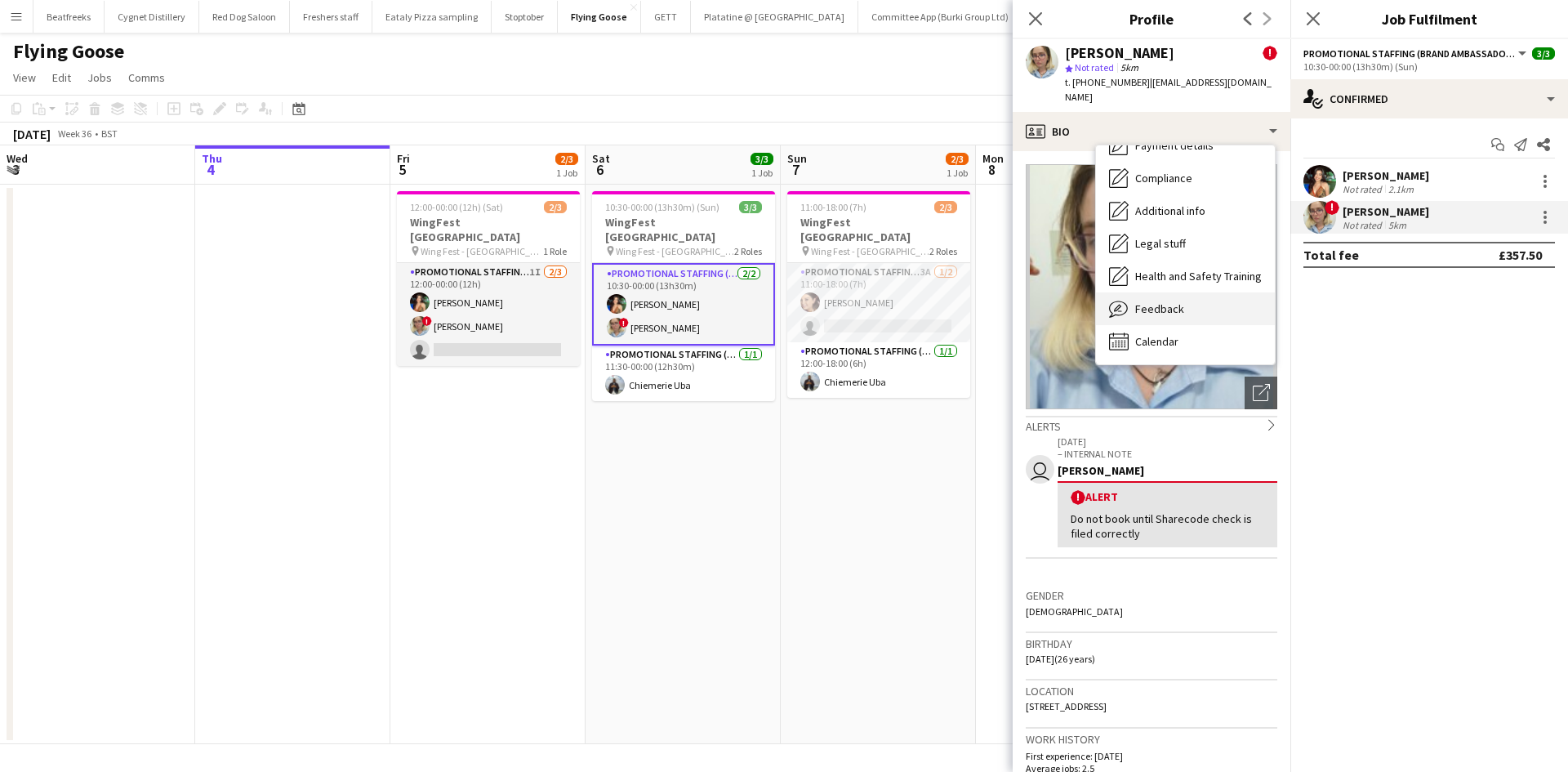
click at [1166, 302] on span "Feedback" at bounding box center [1159, 309] width 49 height 15
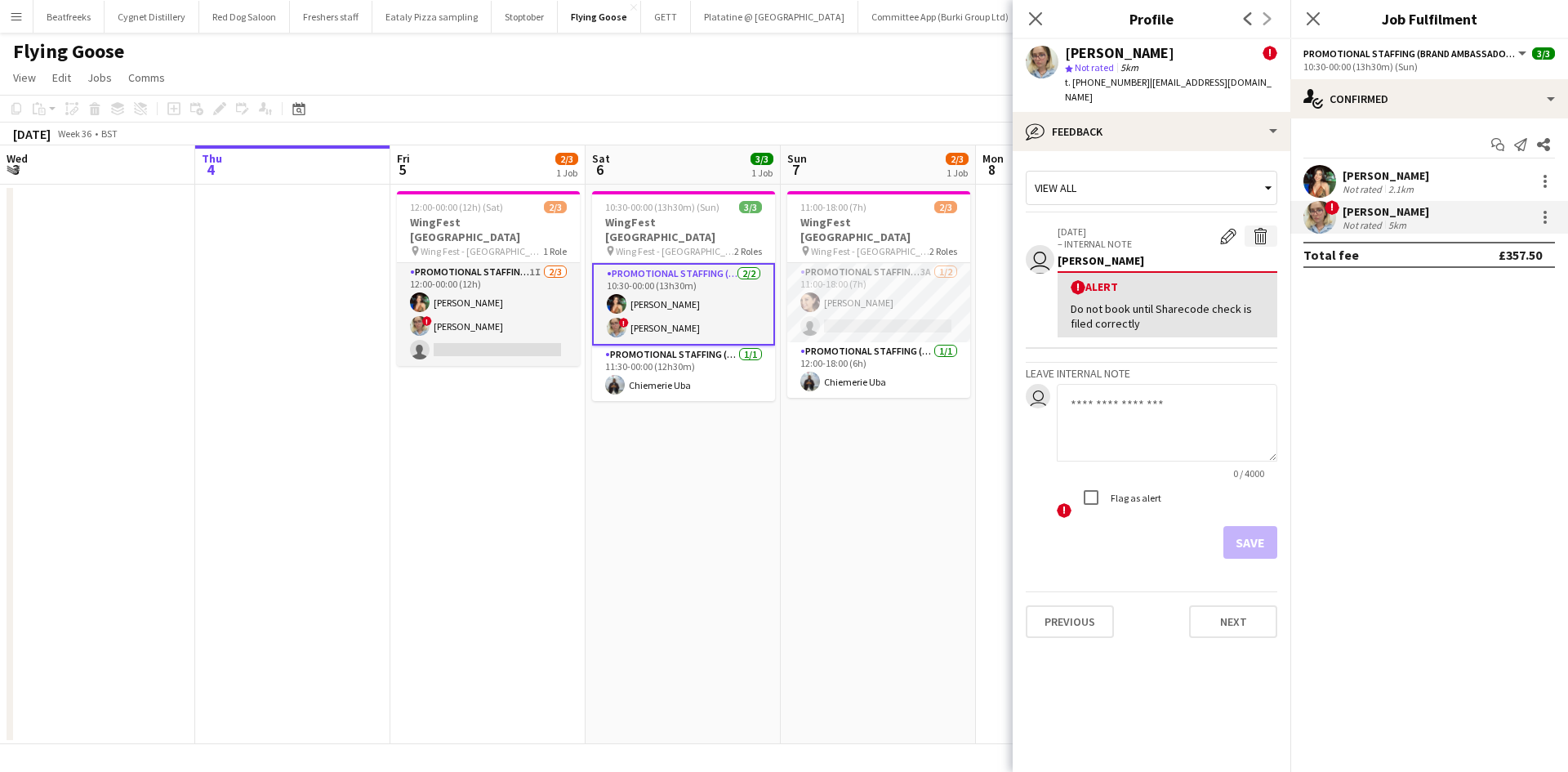
click at [1251, 225] on button "Delete alert" at bounding box center [1261, 235] width 33 height 21
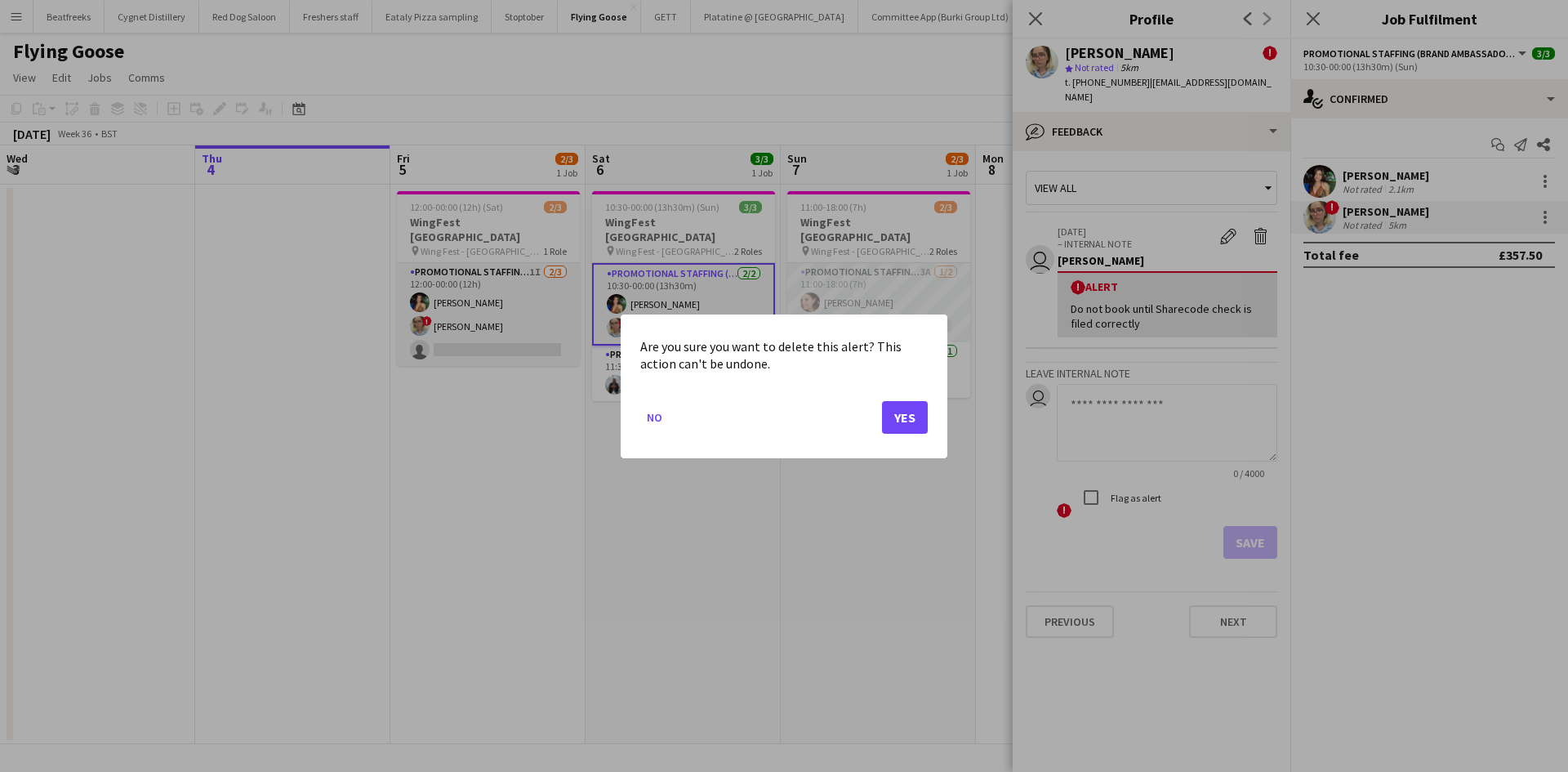
drag, startPoint x: 1251, startPoint y: 220, endPoint x: 1242, endPoint y: 584, distance: 364.1
click at [1242, 584] on div at bounding box center [784, 386] width 1568 height 772
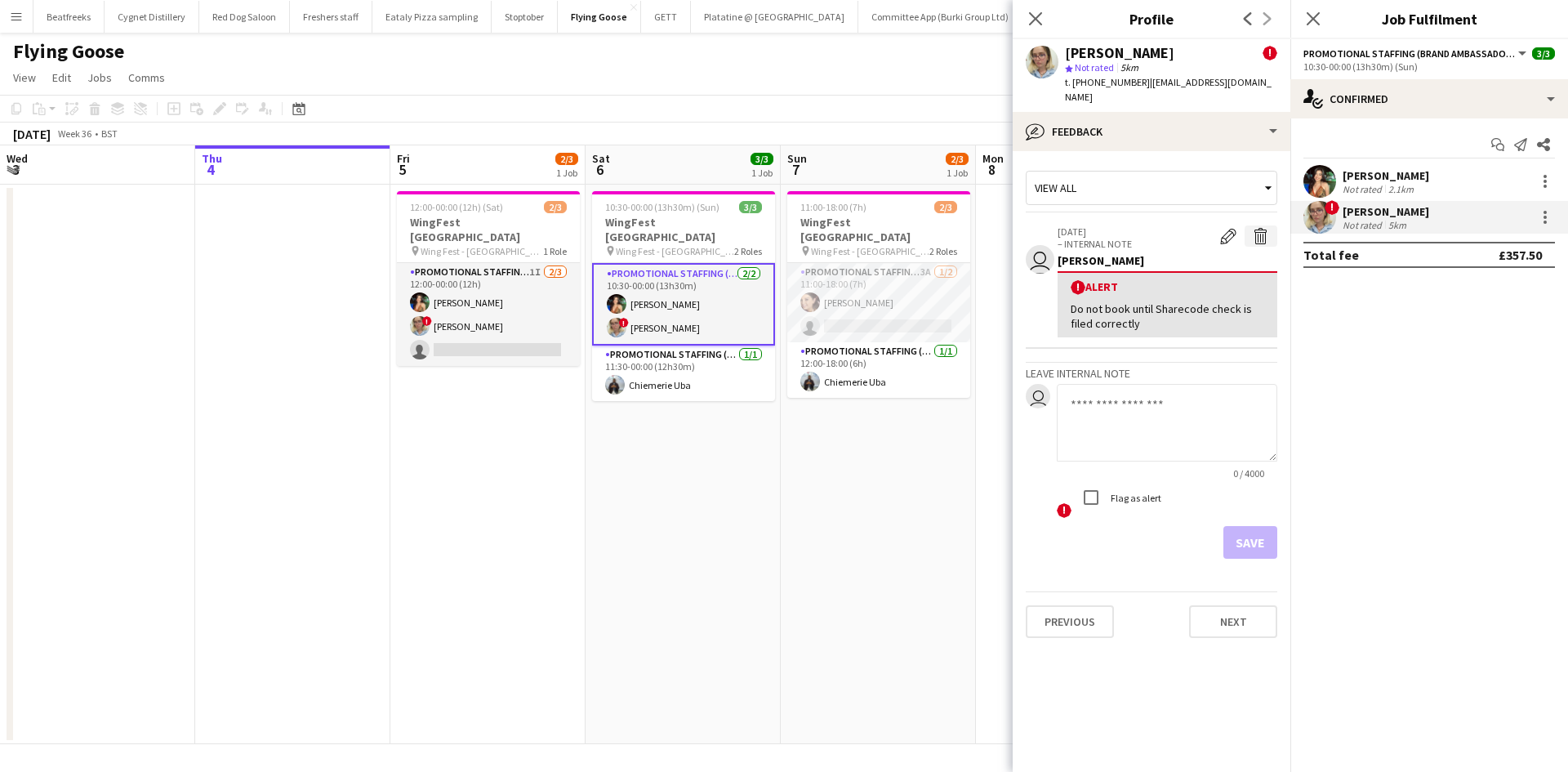
click at [1253, 225] on button "Delete alert" at bounding box center [1261, 235] width 33 height 21
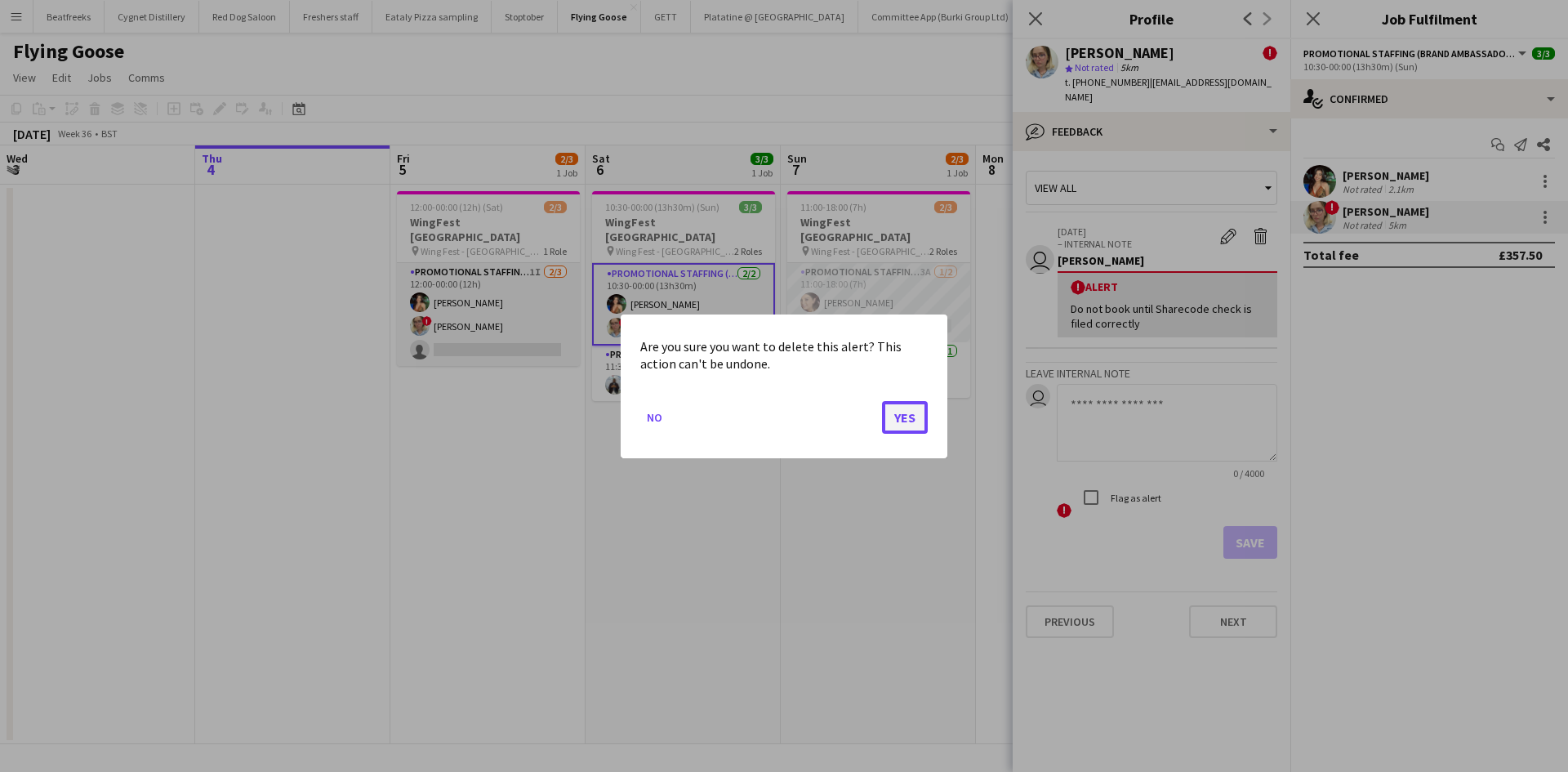
click at [891, 422] on button "Yes" at bounding box center [905, 416] width 46 height 33
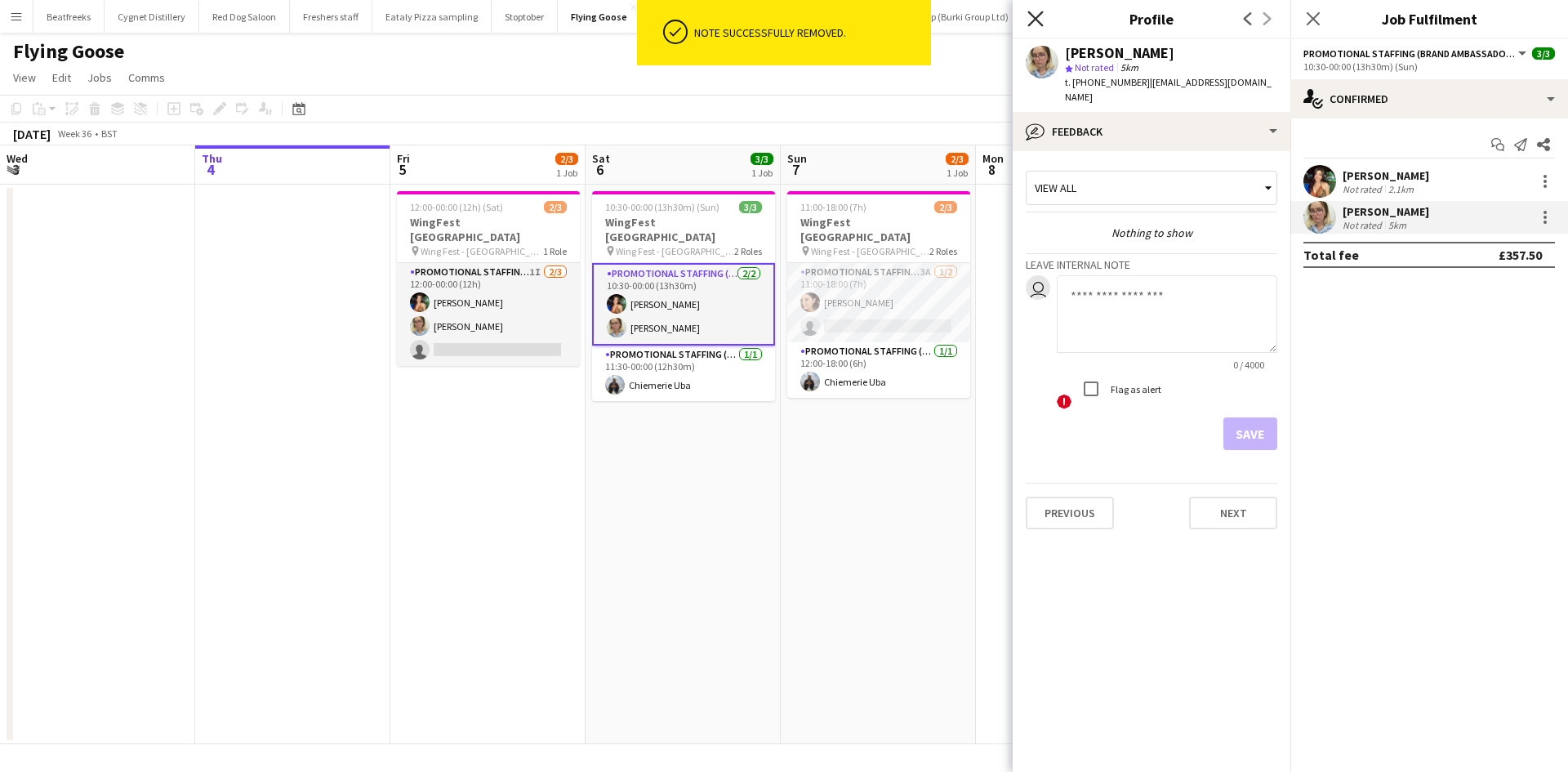
click at [1035, 16] on icon "Close pop-in" at bounding box center [1035, 19] width 16 height 16
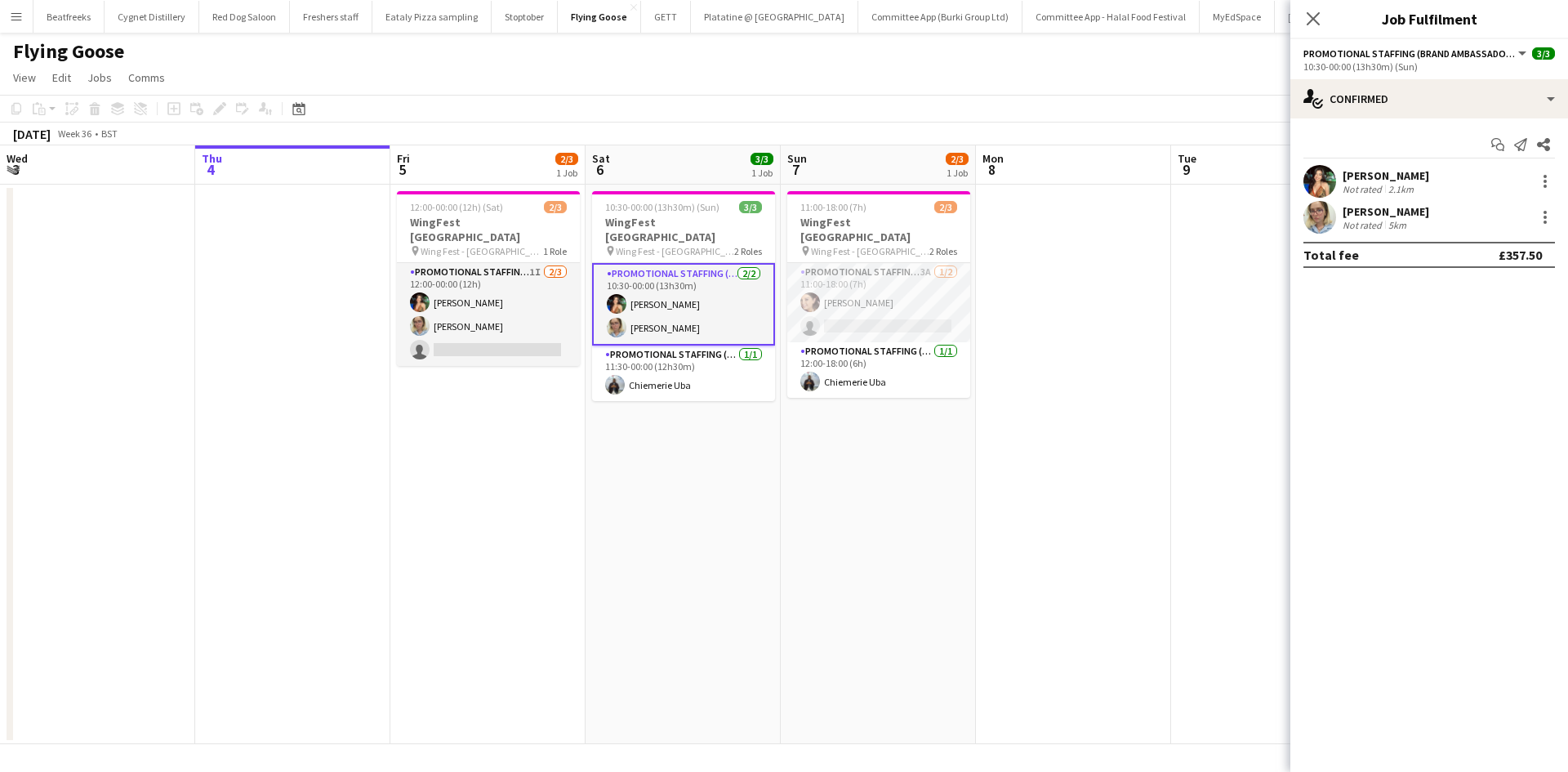
click at [1323, 14] on div "Close pop-in" at bounding box center [1313, 19] width 46 height 38
click at [1320, 14] on icon "Close pop-in" at bounding box center [1313, 19] width 16 height 16
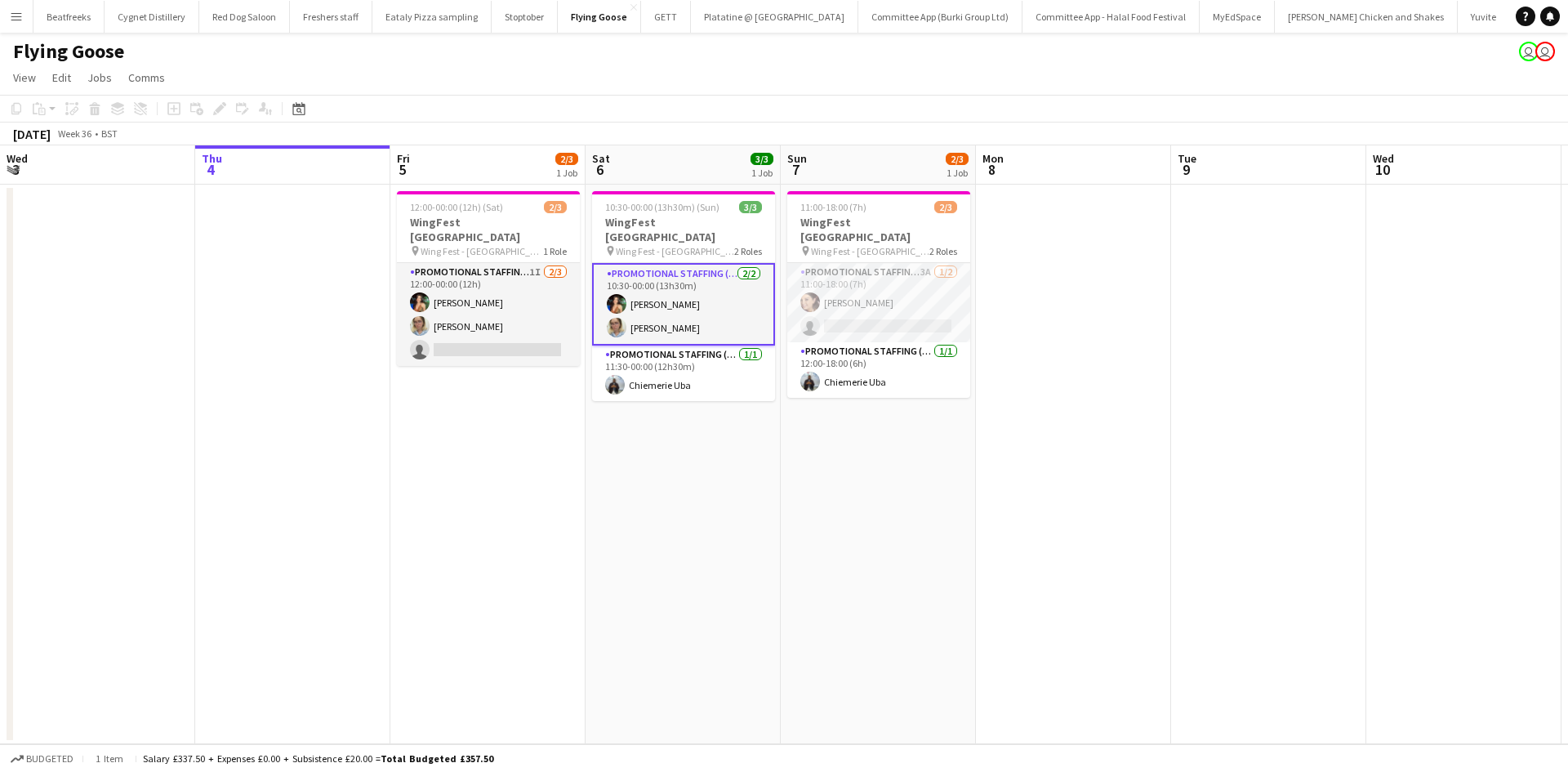
click at [736, 401] on app-date-cell "10:30-00:00 (13h30m) (Sun) 3/3 WingFest Bristol pin Wing Fest - Bristol 2 Roles…" at bounding box center [682, 464] width 195 height 560
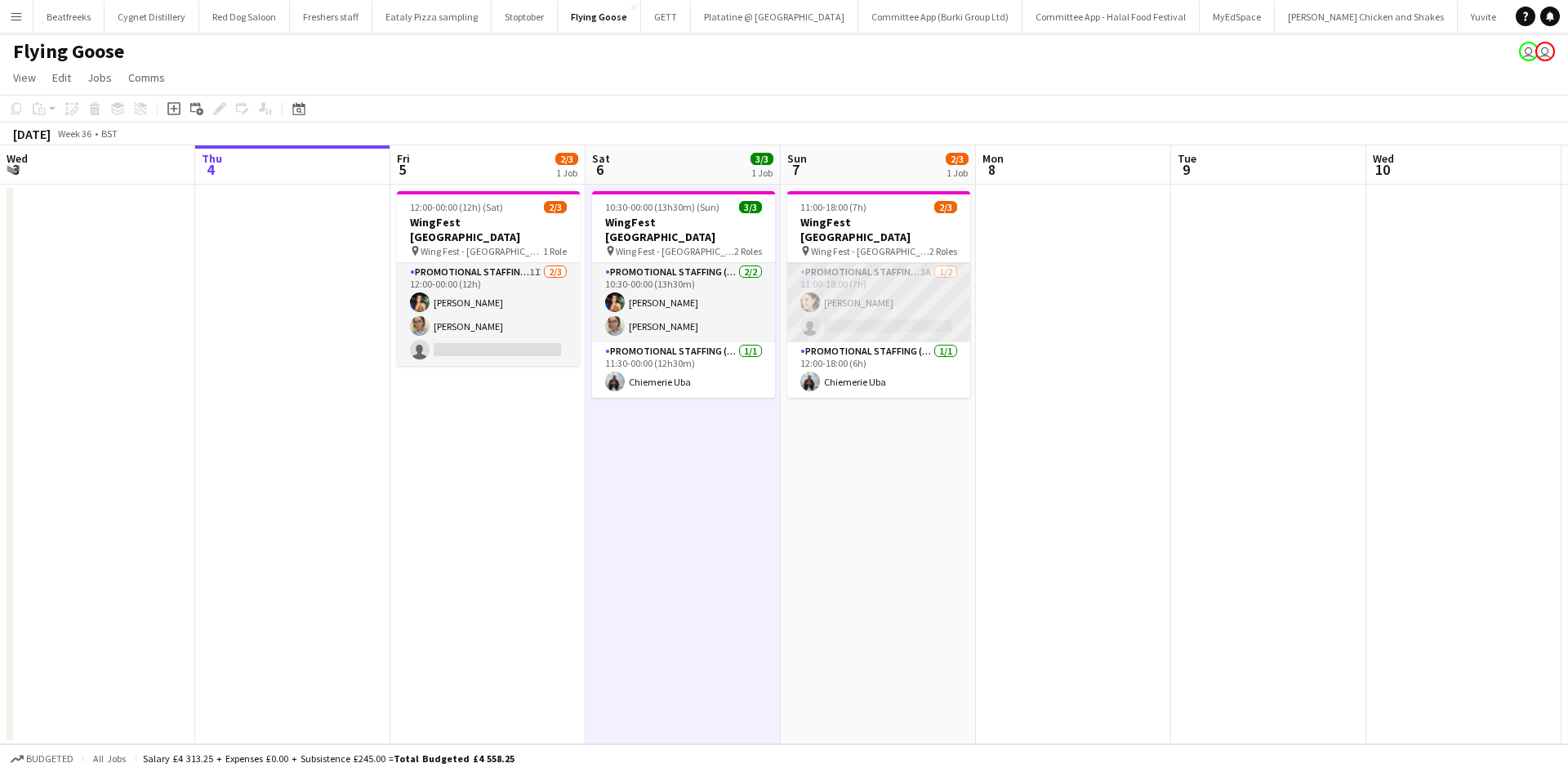
click at [827, 280] on app-card-role "Promotional Staffing (Brand Ambassadors) 3A 1/2 11:00-18:00 (7h) Natasha Curtis…" at bounding box center [879, 303] width 182 height 79
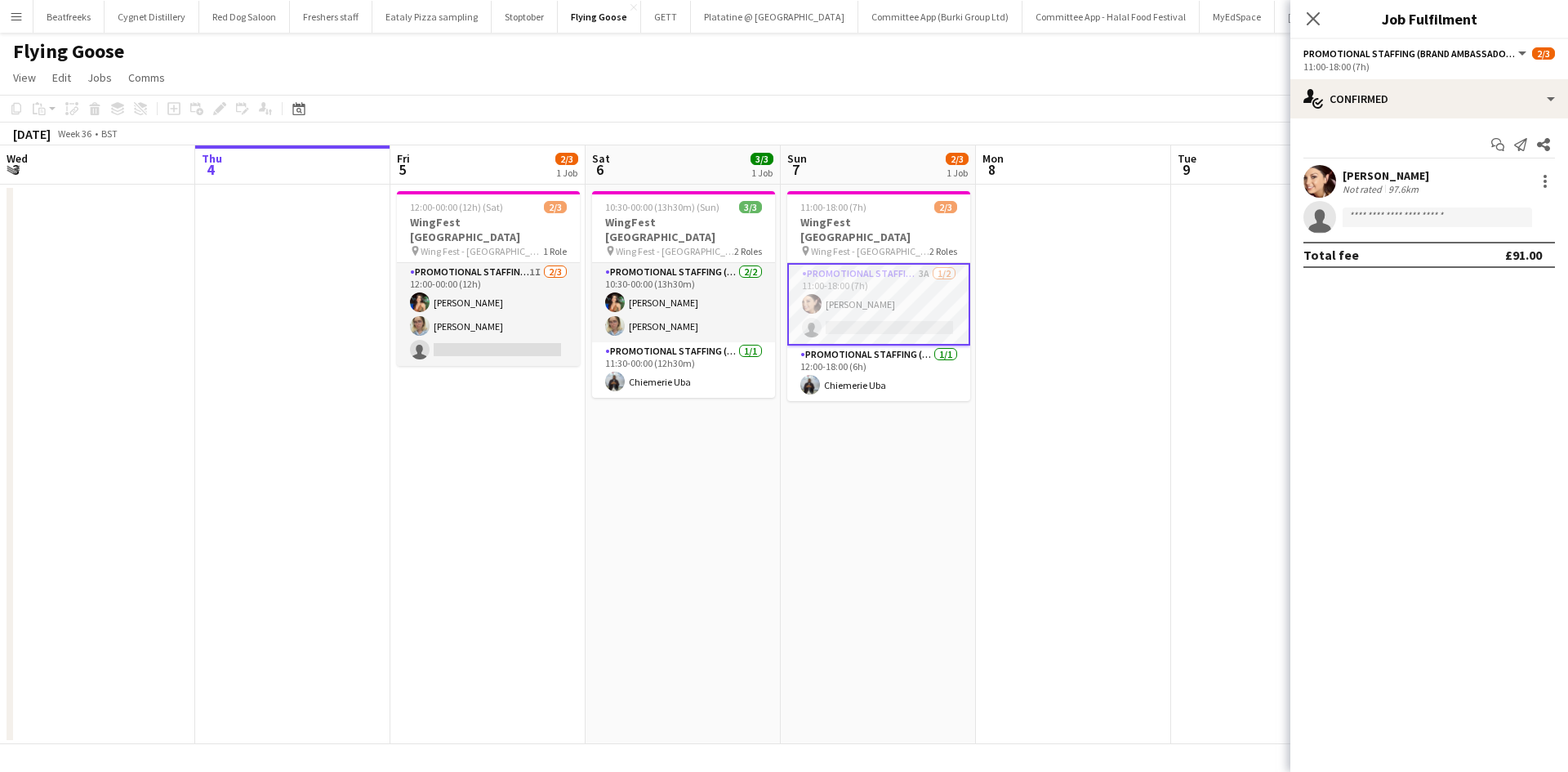
click at [1296, 191] on div "Natasha Curtis Not rated 97.6km" at bounding box center [1429, 181] width 278 height 33
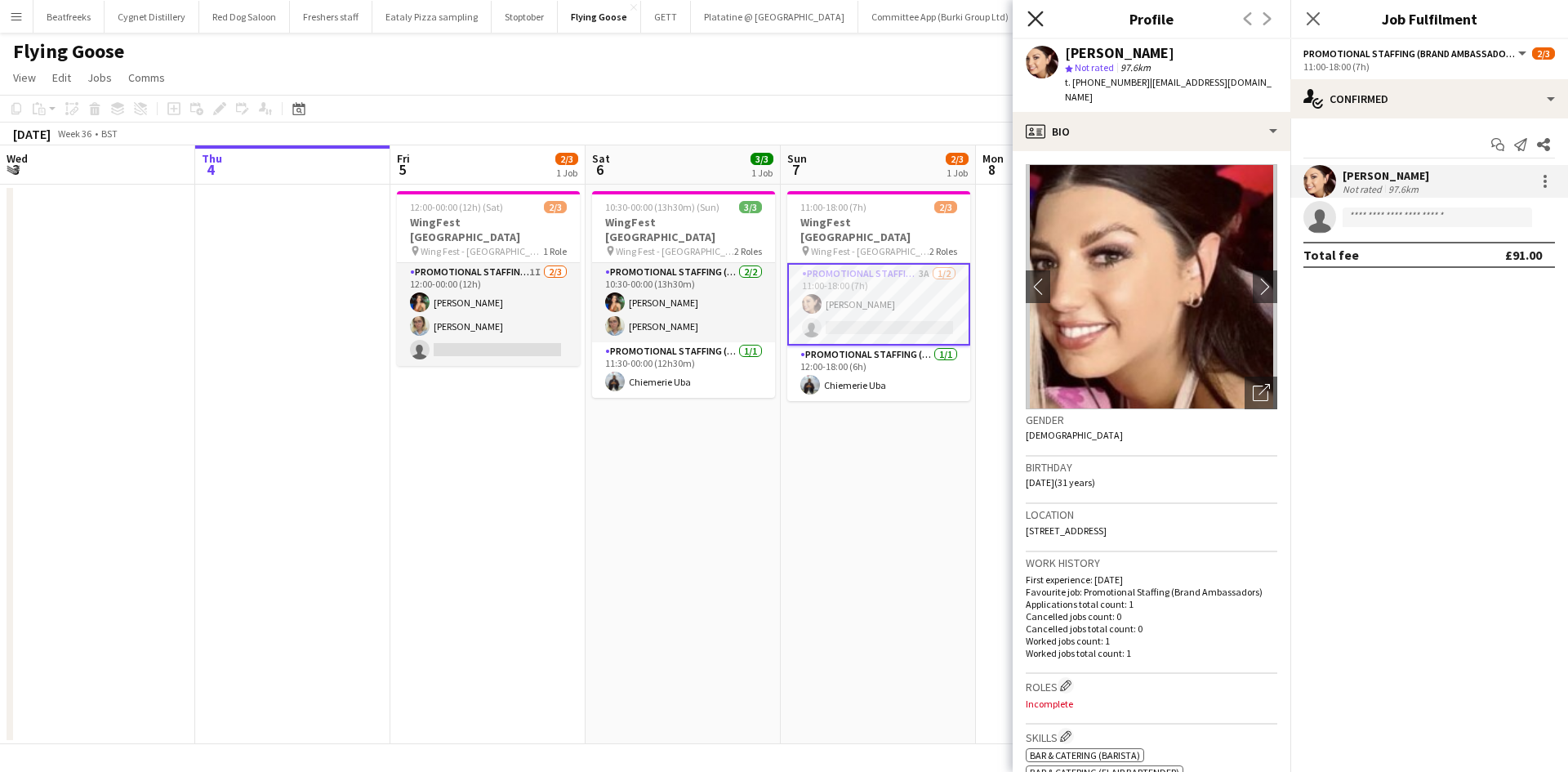
click at [1033, 20] on icon at bounding box center [1035, 19] width 16 height 16
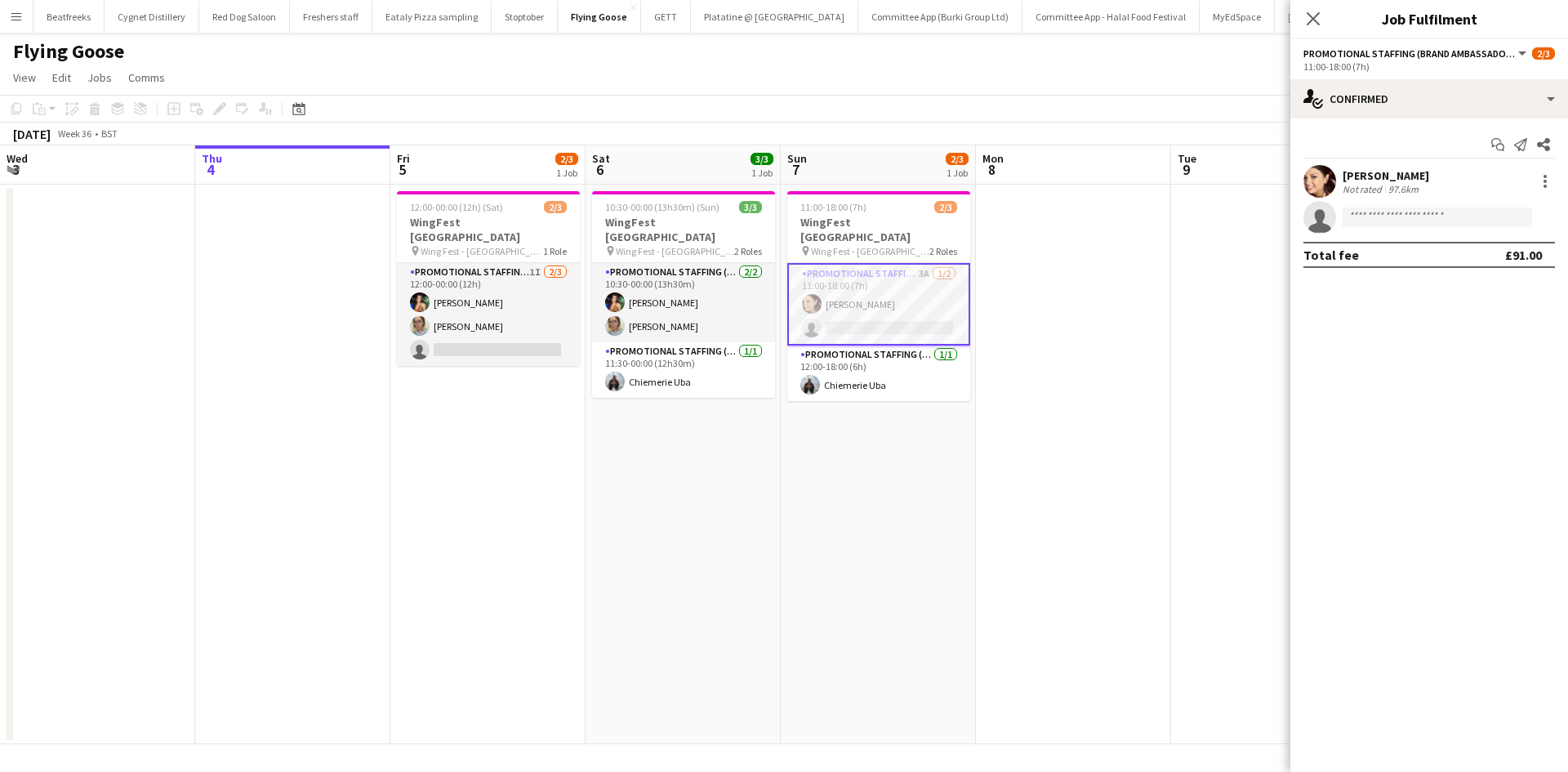
click at [696, 552] on app-date-cell "10:30-00:00 (13h30m) (Sun) 3/3 WingFest Bristol pin Wing Fest - Bristol 2 Roles…" at bounding box center [682, 464] width 195 height 560
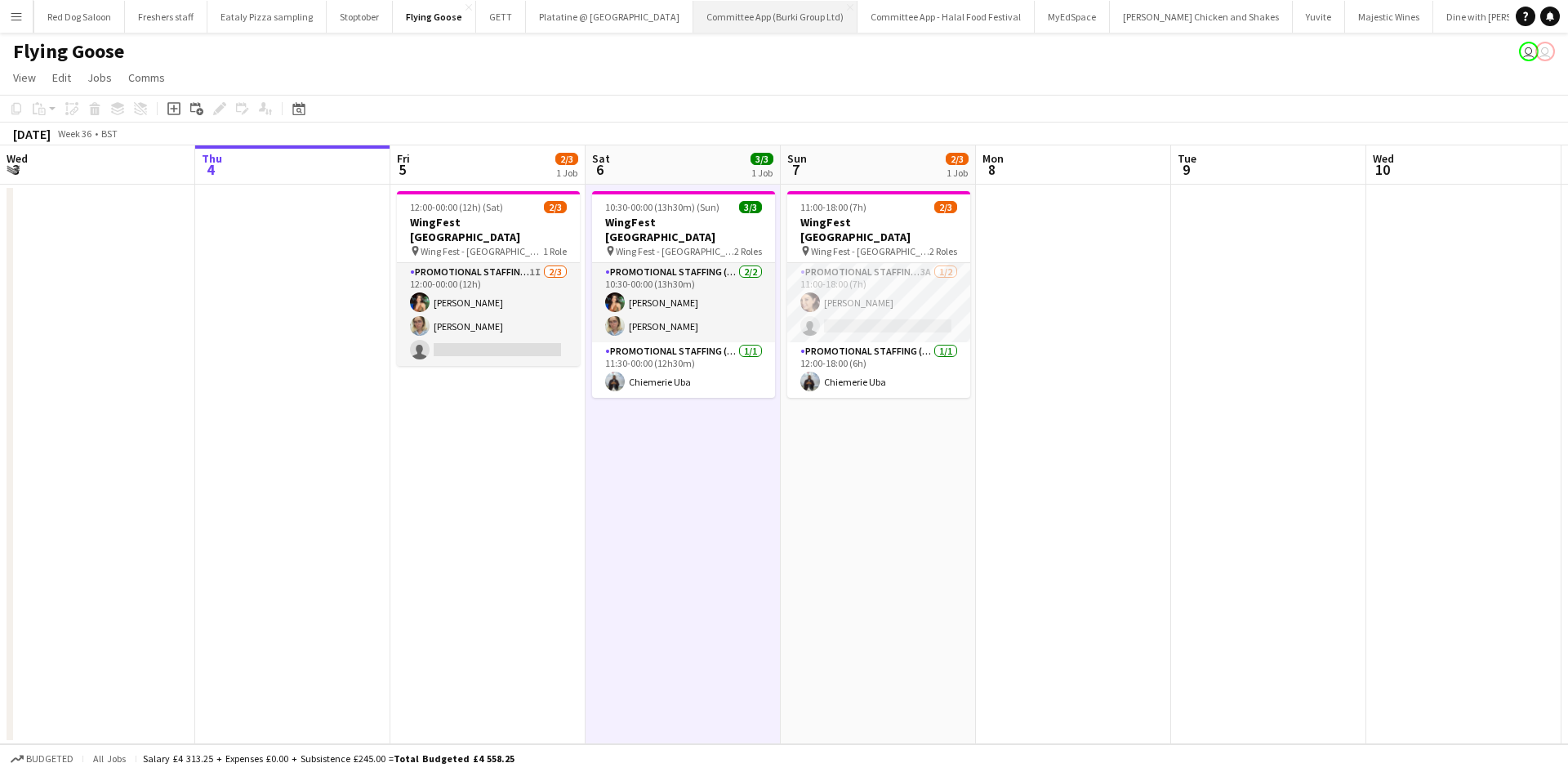
scroll to position [0, 0]
click at [18, 30] on button "Menu" at bounding box center [16, 16] width 33 height 33
click at [16, 25] on button "Menu" at bounding box center [16, 16] width 33 height 33
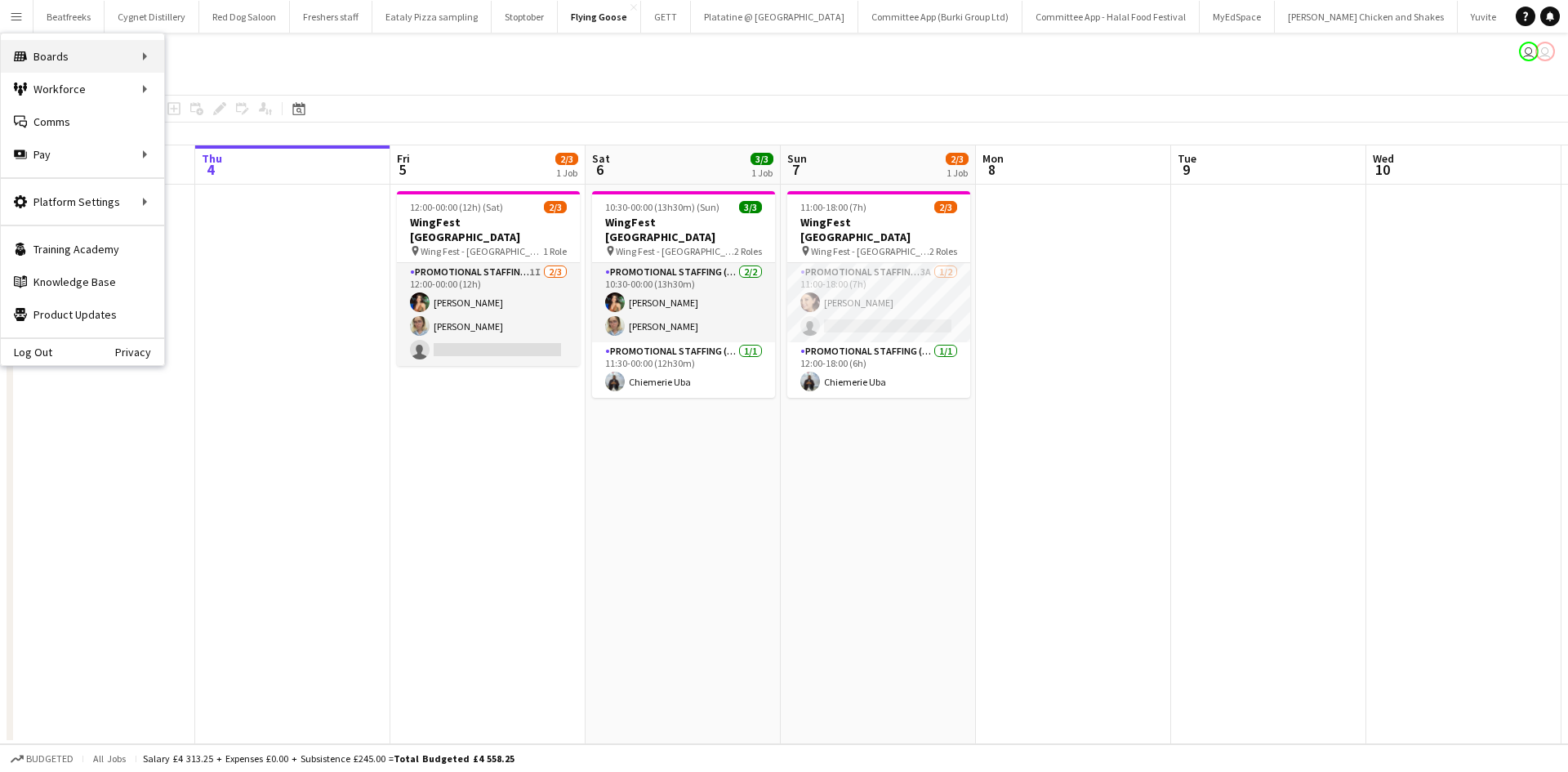
click at [117, 53] on div "Boards Boards" at bounding box center [82, 56] width 164 height 33
click at [220, 86] on link "All jobs" at bounding box center [246, 88] width 164 height 33
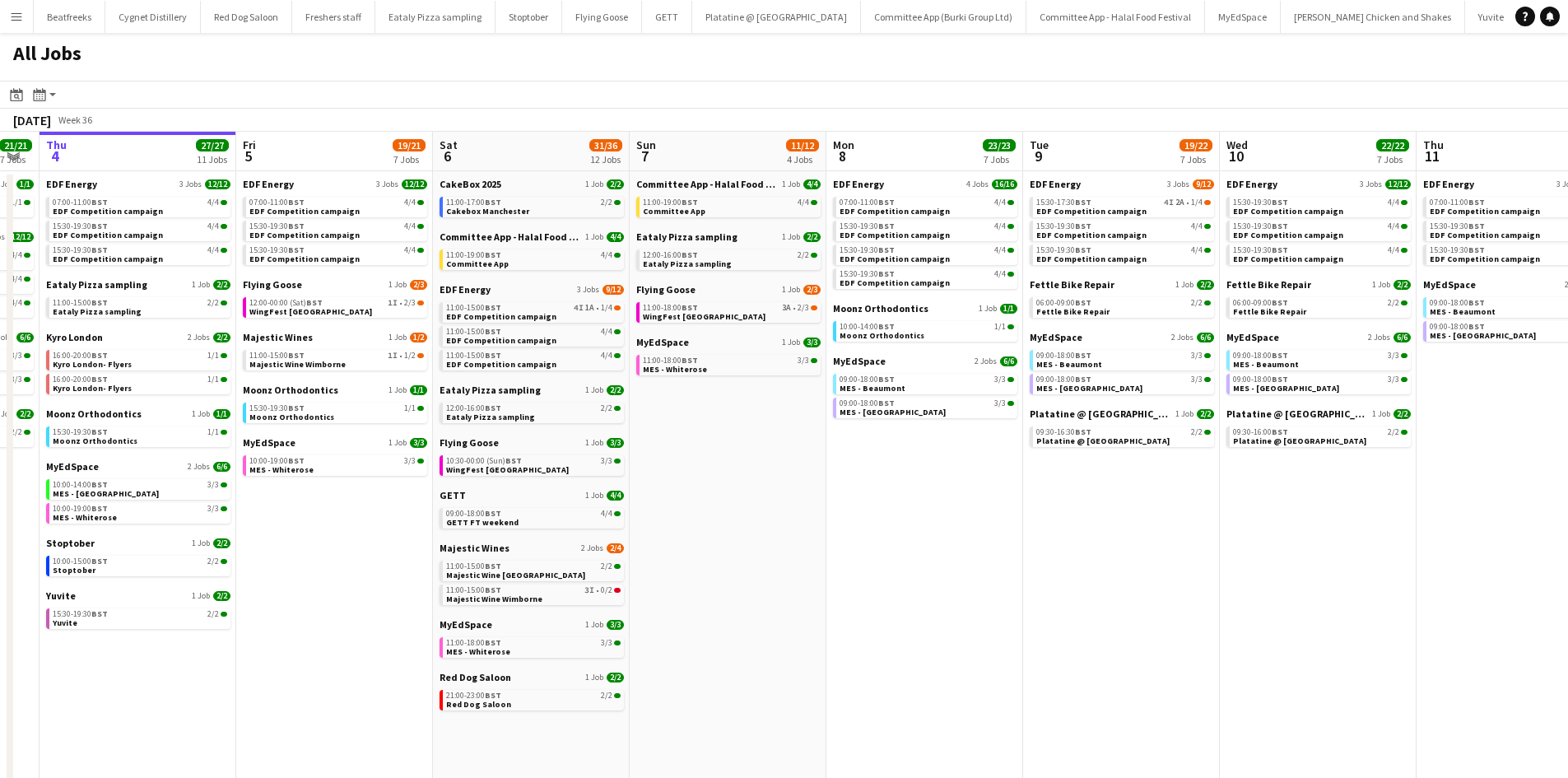
scroll to position [0, 550]
click at [306, 411] on div "15:30-19:30 BST 1/1" at bounding box center [337, 408] width 175 height 8
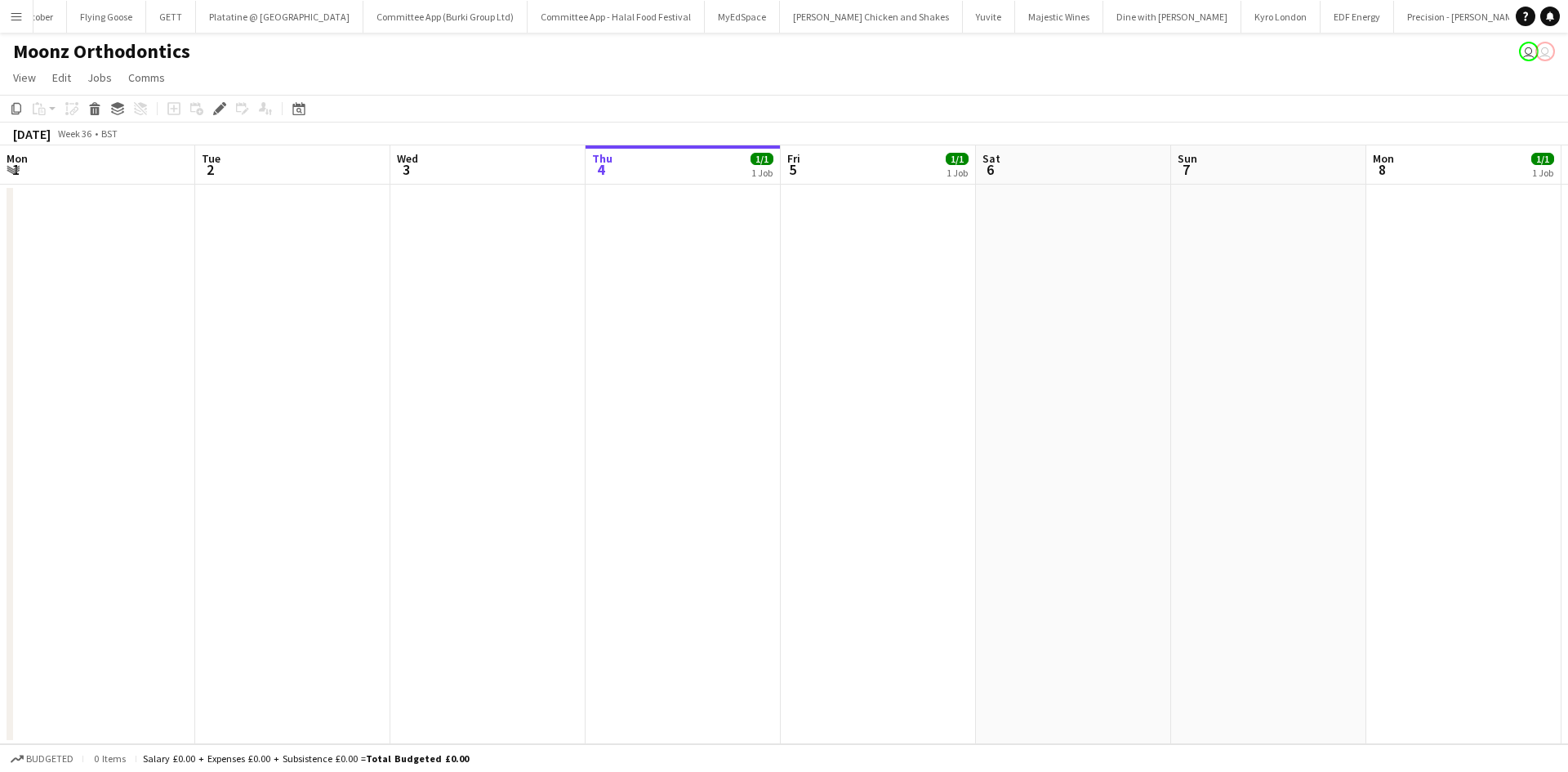
scroll to position [0, 562]
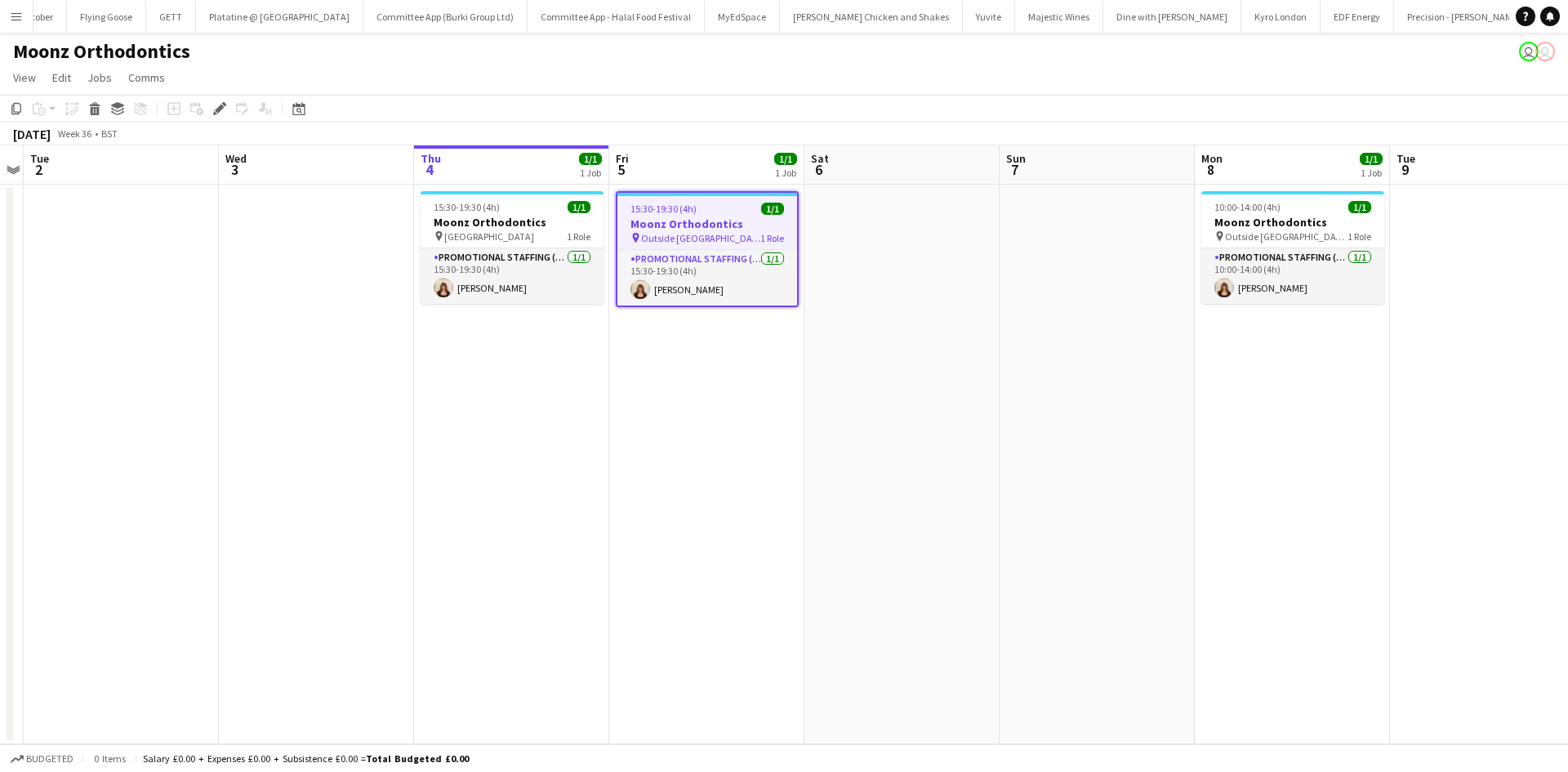
drag, startPoint x: 807, startPoint y: 0, endPoint x: 571, endPoint y: 157, distance: 283.5
click at [477, 249] on app-card-role "Promotional Staffing (Brand Ambassadors) [DATE] 15:30-19:30 (4h) [PERSON_NAME]" at bounding box center [512, 276] width 182 height 56
click at [477, 279] on app-card-role "Promotional Staffing (Brand Ambassadors) [DATE] 15:30-19:30 (4h) [PERSON_NAME]" at bounding box center [512, 276] width 182 height 56
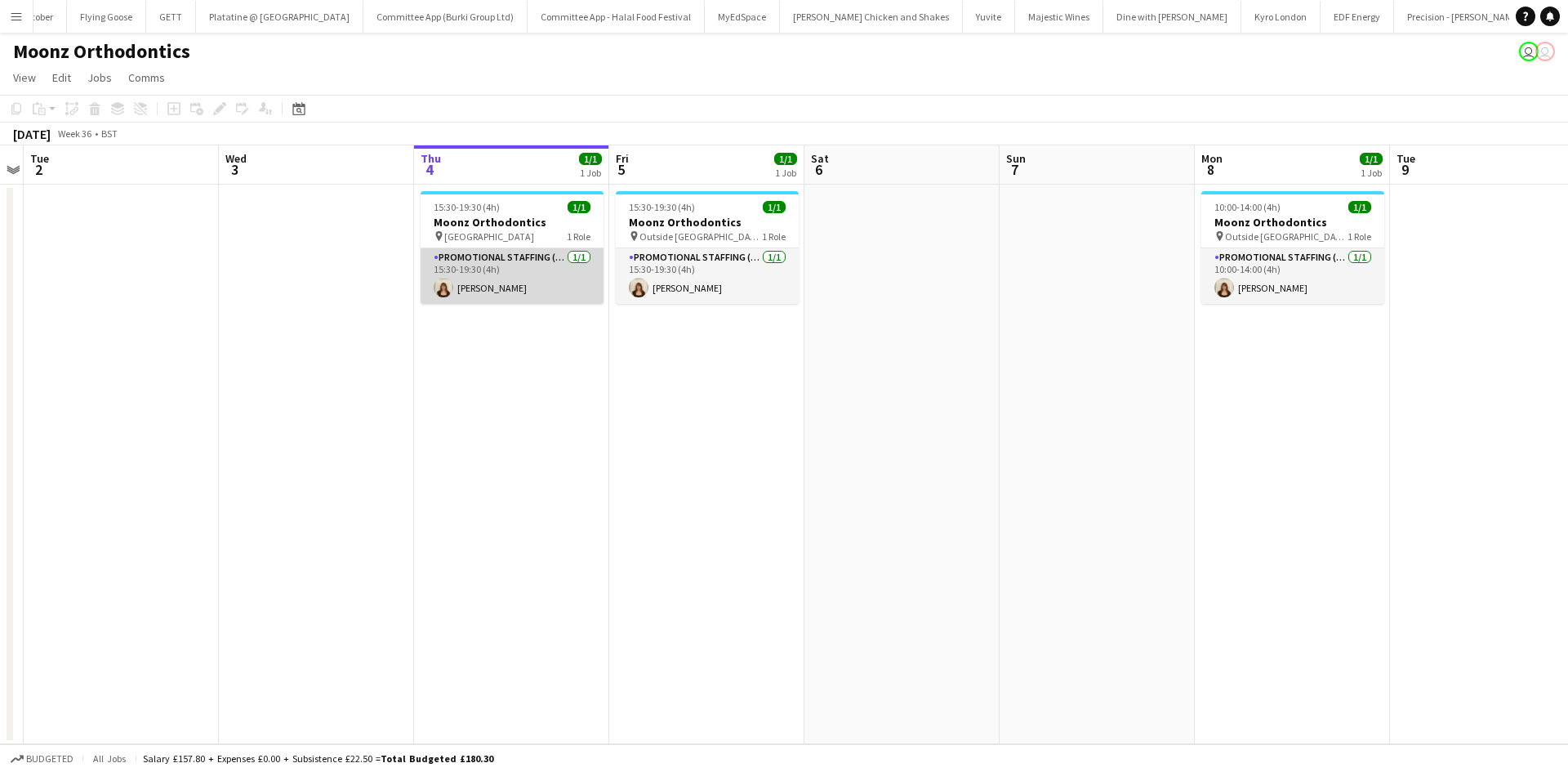
click at [498, 274] on app-card-role "Promotional Staffing (Brand Ambassadors) [DATE] 15:30-19:30 (4h) [PERSON_NAME]" at bounding box center [512, 276] width 182 height 56
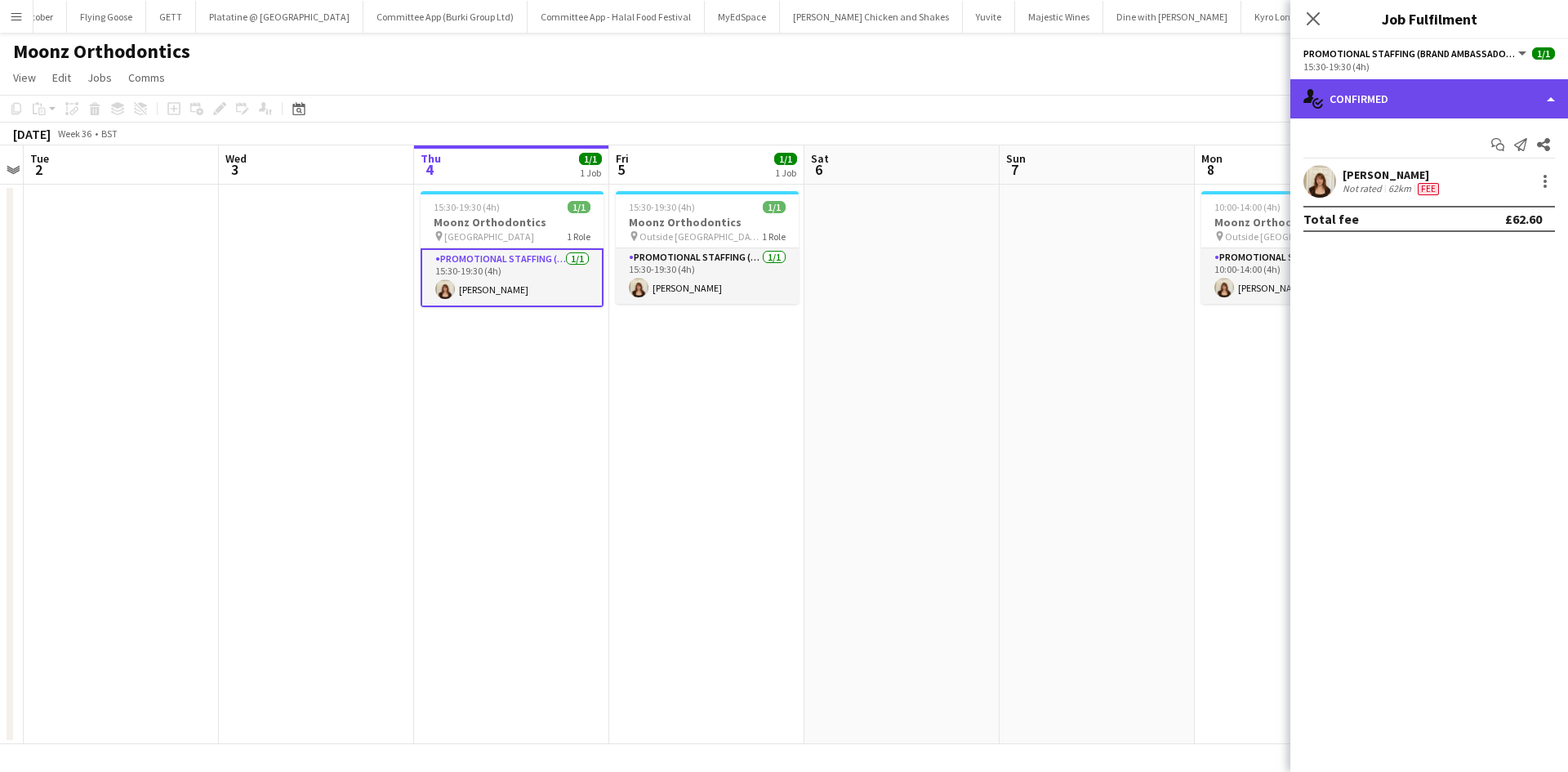
click at [1366, 106] on div "single-neutral-actions-check-2 Confirmed" at bounding box center [1429, 99] width 278 height 40
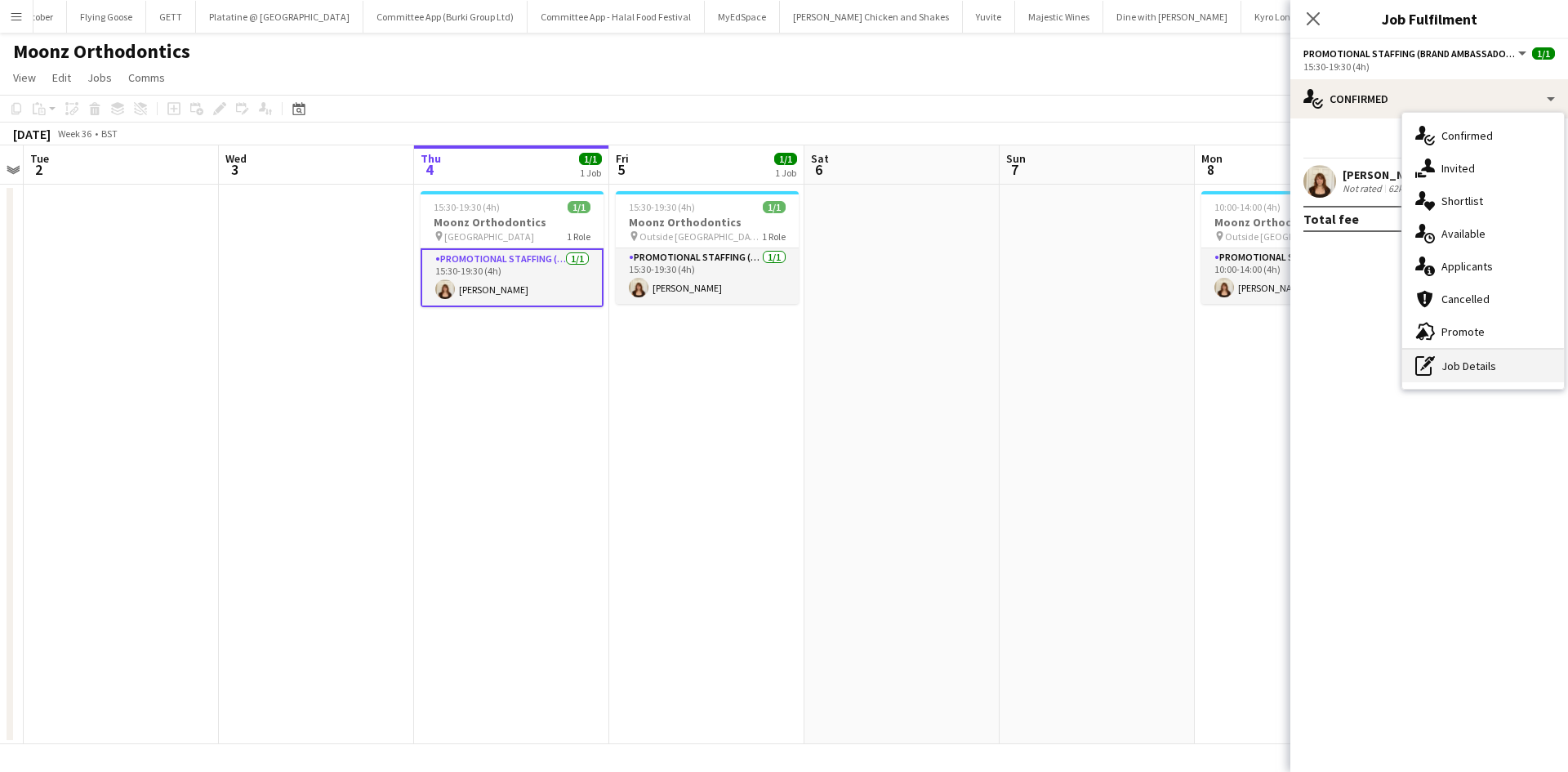
click at [1475, 354] on div "pen-write Job Details" at bounding box center [1483, 365] width 162 height 33
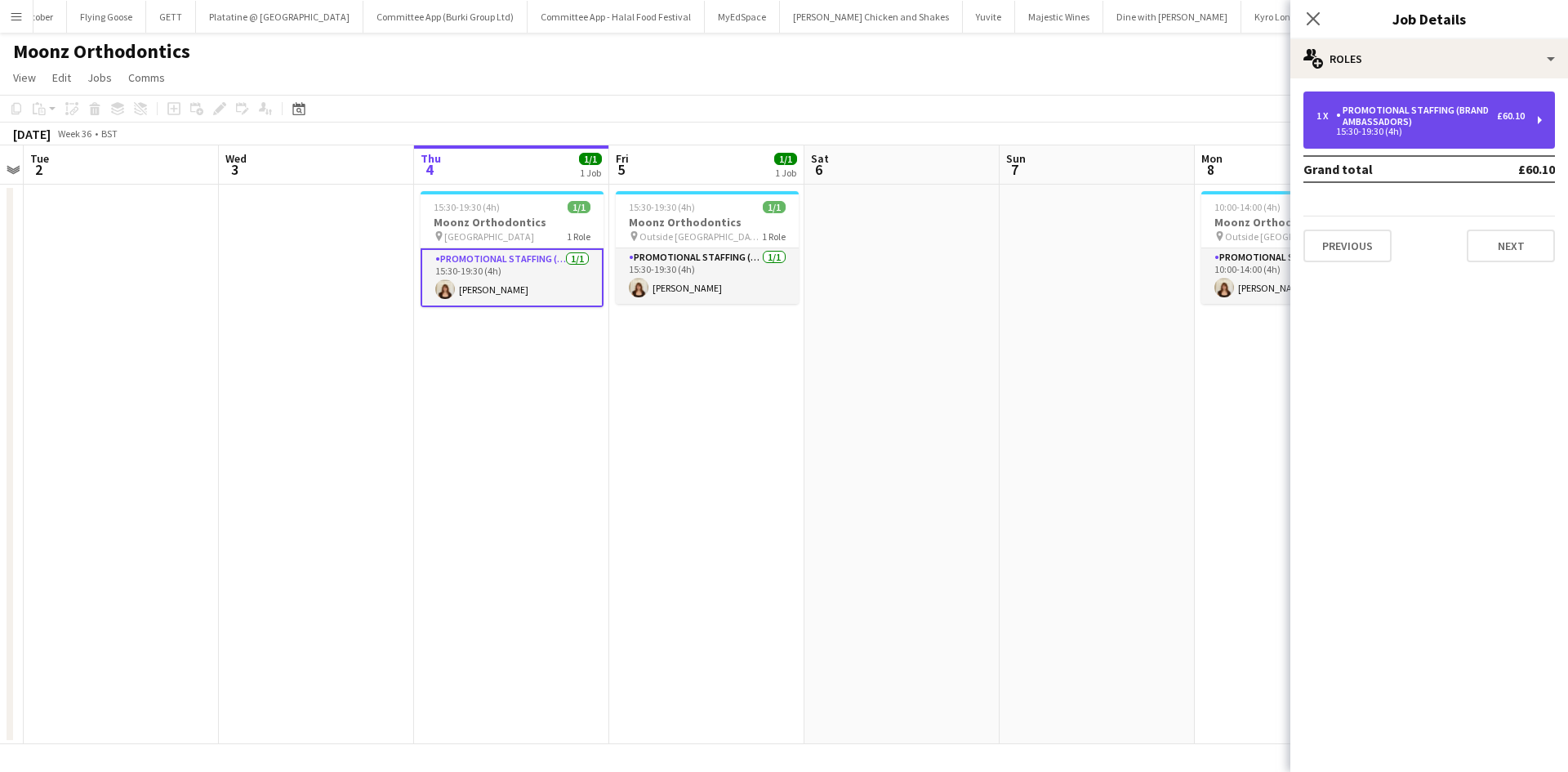
click at [1388, 128] on div "15:30-19:30 (4h)" at bounding box center [1420, 131] width 208 height 8
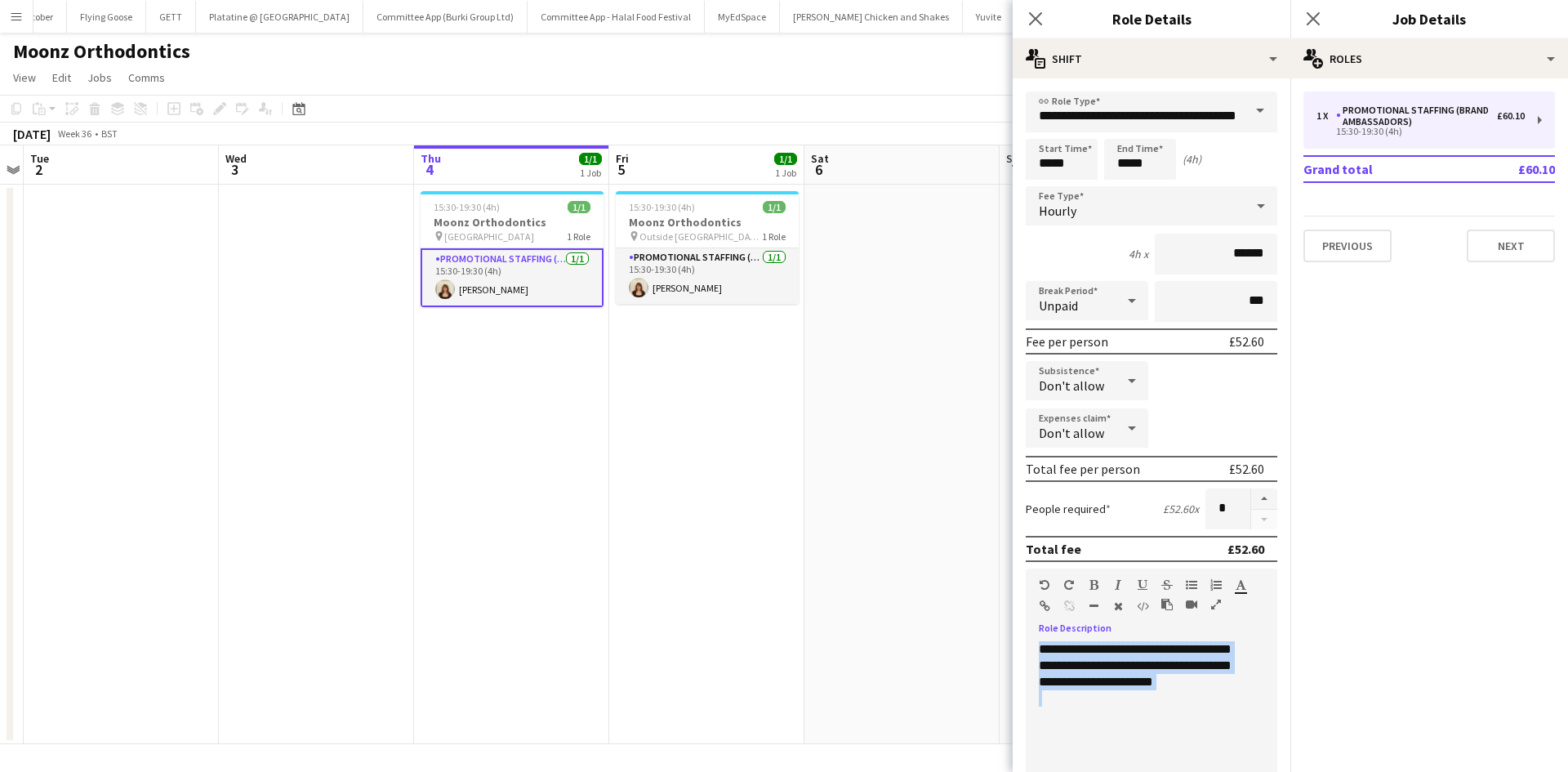
drag, startPoint x: 1243, startPoint y: 692, endPoint x: 1009, endPoint y: 631, distance: 241.8
click at [1009, 631] on body "Menu Boards Boards Boards All jobs Status Workforce Workforce My Workforce Recr…" at bounding box center [784, 386] width 1568 height 772
click at [1136, 705] on div at bounding box center [1145, 699] width 213 height 16
click at [1098, 683] on div "**********" at bounding box center [1145, 739] width 239 height 196
click at [1027, 20] on icon "Close pop-in" at bounding box center [1035, 19] width 16 height 16
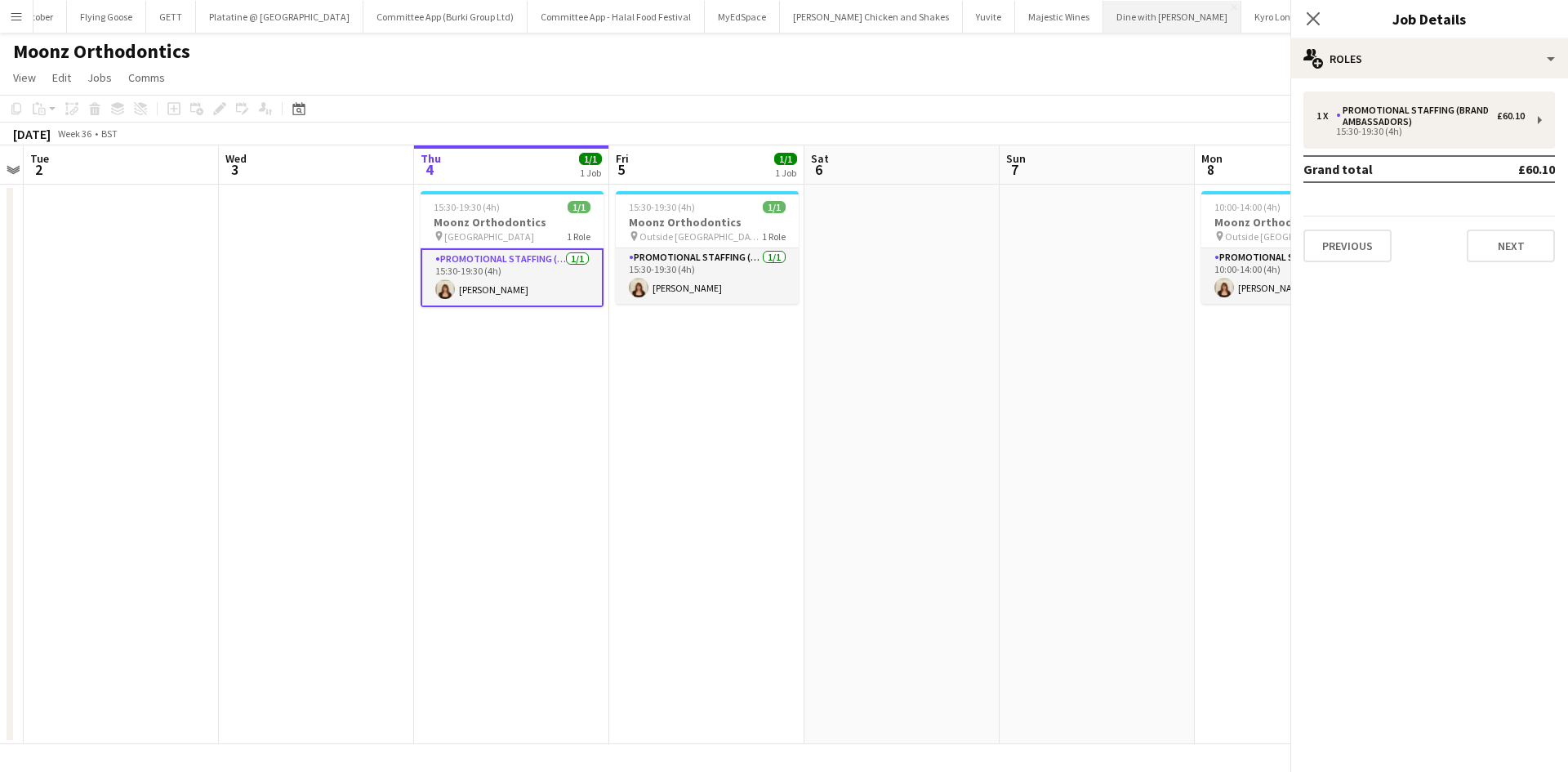
click at [1103, 16] on button "Dine with [PERSON_NAME]" at bounding box center [1171, 17] width 138 height 32
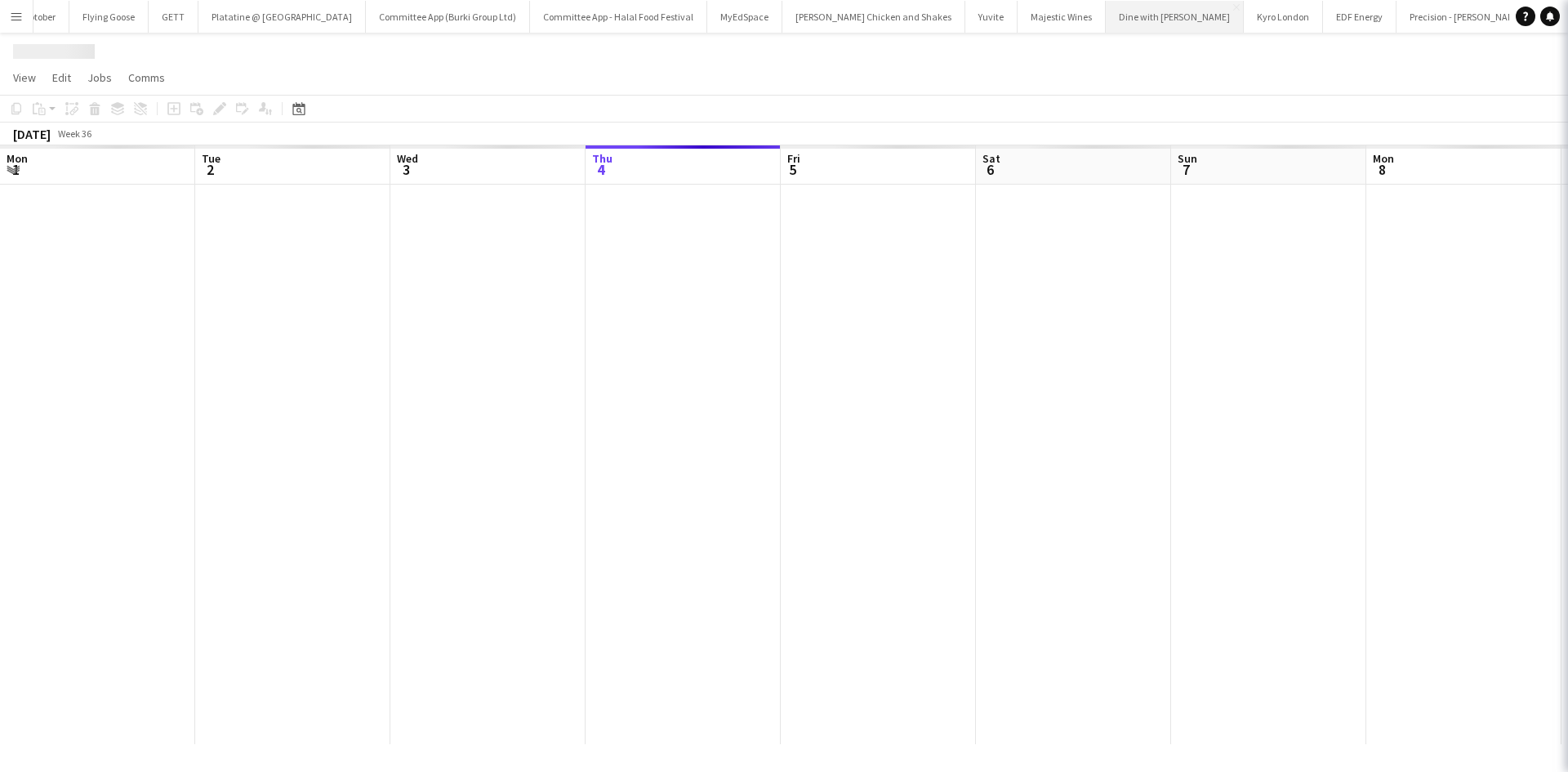
scroll to position [0, 391]
